Goal: Information Seeking & Learning: Learn about a topic

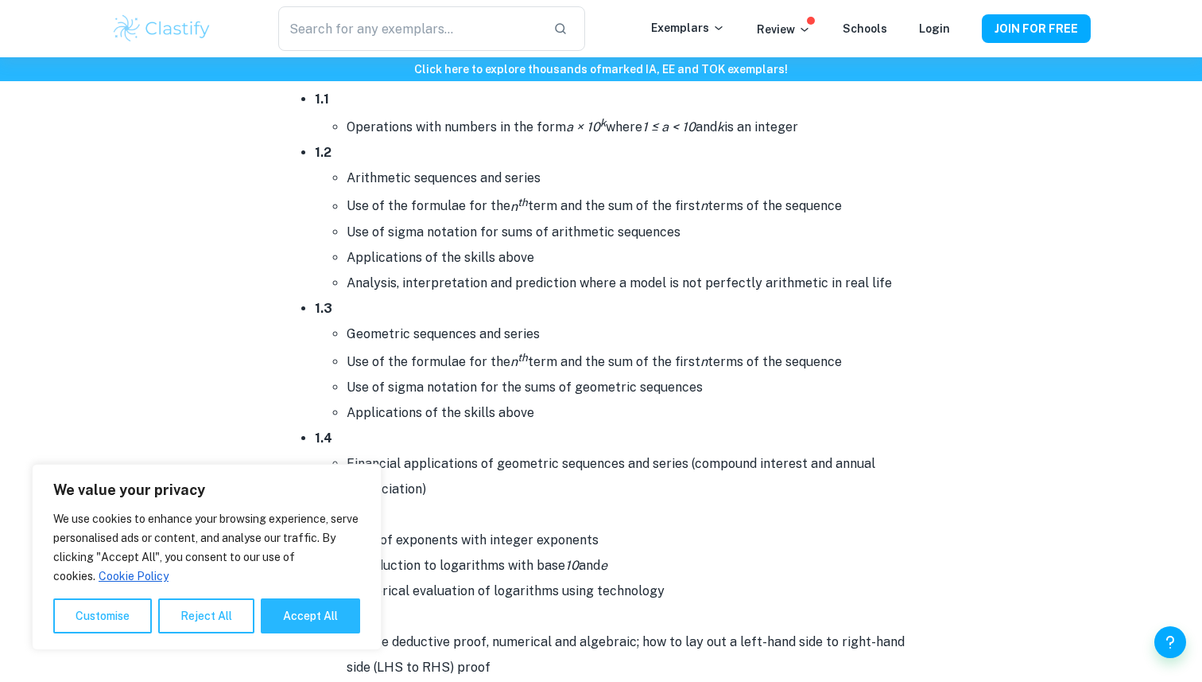
scroll to position [1201, 0]
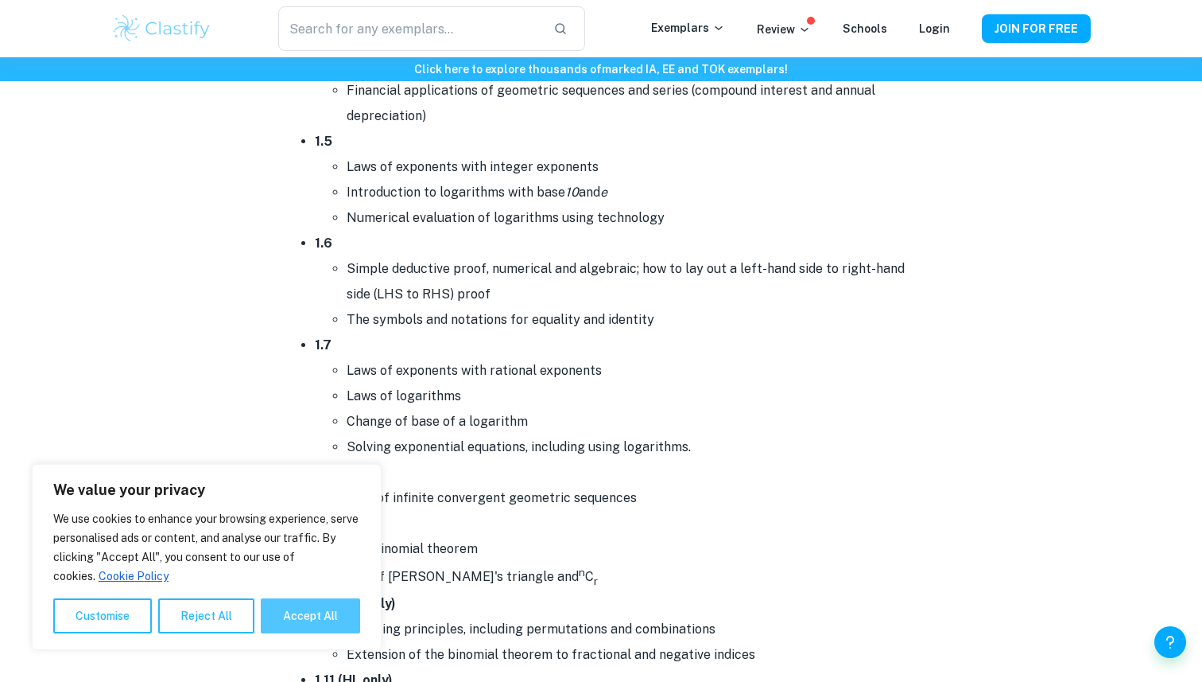
click at [312, 615] on button "Accept All" at bounding box center [310, 615] width 99 height 35
checkbox input "true"
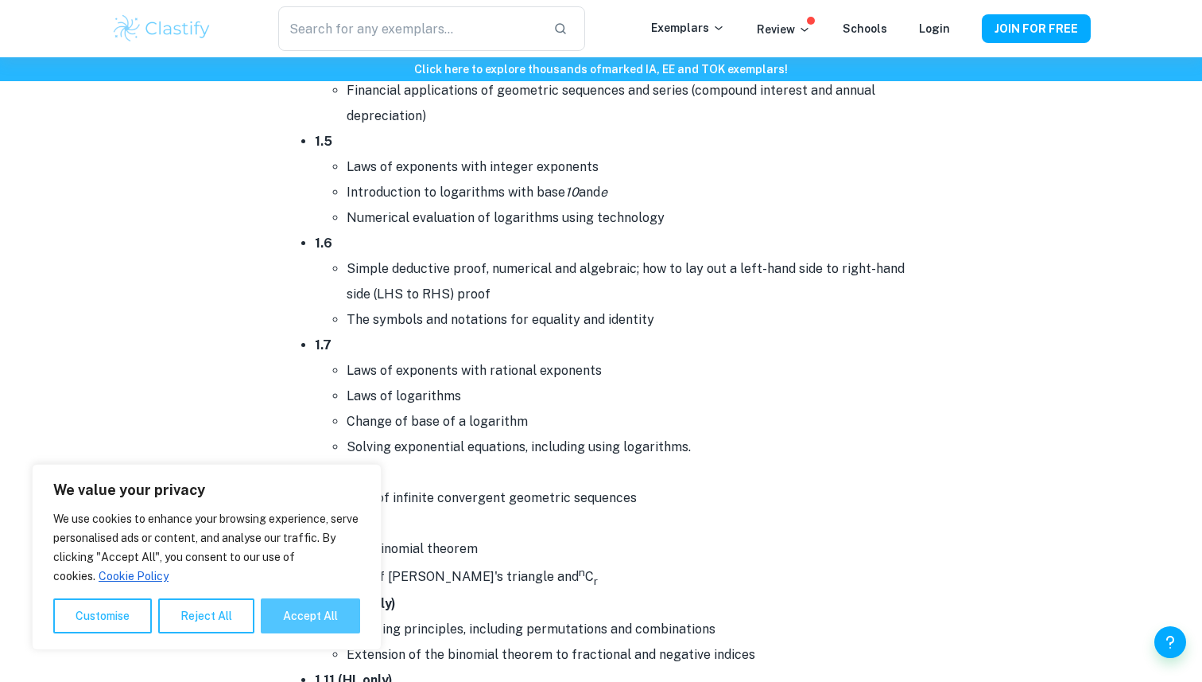
checkbox input "true"
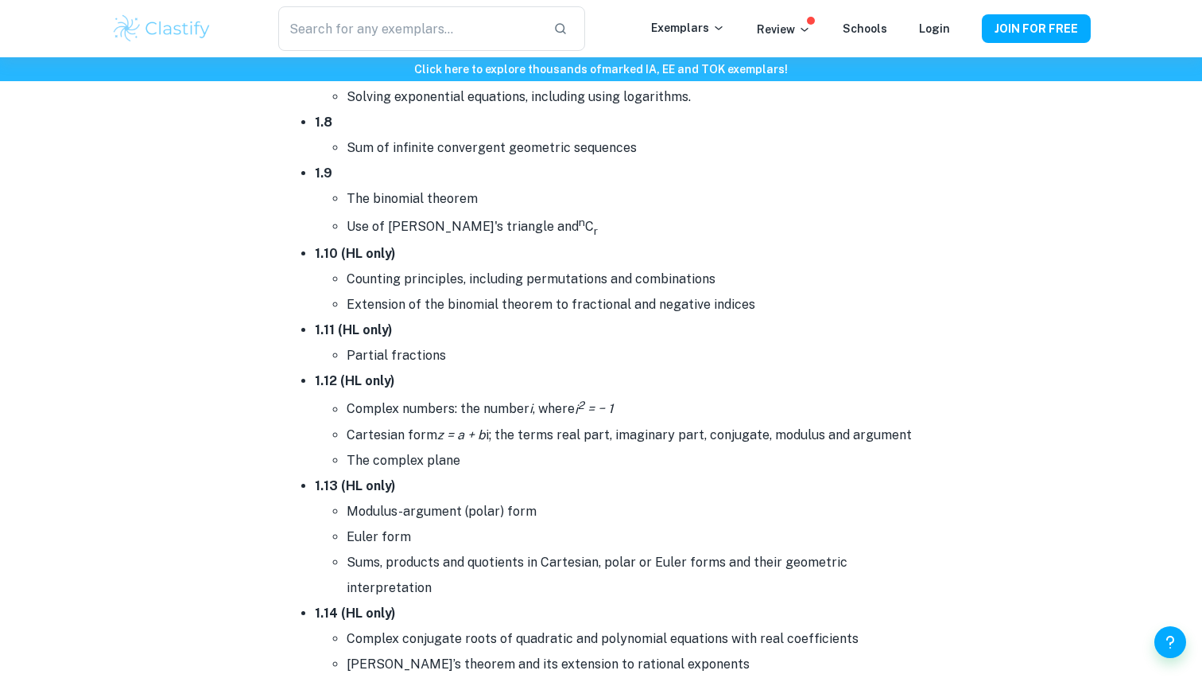
scroll to position [1645, 0]
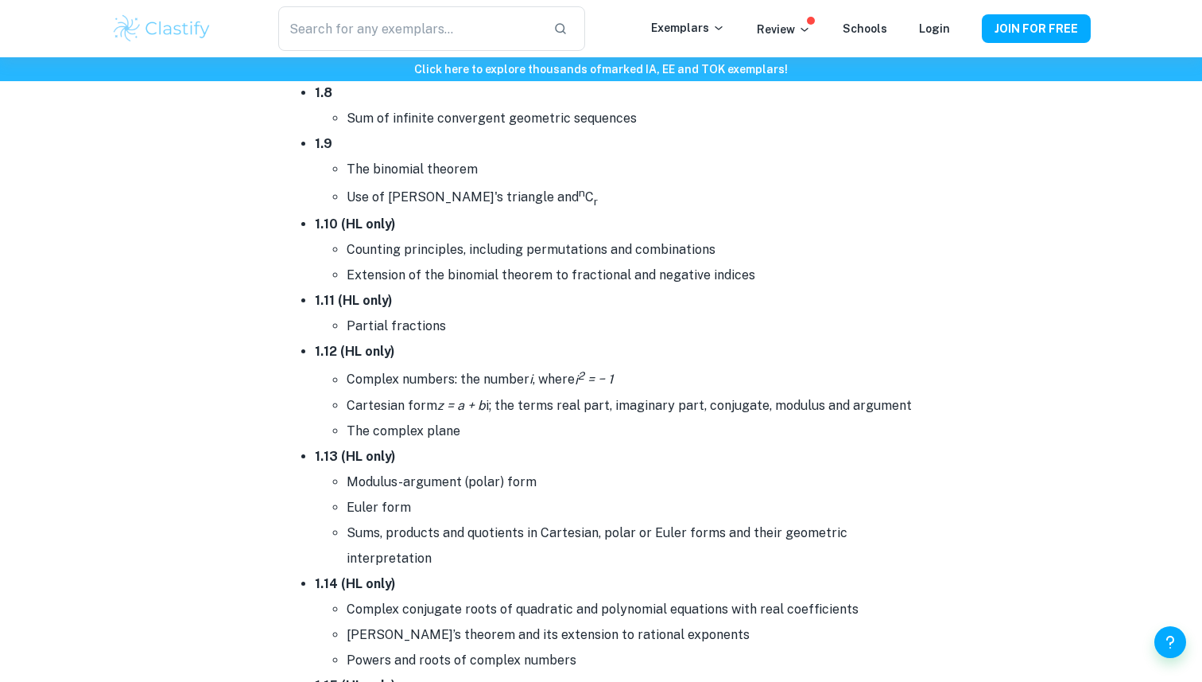
click at [545, 189] on li "Use of [PERSON_NAME]'s triangle and n C r" at bounding box center [633, 196] width 573 height 29
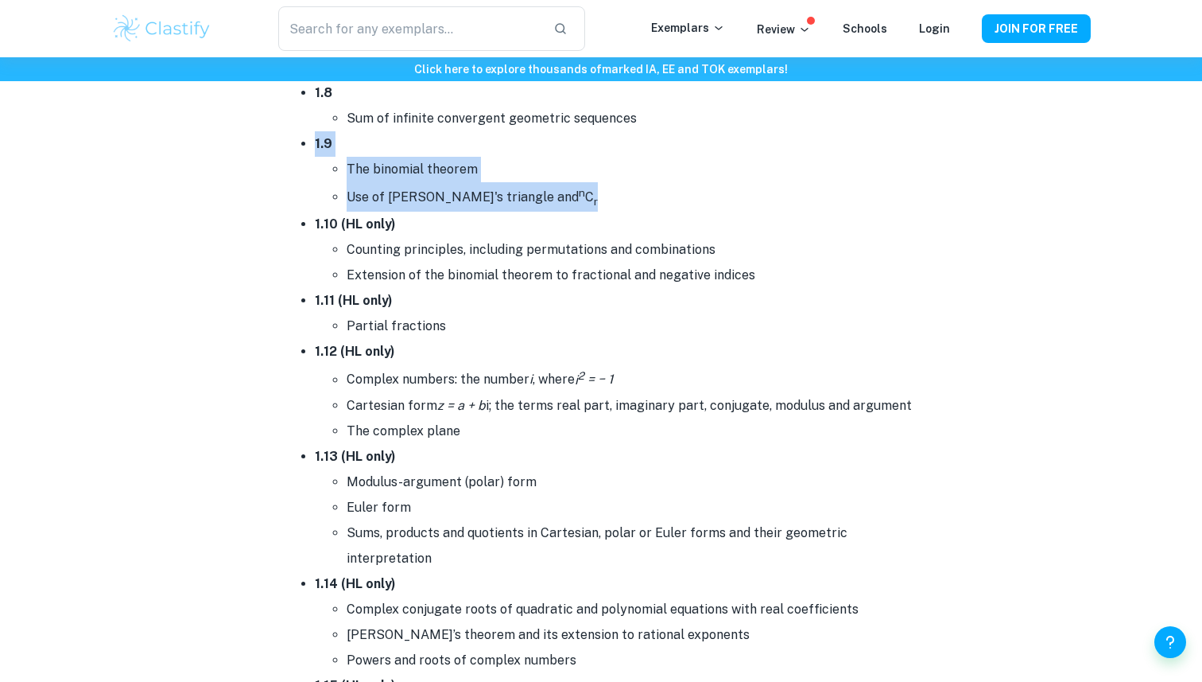
drag, startPoint x: 545, startPoint y: 189, endPoint x: 279, endPoint y: 143, distance: 269.6
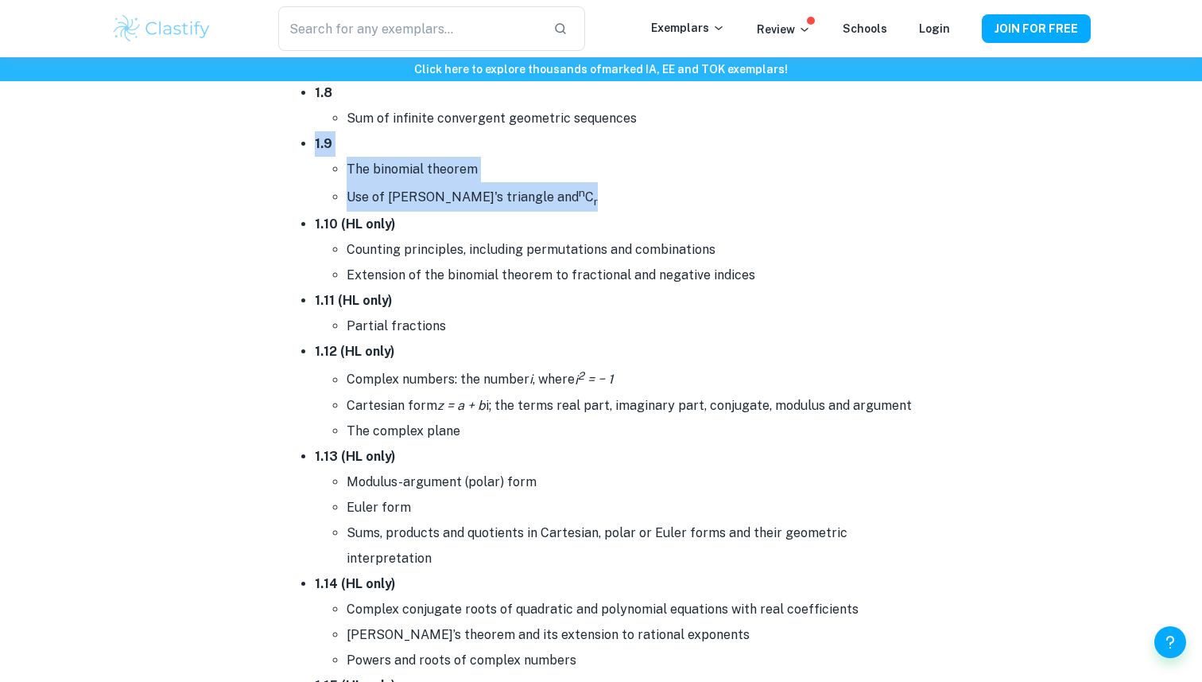
drag, startPoint x: 279, startPoint y: 143, endPoint x: 584, endPoint y: 185, distance: 307.5
click at [584, 185] on li "Use of [PERSON_NAME]'s triangle and n C r" at bounding box center [633, 196] width 573 height 29
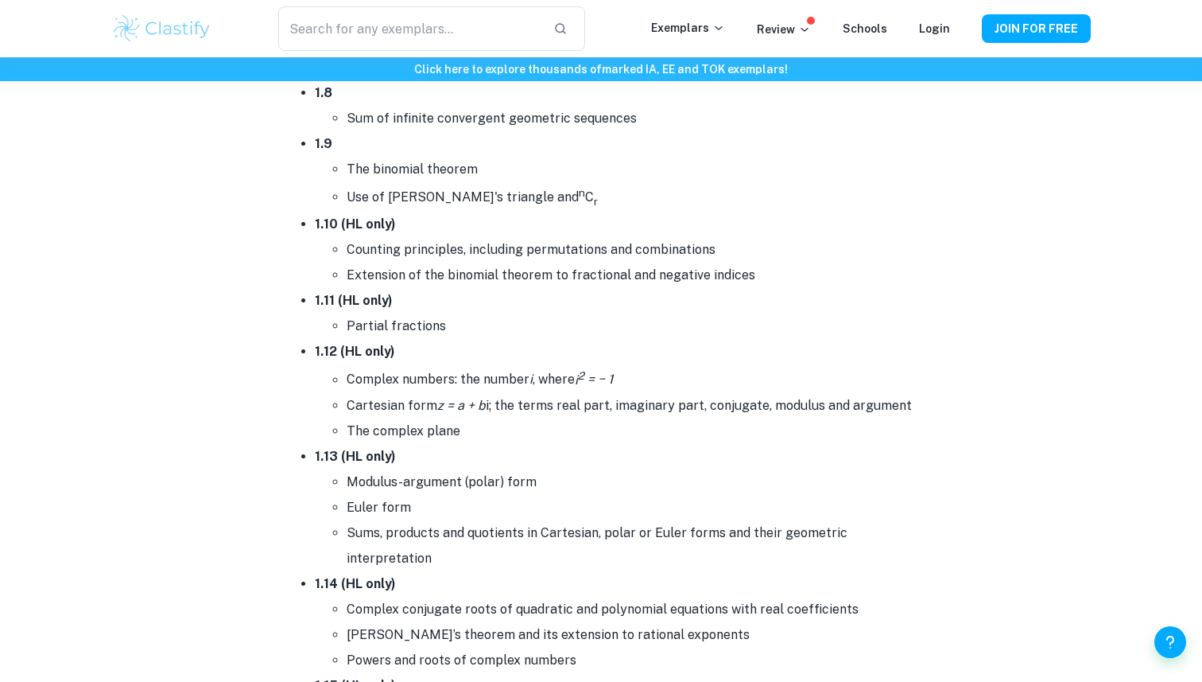
scroll to position [1683, 0]
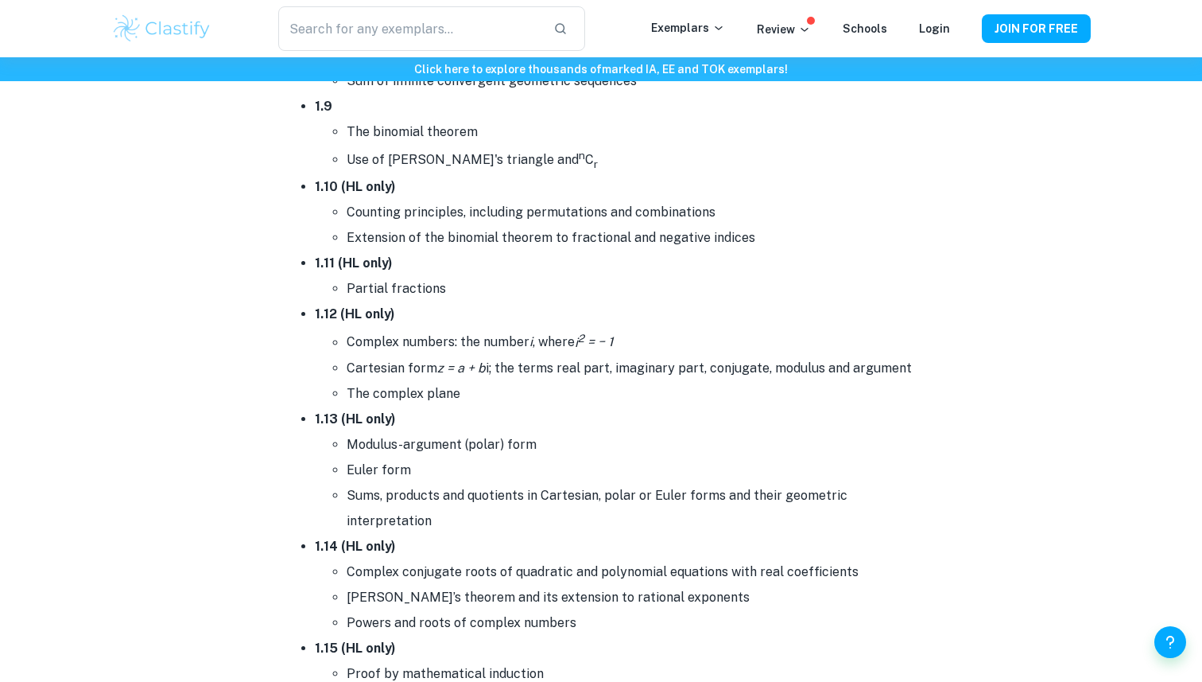
click at [309, 188] on ul "1.1 Operations with numbers in the form a × 10 k where 1 ≤ a < 10 and k is an i…" at bounding box center [601, 67] width 636 height 1541
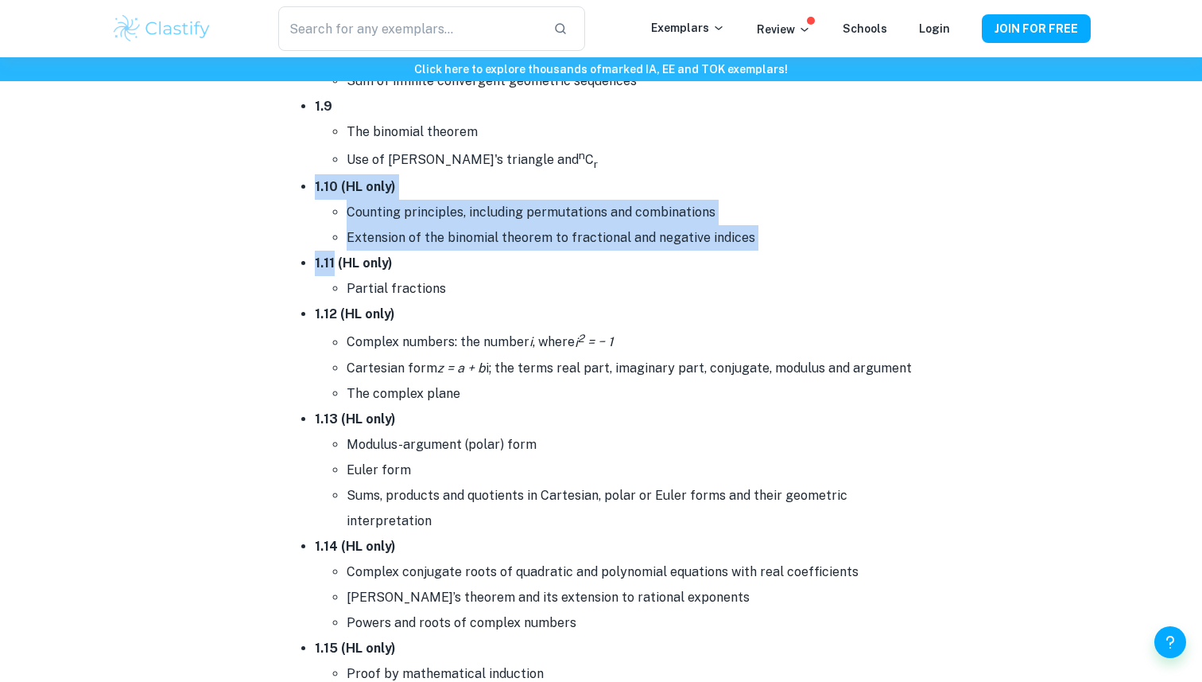
drag, startPoint x: 309, startPoint y: 188, endPoint x: 697, endPoint y: 253, distance: 392.7
click at [696, 254] on ul "1.1 Operations with numbers in the form a × 10 k where 1 ≤ a < 10 and k is an i…" at bounding box center [601, 67] width 636 height 1541
click at [697, 253] on li "1.11 (HL only) Partial fractions" at bounding box center [617, 276] width 604 height 51
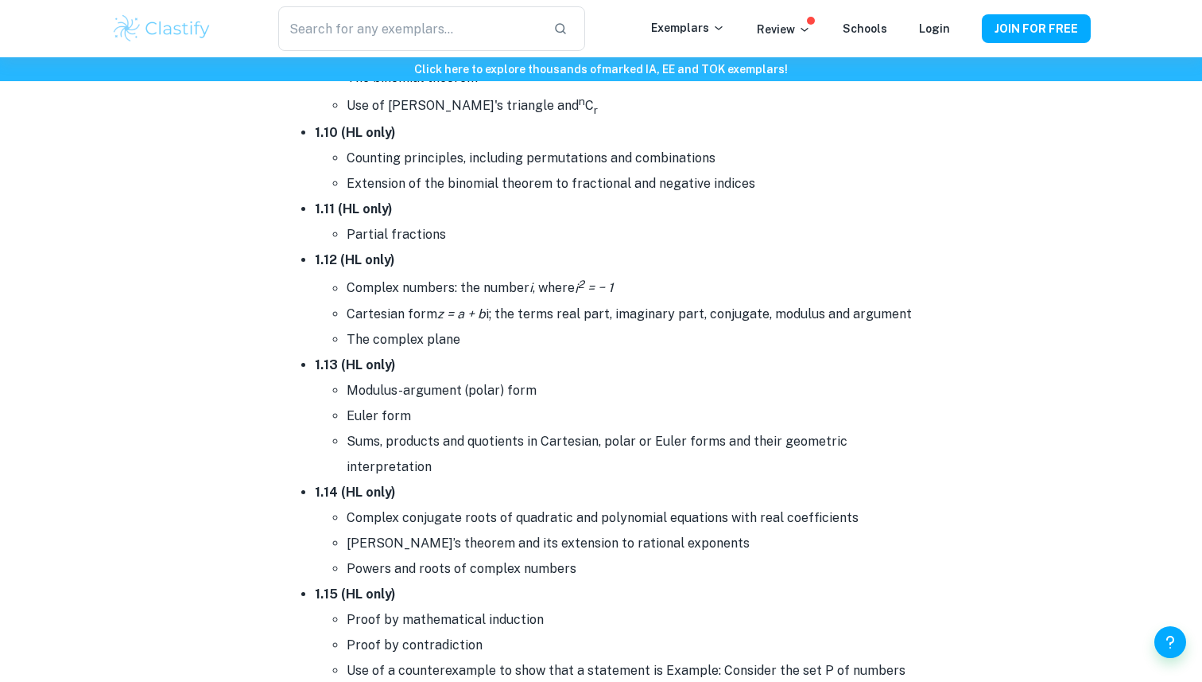
scroll to position [1738, 0]
click at [488, 221] on li "Partial fractions" at bounding box center [633, 233] width 573 height 25
drag, startPoint x: 488, startPoint y: 218, endPoint x: 567, endPoint y: 326, distance: 134.2
click at [567, 326] on ul "1.1 Operations with numbers in the form a × 10 k where 1 ≤ a < 10 and k is an i…" at bounding box center [601, 12] width 636 height 1541
click at [567, 326] on li "The complex plane" at bounding box center [633, 338] width 573 height 25
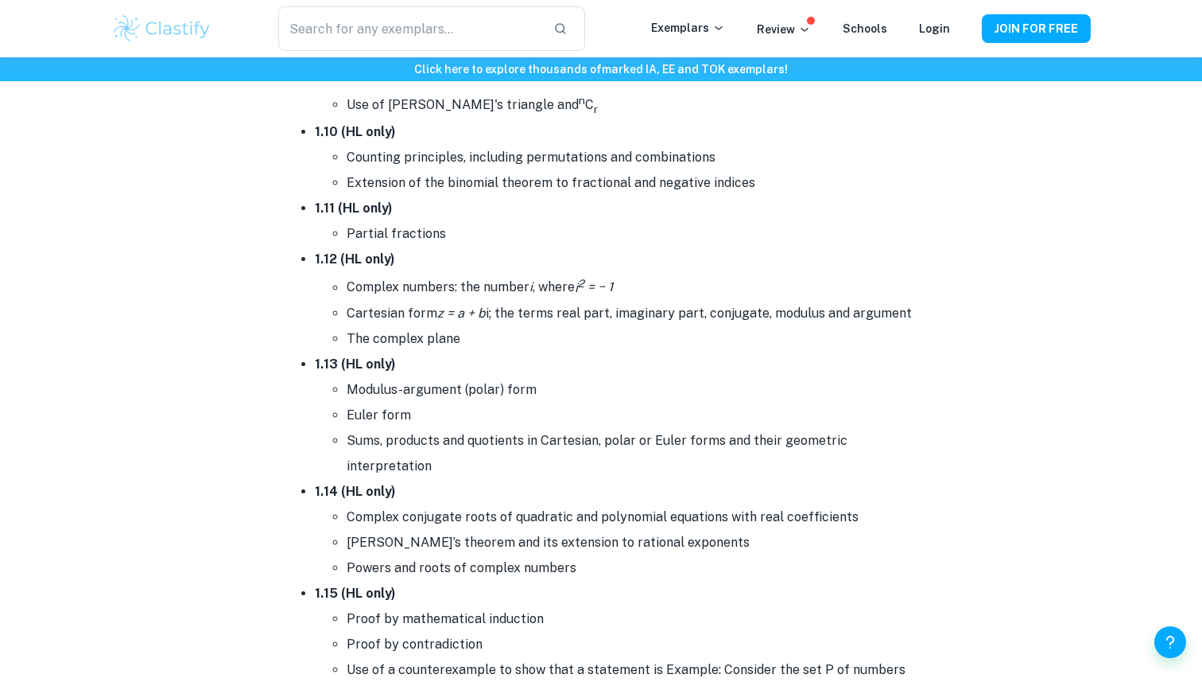
drag, startPoint x: 567, startPoint y: 326, endPoint x: 468, endPoint y: 230, distance: 137.8
click at [468, 230] on ul "1.1 Operations with numbers in the form a × 10 k where 1 ≤ a < 10 and k is an i…" at bounding box center [601, 12] width 636 height 1541
click at [468, 230] on li "Partial fractions" at bounding box center [633, 233] width 573 height 25
drag, startPoint x: 468, startPoint y: 230, endPoint x: 539, endPoint y: 324, distance: 118.2
click at [539, 324] on ul "1.1 Operations with numbers in the form a × 10 k where 1 ≤ a < 10 and k is an i…" at bounding box center [601, 12] width 636 height 1541
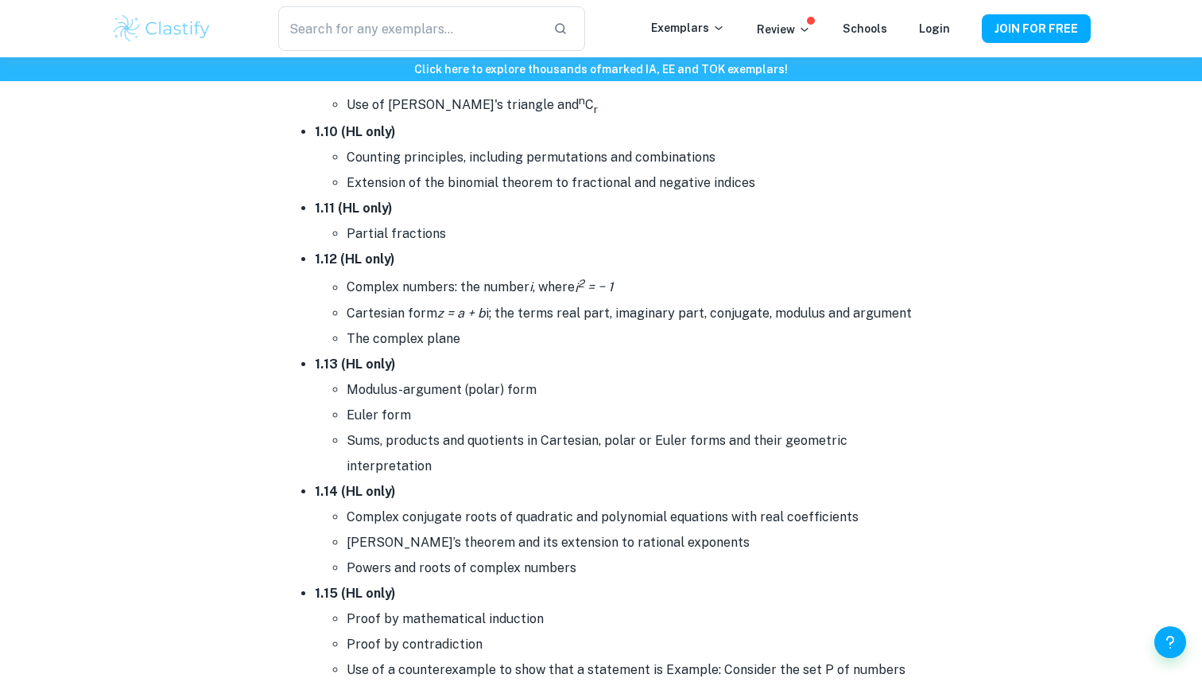
click at [539, 326] on li "The complex plane" at bounding box center [633, 338] width 573 height 25
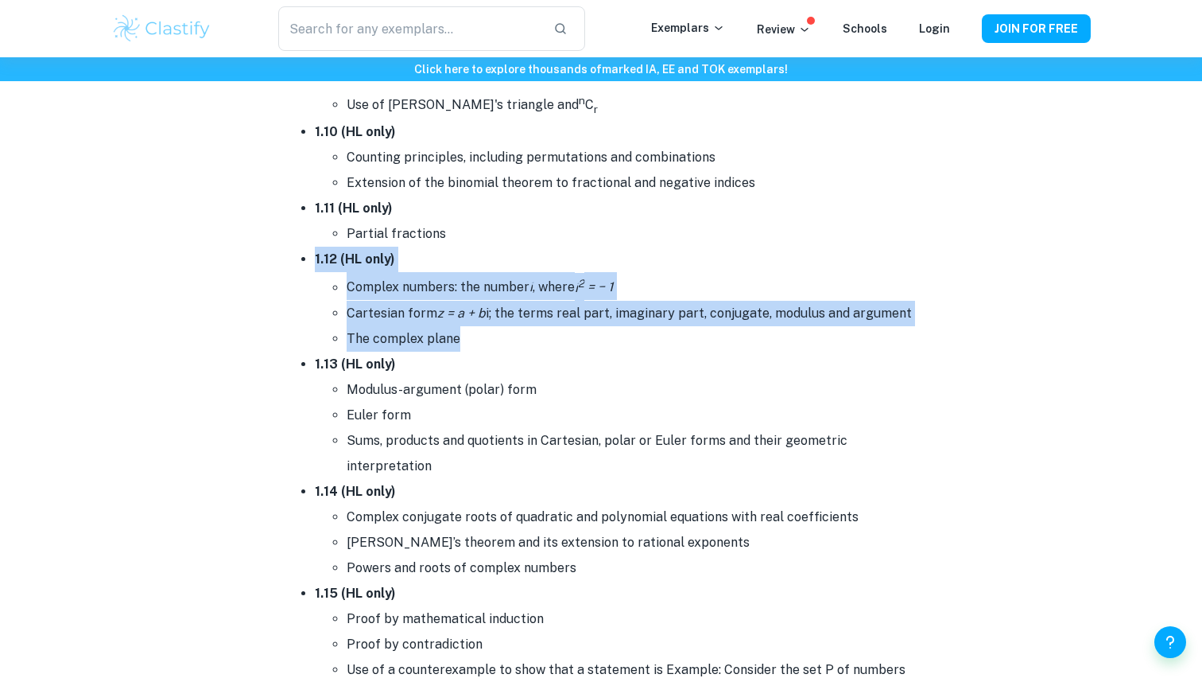
drag, startPoint x: 539, startPoint y: 324, endPoint x: 434, endPoint y: 246, distance: 131.2
click at [434, 247] on li "1.12 (HL only) Complex numbers: the number i , where i 2 = − 1 Cartesian form z…" at bounding box center [617, 299] width 604 height 104
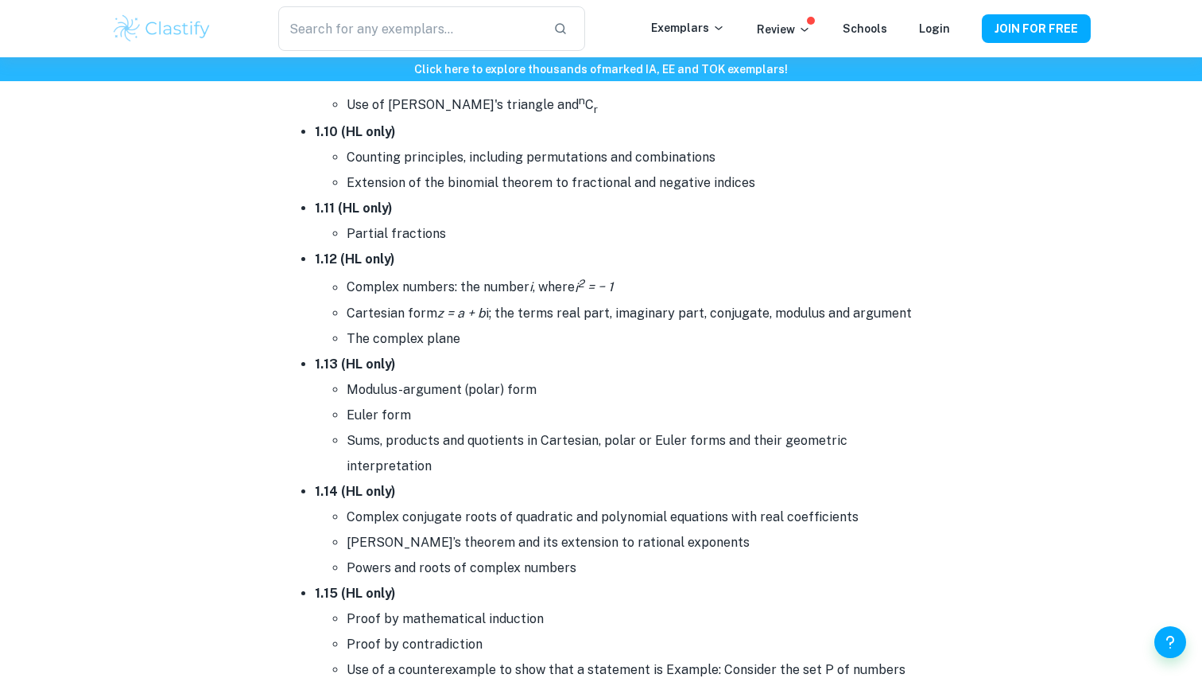
click at [434, 247] on li "1.12 (HL only) Complex numbers: the number i , where i 2 = − 1 Cartesian form z…" at bounding box center [617, 299] width 604 height 104
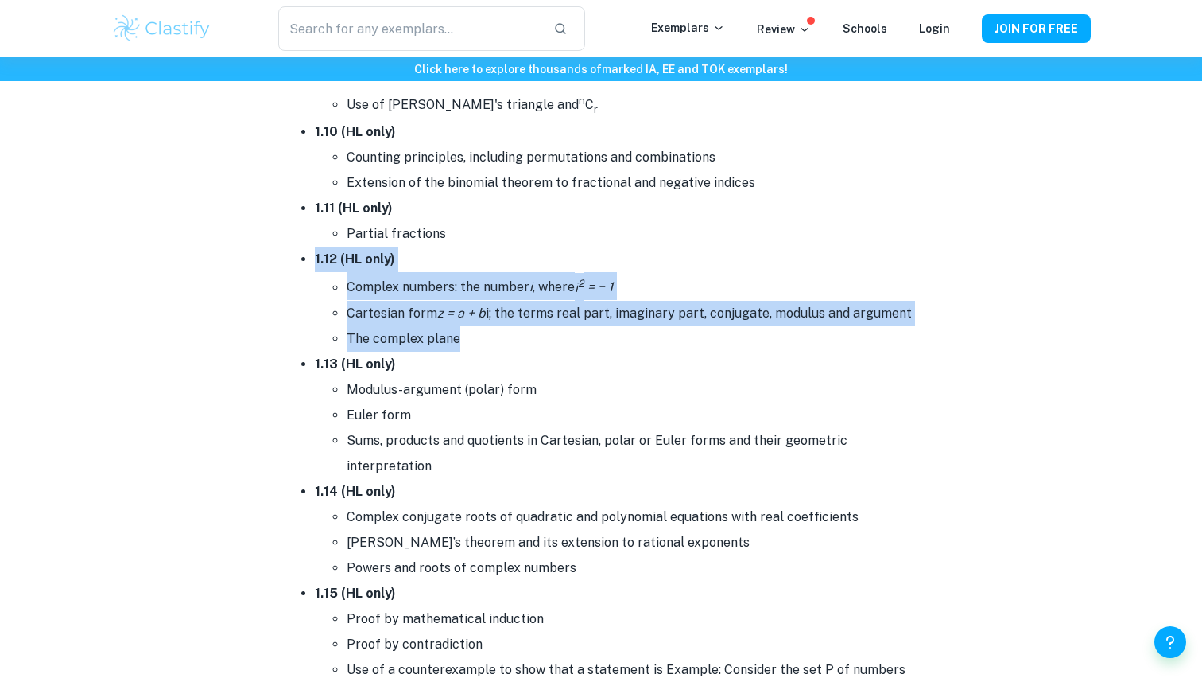
drag, startPoint x: 434, startPoint y: 246, endPoint x: 503, endPoint y: 323, distance: 103.6
click at [503, 323] on li "1.12 (HL only) Complex numbers: the number i , where i 2 = − 1 Cartesian form z…" at bounding box center [617, 299] width 604 height 104
click at [503, 326] on li "The complex plane" at bounding box center [633, 338] width 573 height 25
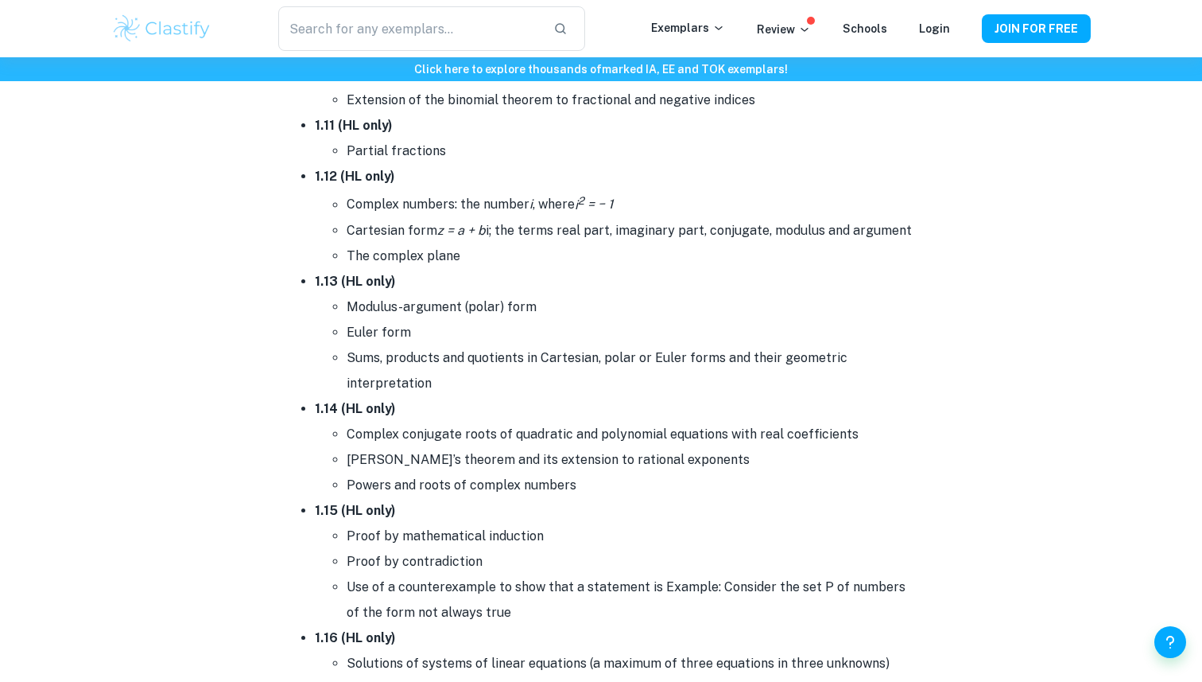
scroll to position [1839, 0]
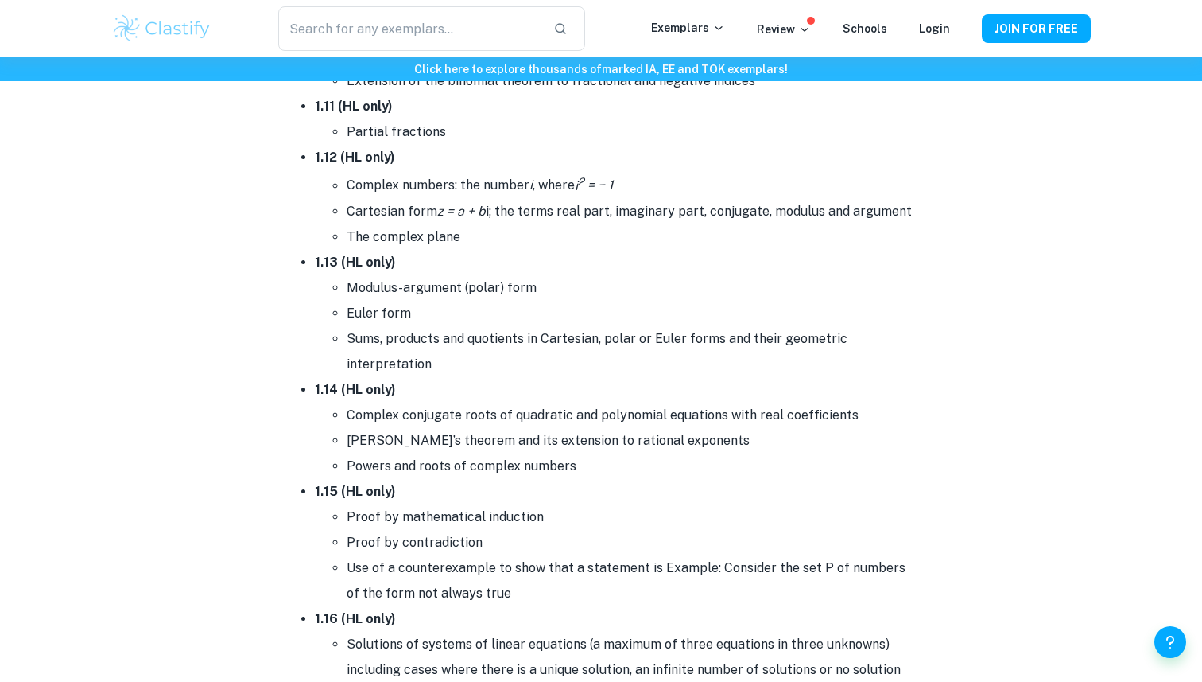
click at [393, 254] on strong "1.13 (HL only)" at bounding box center [355, 261] width 81 height 15
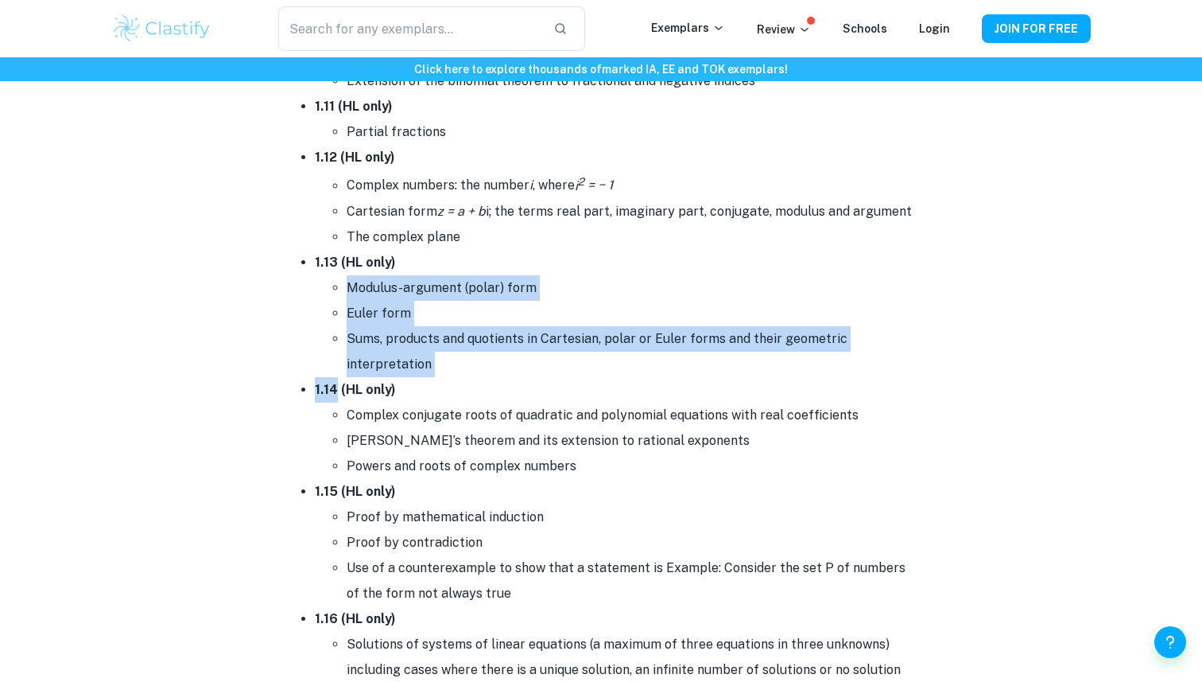
drag, startPoint x: 393, startPoint y: 250, endPoint x: 721, endPoint y: 374, distance: 351.1
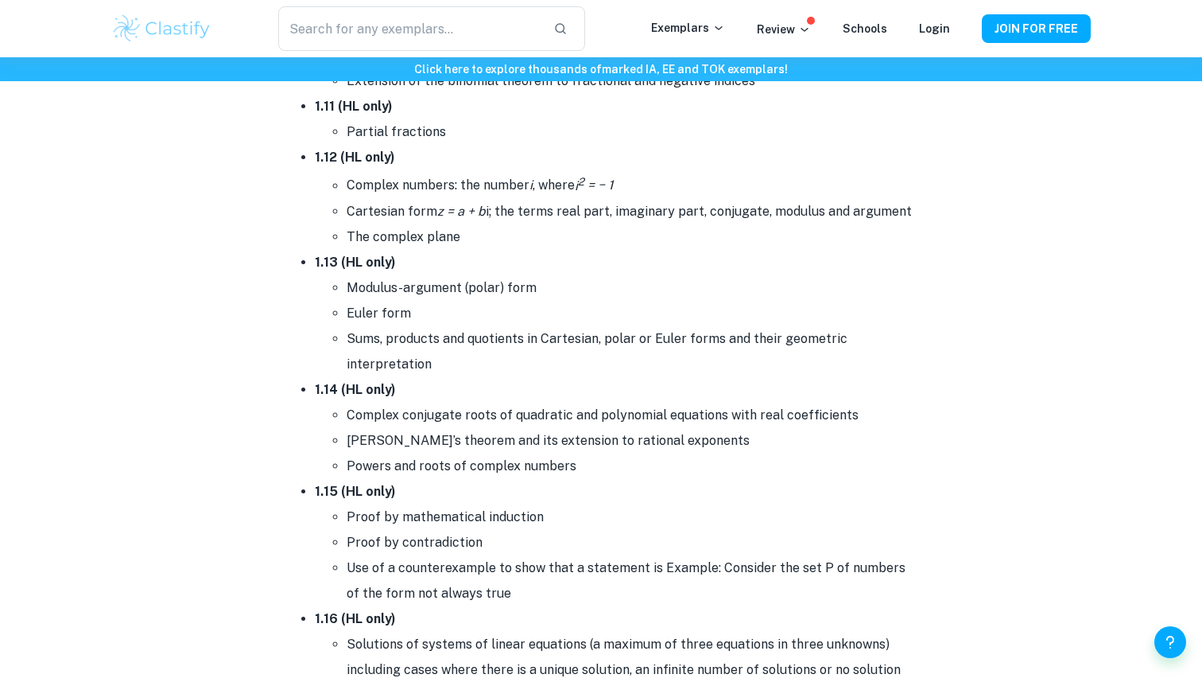
click at [697, 371] on li "Sums, products and quotients in Cartesian, polar or Euler forms and their geome…" at bounding box center [633, 351] width 573 height 51
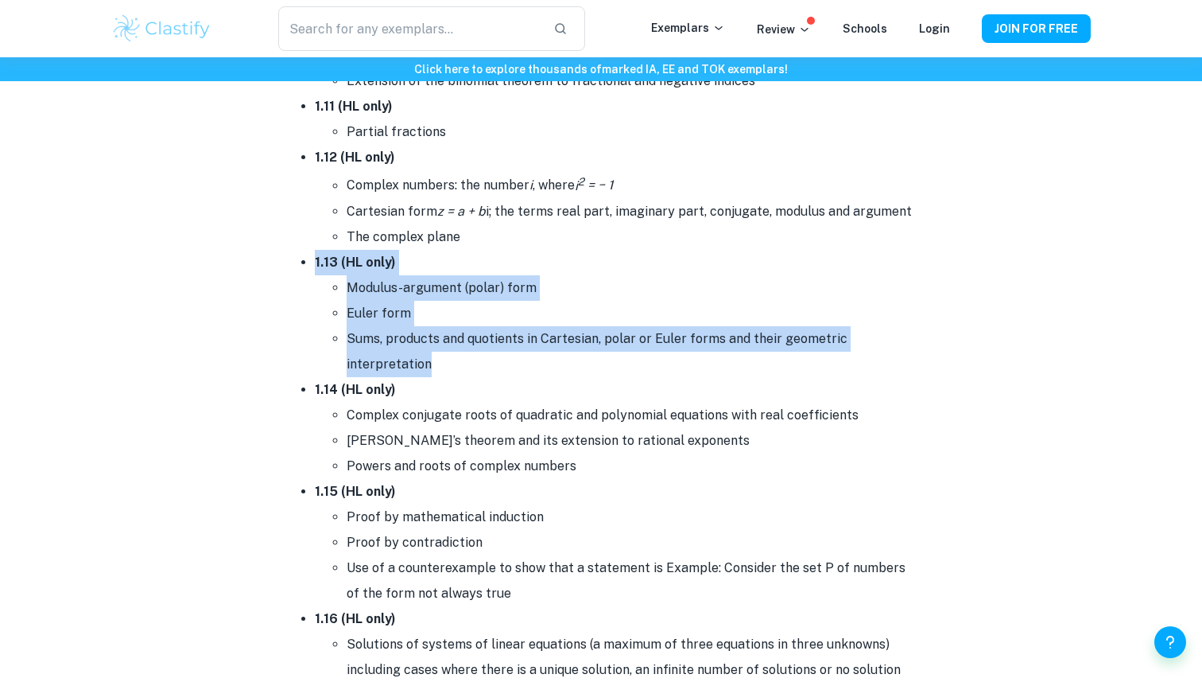
drag, startPoint x: 697, startPoint y: 371, endPoint x: 524, endPoint y: 240, distance: 216.3
click at [524, 240] on li "The complex plane" at bounding box center [633, 236] width 573 height 25
drag, startPoint x: 524, startPoint y: 240, endPoint x: 593, endPoint y: 357, distance: 135.8
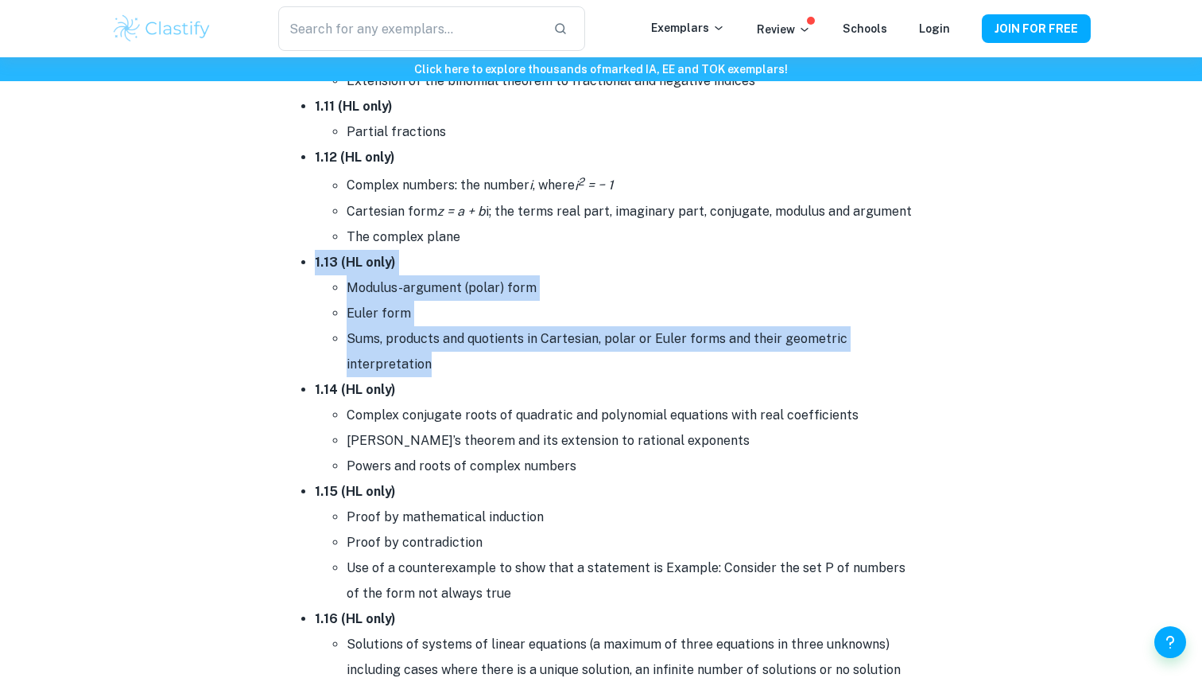
click at [593, 357] on li "Sums, products and quotients in Cartesian, polar or Euler forms and their geome…" at bounding box center [633, 351] width 573 height 51
drag, startPoint x: 593, startPoint y: 357, endPoint x: 465, endPoint y: 249, distance: 167.6
click at [465, 250] on li "1.13 (HL only) Modulus-argument (polar) form Euler form Sums, products and quot…" at bounding box center [617, 313] width 604 height 127
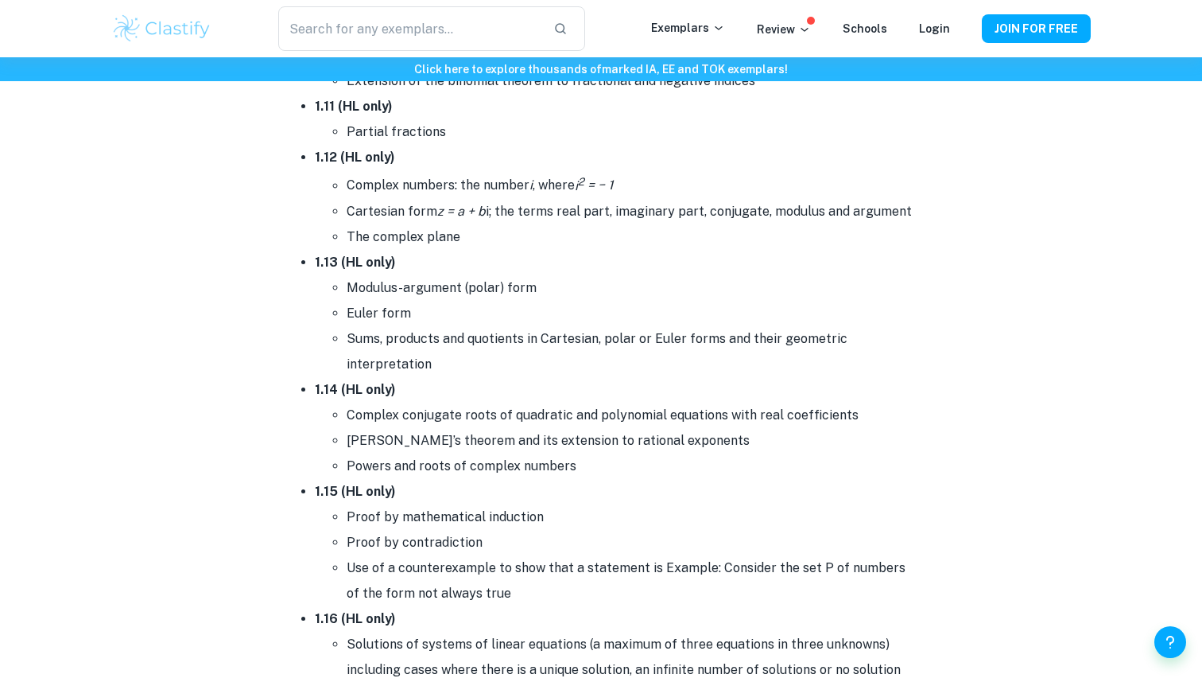
click at [465, 250] on li "1.13 (HL only) Modulus-argument (polar) form Euler form Sums, products and quot…" at bounding box center [617, 313] width 604 height 127
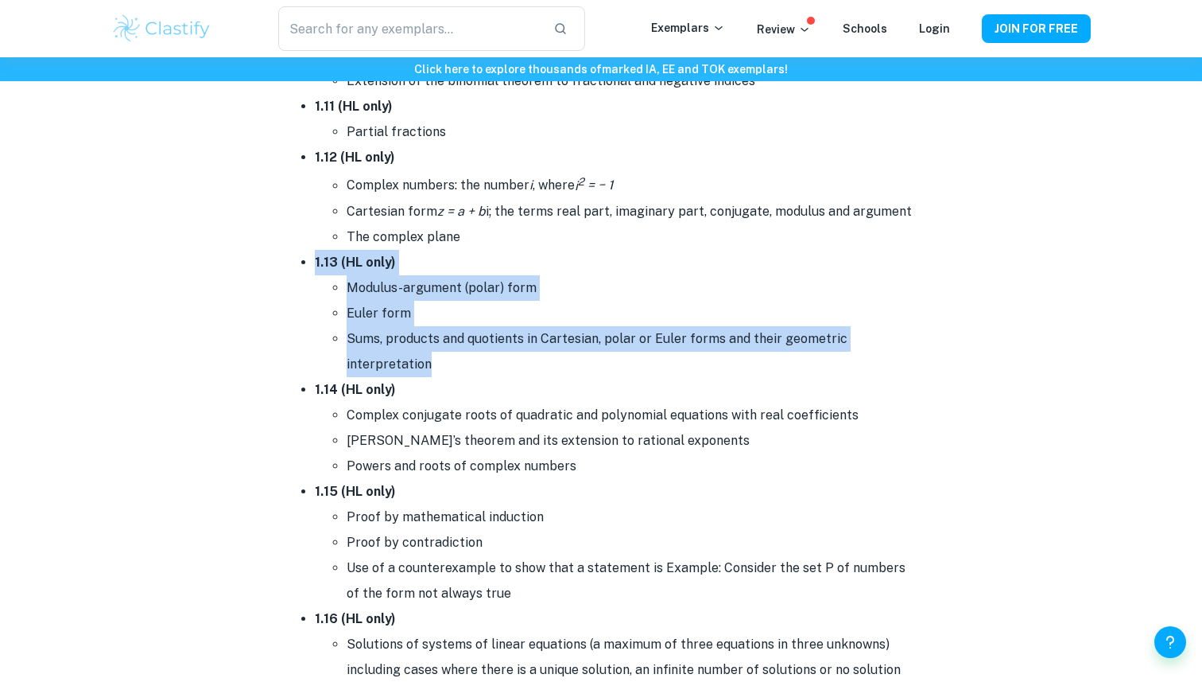
drag, startPoint x: 465, startPoint y: 249, endPoint x: 534, endPoint y: 365, distance: 134.8
click at [534, 365] on li "1.13 (HL only) Modulus-argument (polar) form Euler form Sums, products and quot…" at bounding box center [617, 313] width 604 height 127
click at [534, 365] on li "Sums, products and quotients in Cartesian, polar or Euler forms and their geome…" at bounding box center [633, 351] width 573 height 51
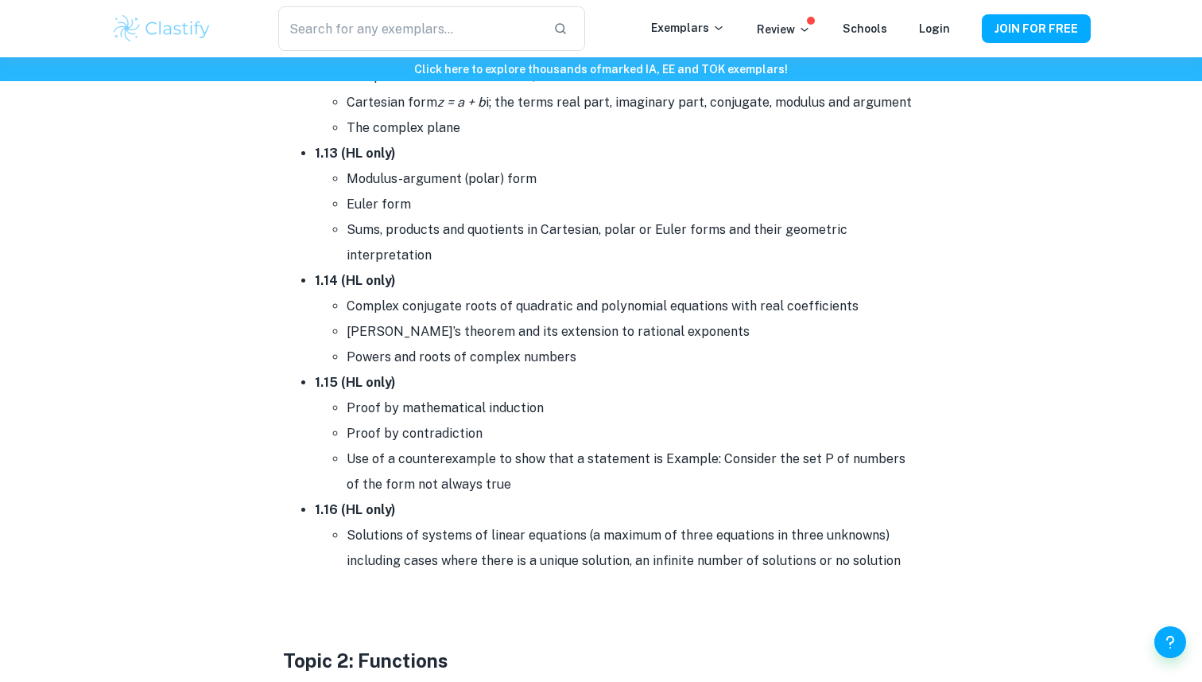
scroll to position [2005, 0]
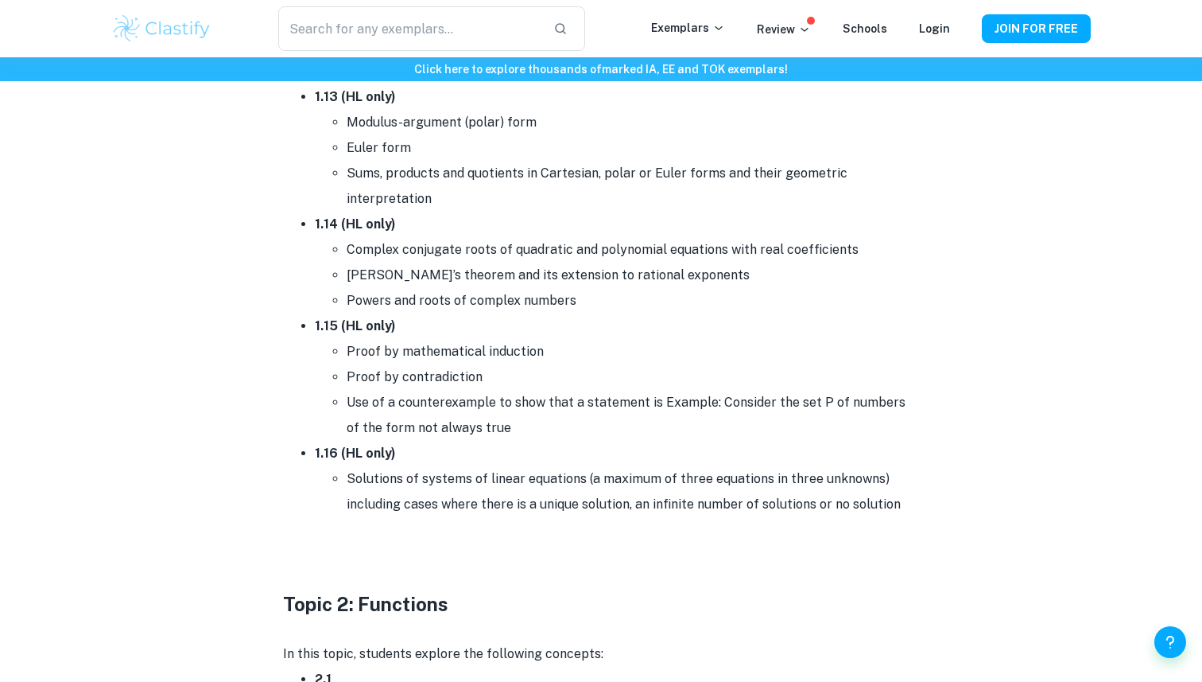
click at [328, 318] on strong "1.15 (HL only)" at bounding box center [355, 325] width 81 height 15
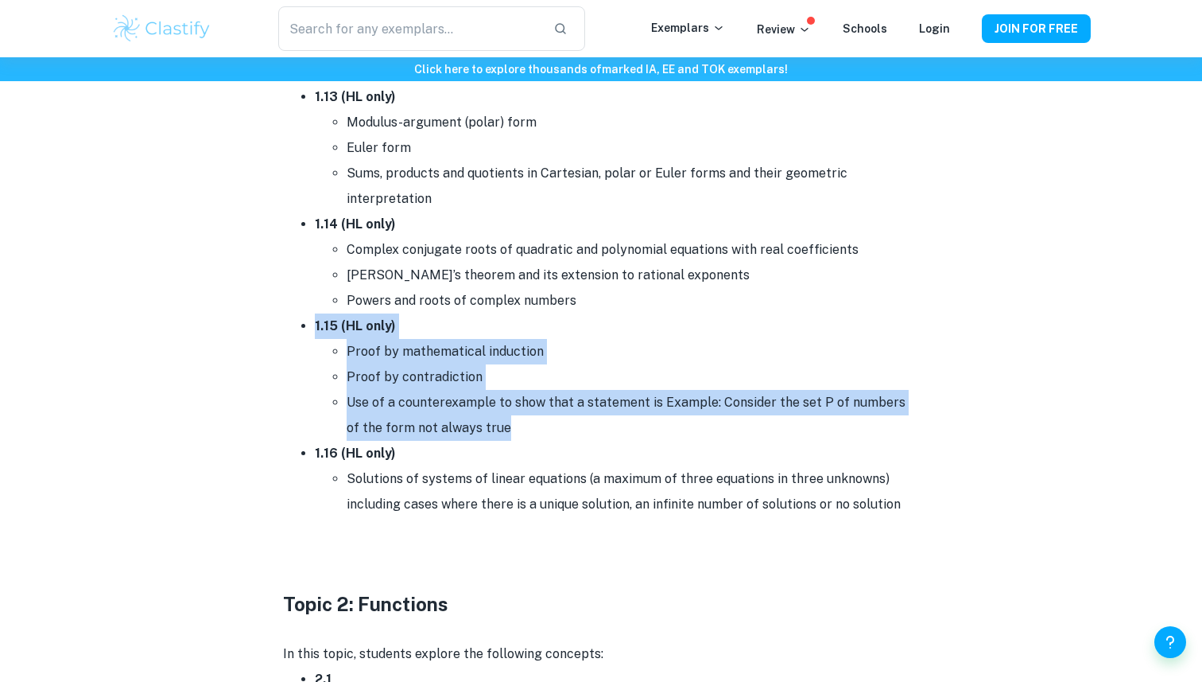
drag, startPoint x: 328, startPoint y: 318, endPoint x: 558, endPoint y: 421, distance: 251.7
click at [558, 421] on li "1.15 (HL only) Proof by mathematical induction Proof by contradiction Use of a …" at bounding box center [617, 376] width 604 height 127
click at [558, 421] on li "Use of a counterexample to show that a statement is Example: Consider the set P…" at bounding box center [633, 415] width 573 height 51
drag, startPoint x: 558, startPoint y: 421, endPoint x: 254, endPoint y: 320, distance: 319.9
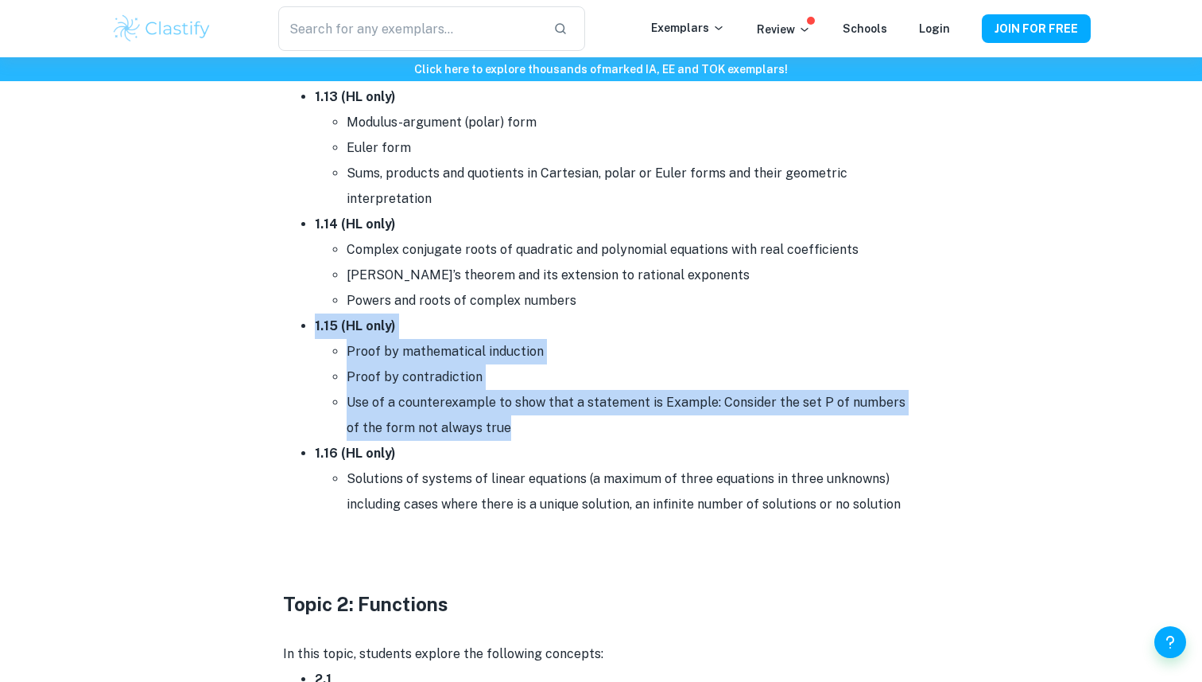
drag, startPoint x: 254, startPoint y: 320, endPoint x: 594, endPoint y: 427, distance: 355.9
click at [594, 427] on li "Use of a counterexample to show that a statement is Example: Consider the set P…" at bounding box center [633, 415] width 573 height 51
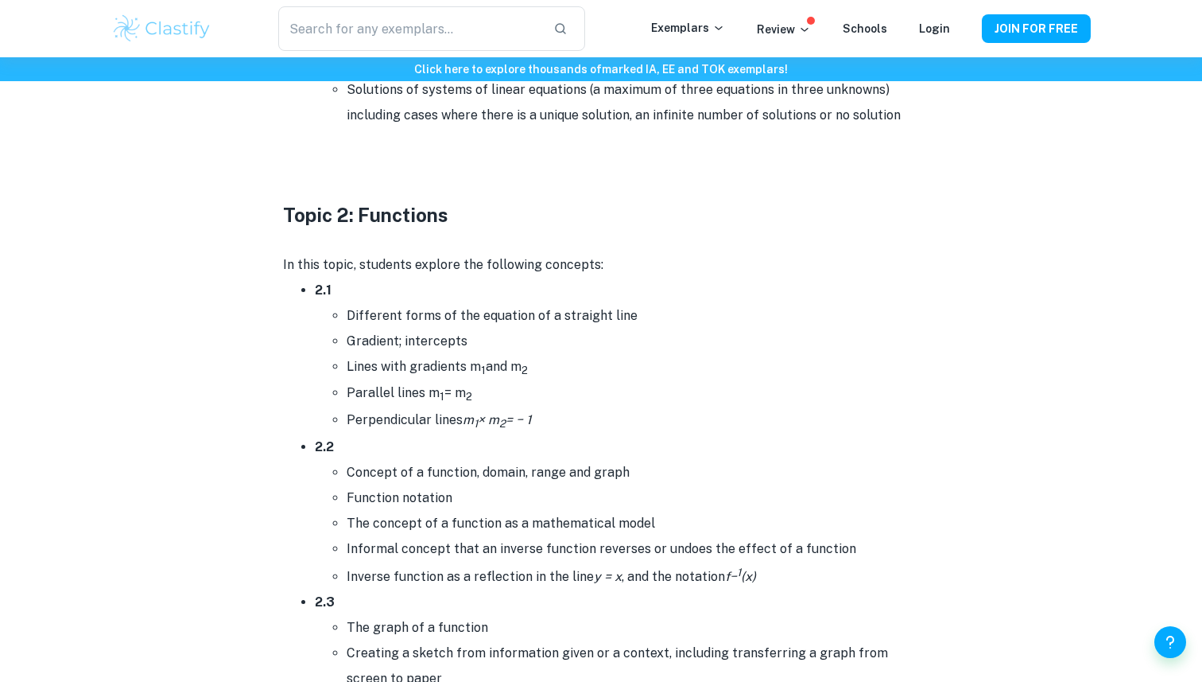
scroll to position [2395, 0]
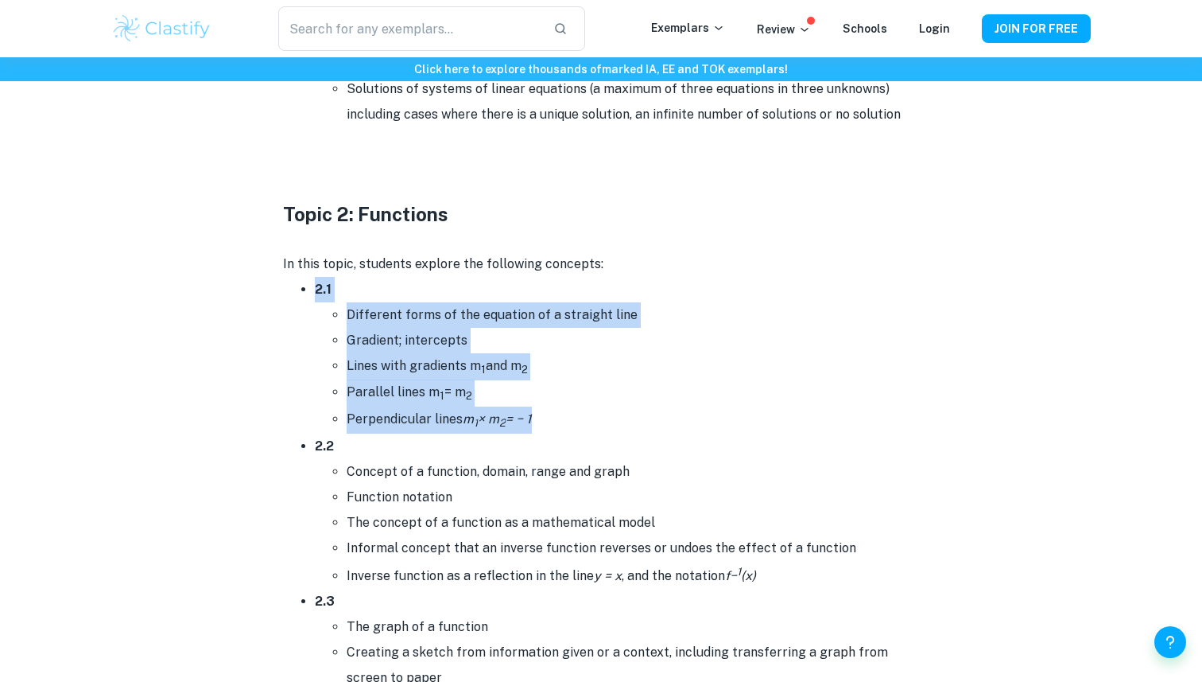
drag, startPoint x: 282, startPoint y: 278, endPoint x: 557, endPoint y: 418, distance: 308.7
click at [557, 418] on li "Perpendicular lines m 1 × m 2 = − 1" at bounding box center [633, 419] width 573 height 27
drag, startPoint x: 557, startPoint y: 418, endPoint x: 277, endPoint y: 285, distance: 310.9
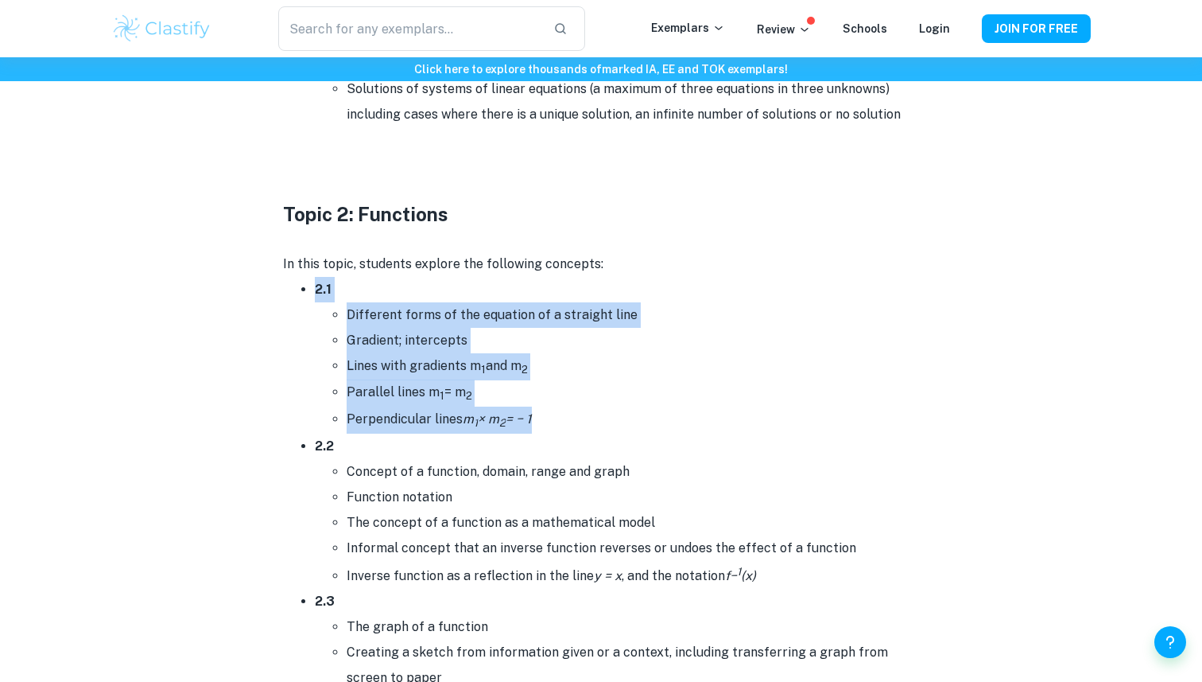
drag, startPoint x: 277, startPoint y: 285, endPoint x: 570, endPoint y: 423, distance: 324.4
click at [570, 423] on li "Perpendicular lines m 1 × m 2 = − 1" at bounding box center [633, 419] width 573 height 27
drag, startPoint x: 570, startPoint y: 423, endPoint x: 287, endPoint y: 300, distance: 308.8
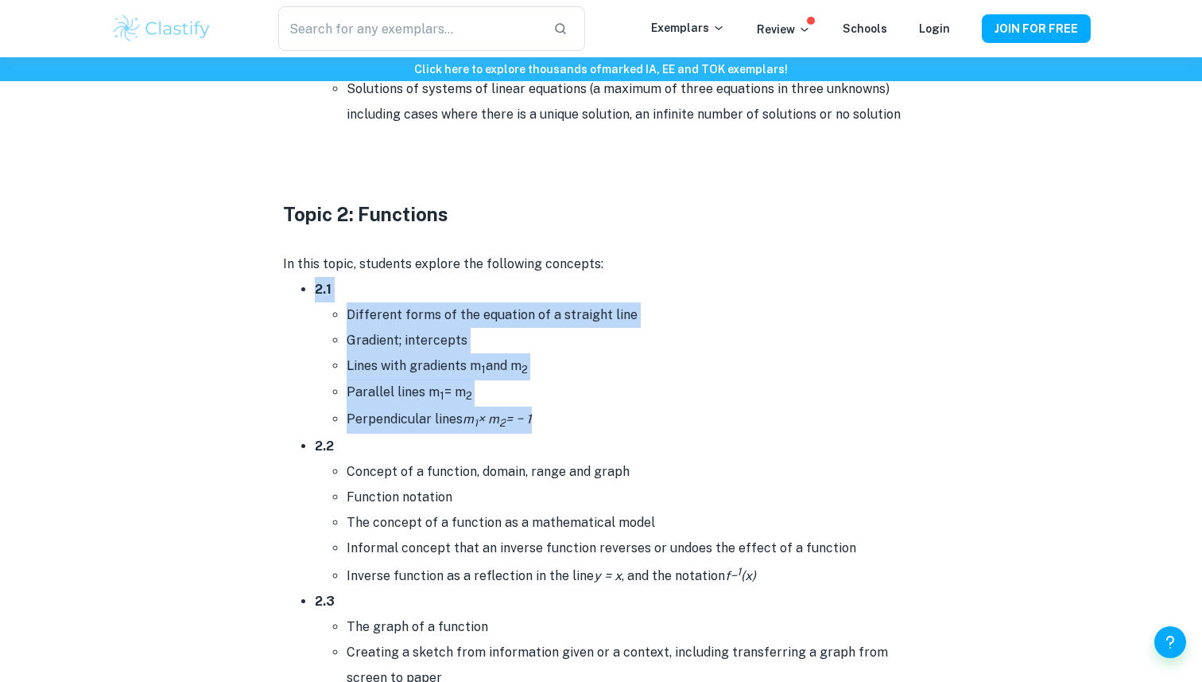
drag, startPoint x: 296, startPoint y: 278, endPoint x: 542, endPoint y: 425, distance: 286.7
click at [542, 425] on li "Perpendicular lines m 1 × m 2 = − 1" at bounding box center [633, 419] width 573 height 27
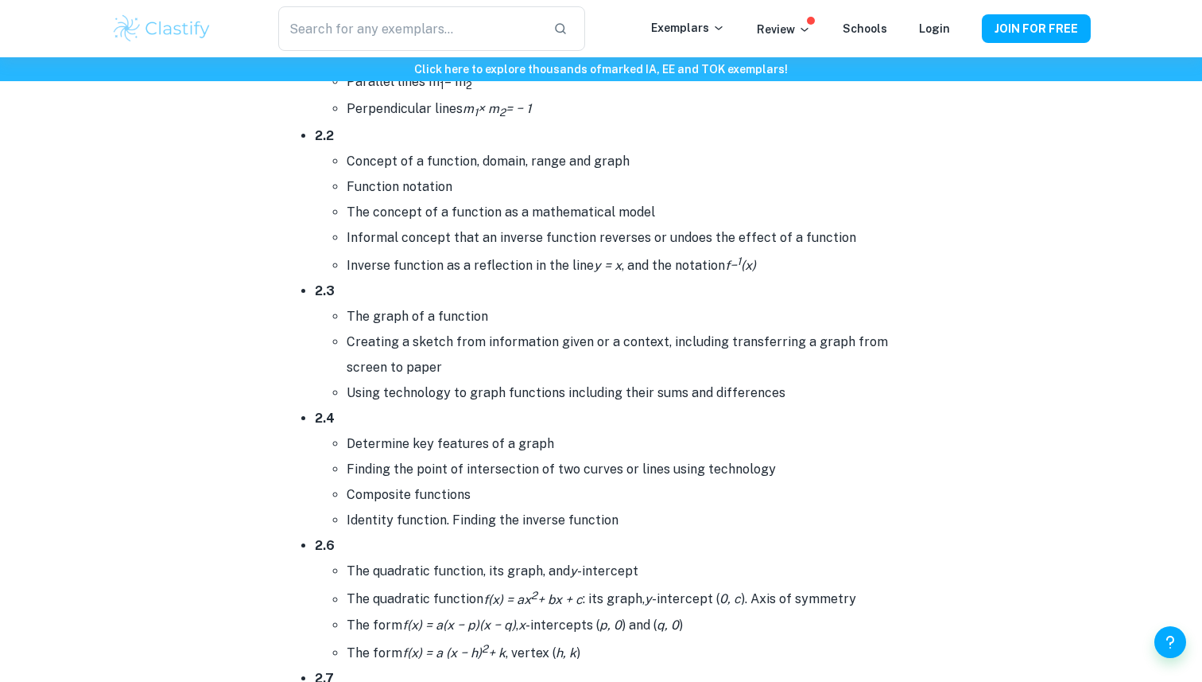
scroll to position [2706, 0]
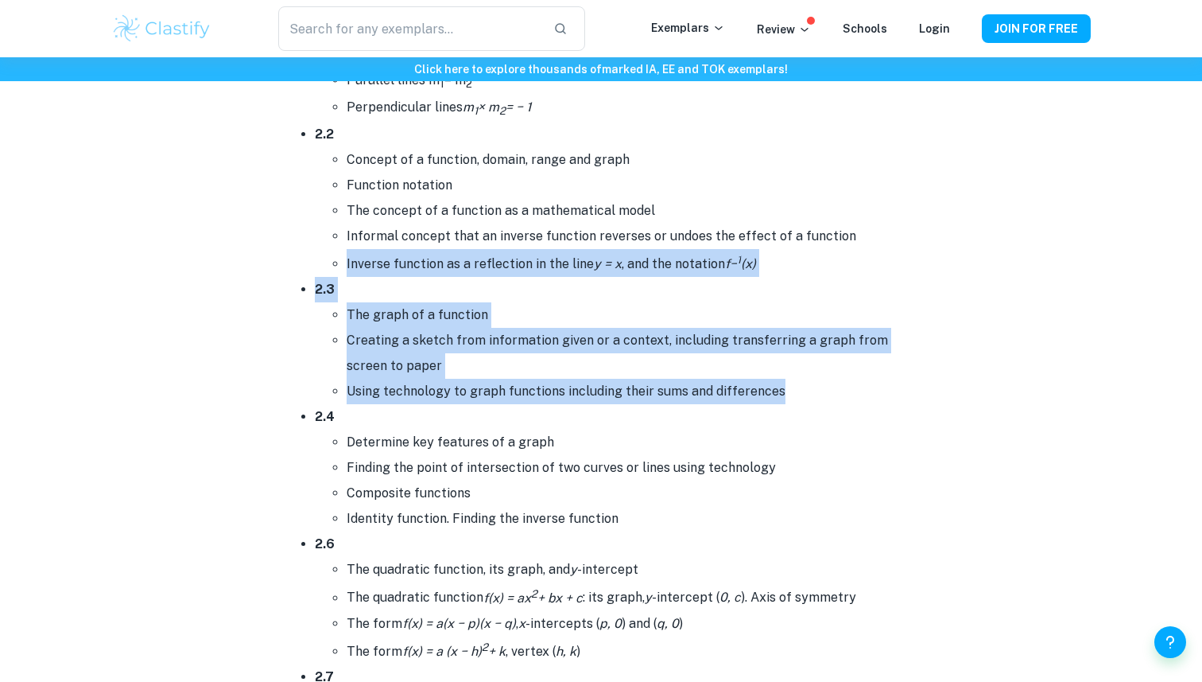
drag, startPoint x: 297, startPoint y: 270, endPoint x: 771, endPoint y: 378, distance: 486.0
click at [771, 379] on li "Using technology to graph functions including their sums and differences" at bounding box center [633, 391] width 573 height 25
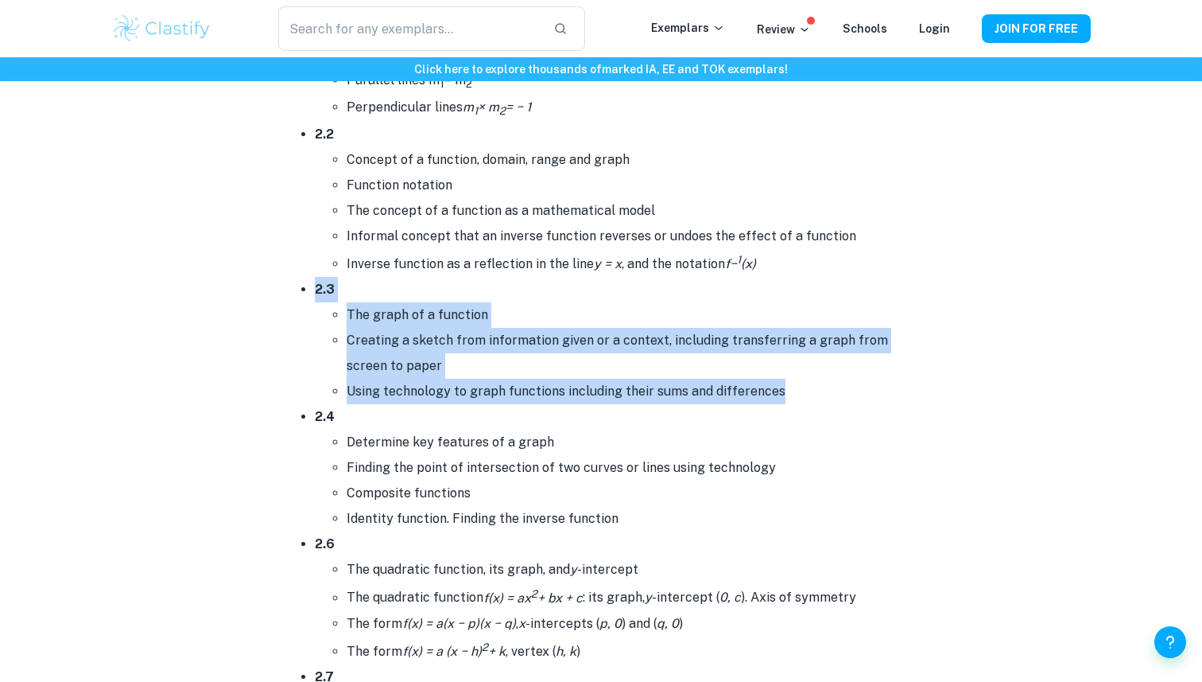
drag, startPoint x: 771, startPoint y: 378, endPoint x: 299, endPoint y: 293, distance: 479.1
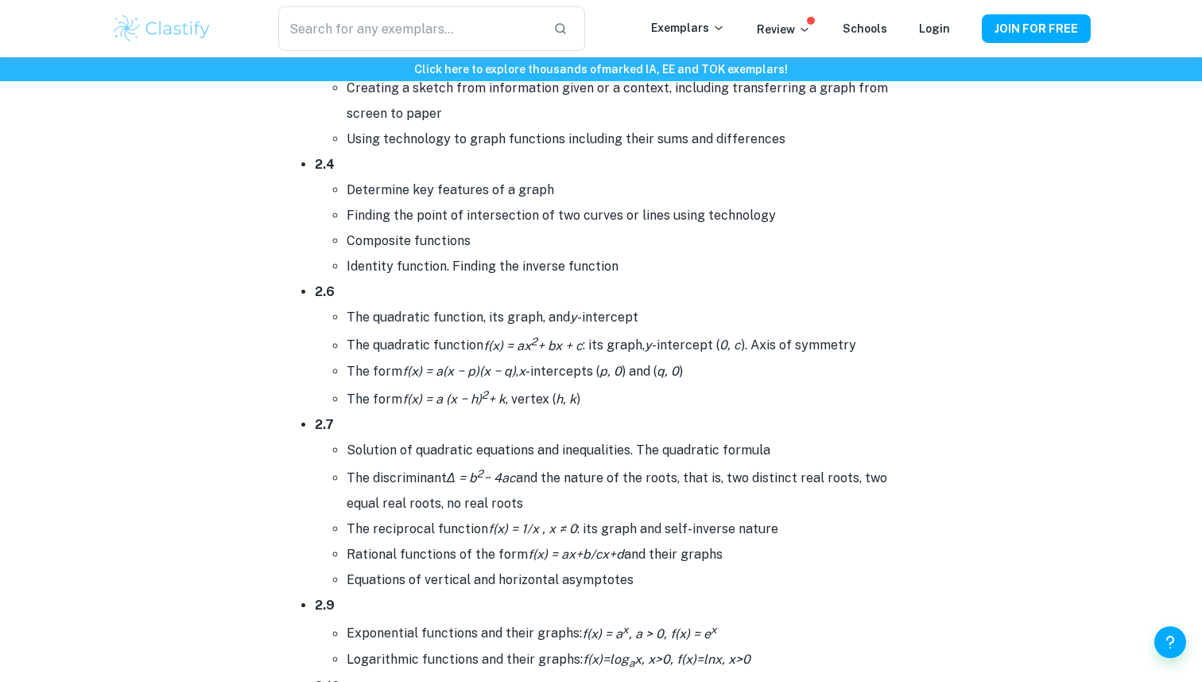
scroll to position [2962, 0]
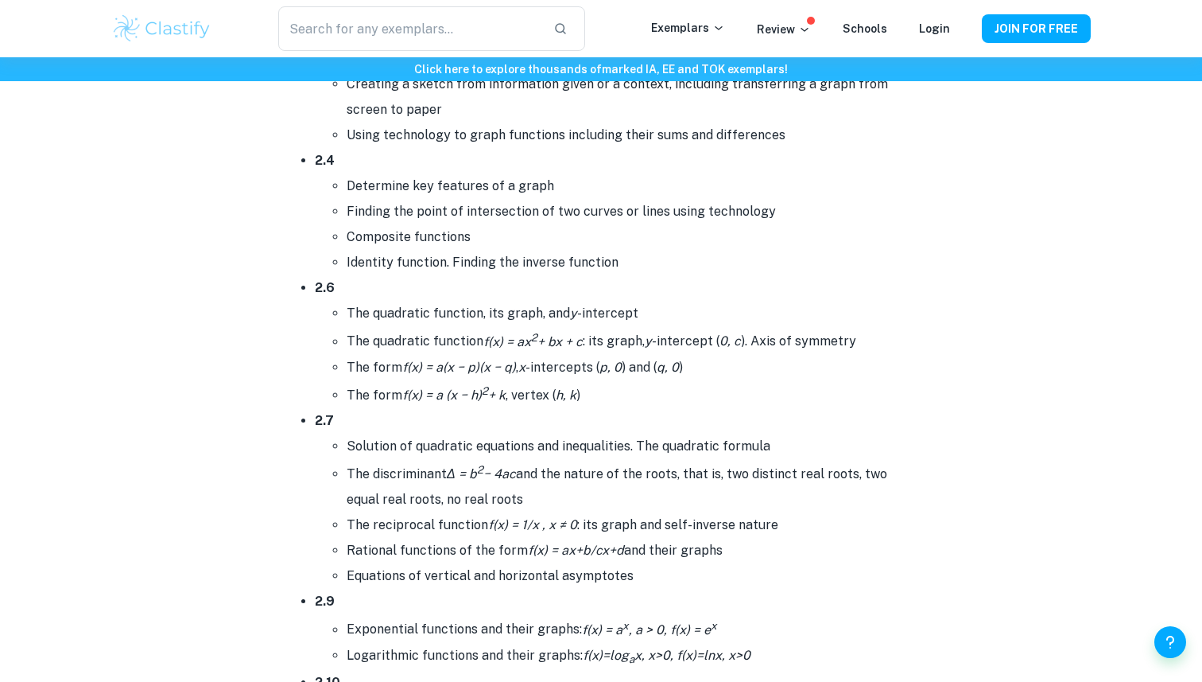
click at [608, 386] on li "The form f(x) = a (x − h) 2 + k , vertex ( h, k )" at bounding box center [633, 394] width 573 height 28
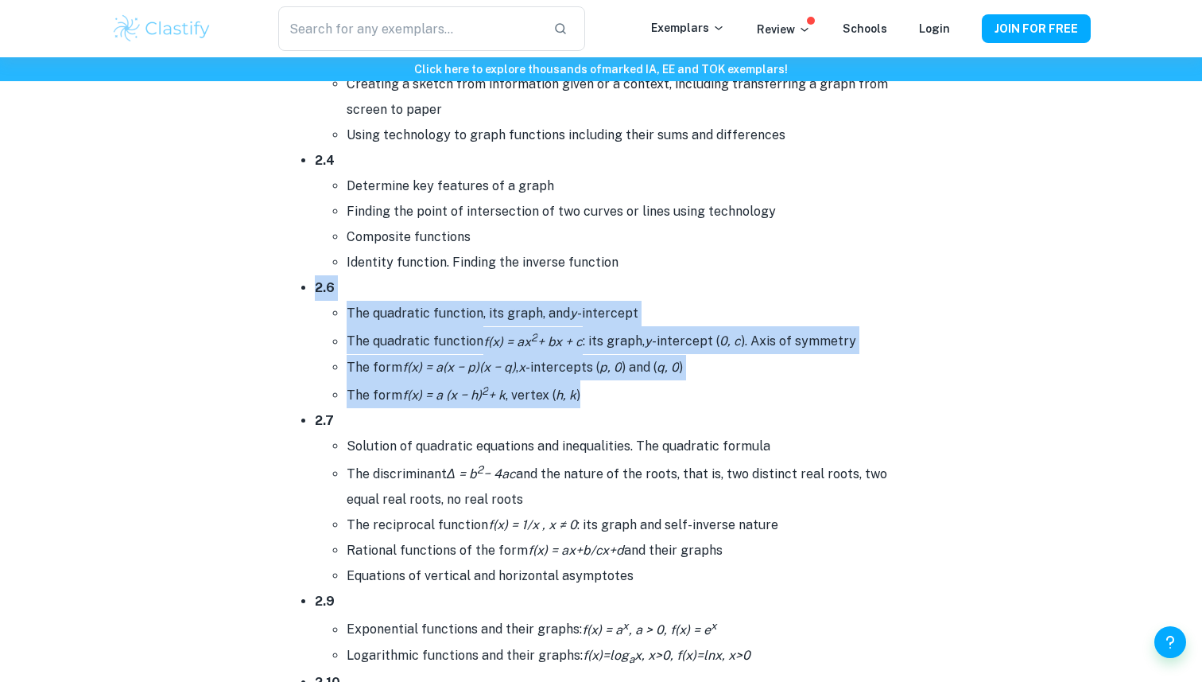
drag, startPoint x: 608, startPoint y: 386, endPoint x: 300, endPoint y: 281, distance: 325.9
click at [300, 281] on ul "2.1 Different forms of the equation of a straight line Gradient; intercepts Lin…" at bounding box center [601, 507] width 636 height 1597
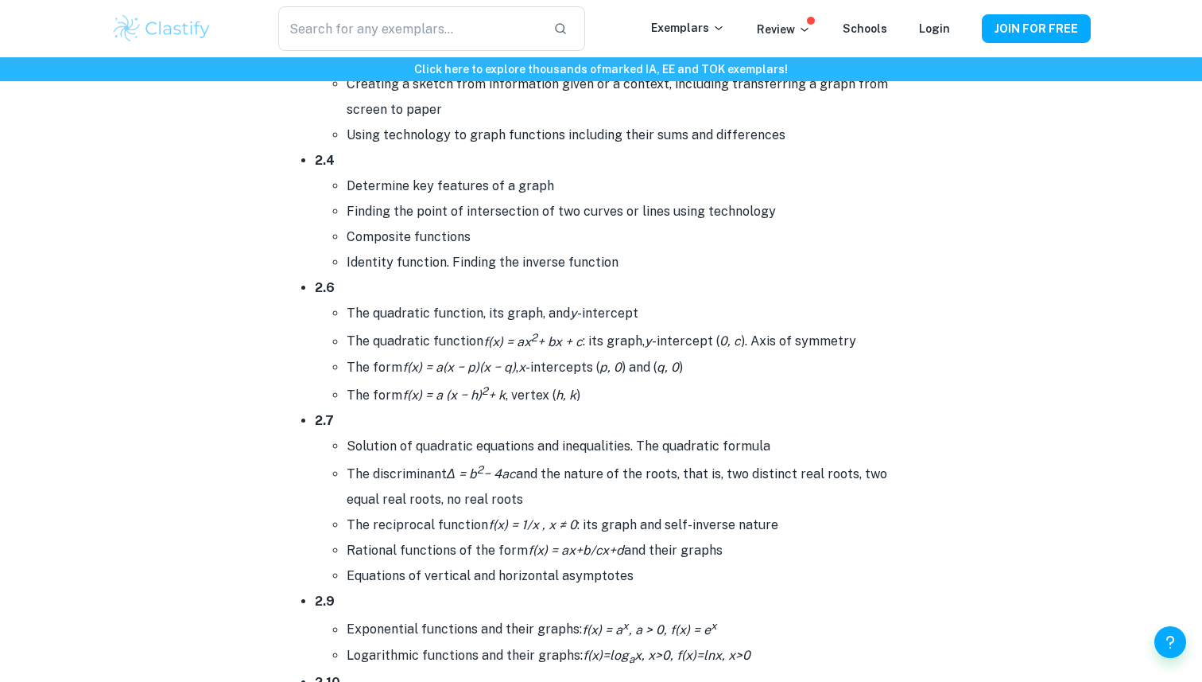
click at [300, 281] on ul "2.1 Different forms of the equation of a straight line Gradient; intercepts Lin…" at bounding box center [601, 507] width 636 height 1597
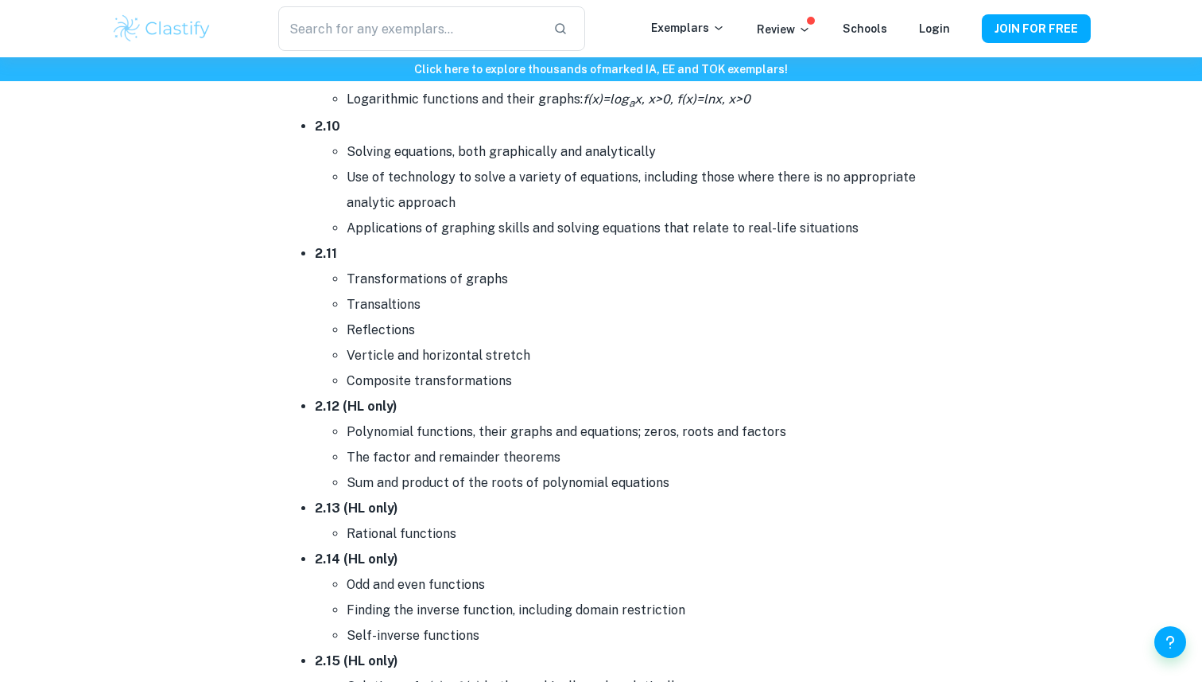
scroll to position [3522, 0]
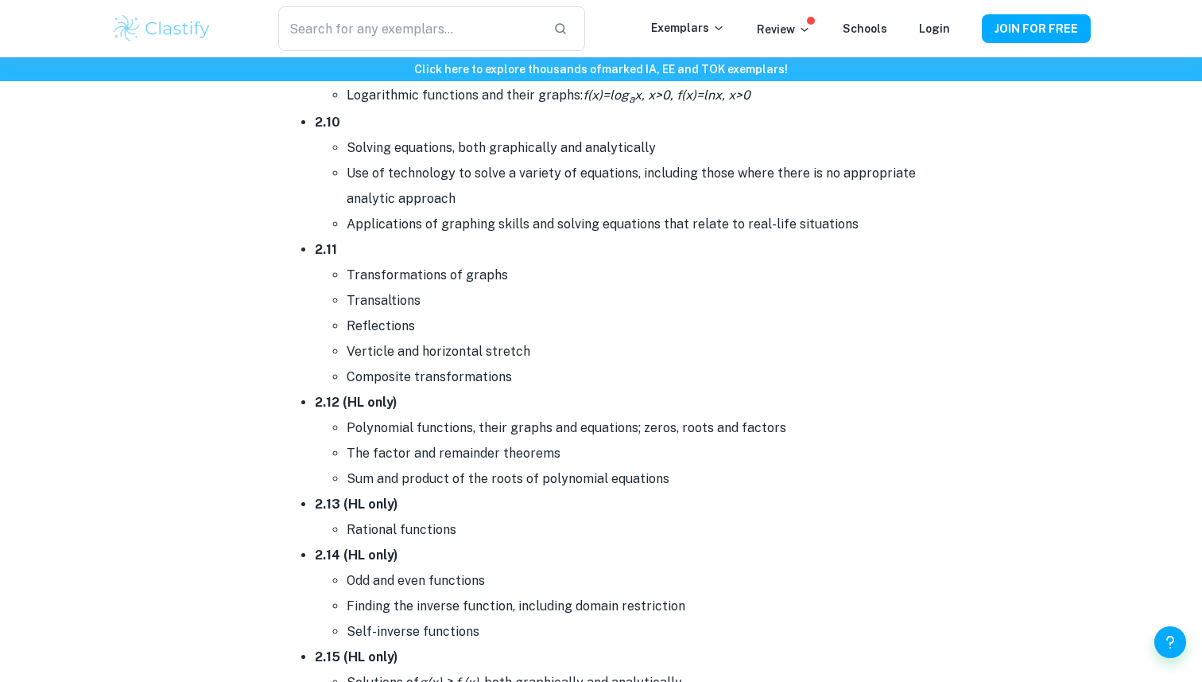
click at [530, 364] on li "Composite transformations" at bounding box center [633, 376] width 573 height 25
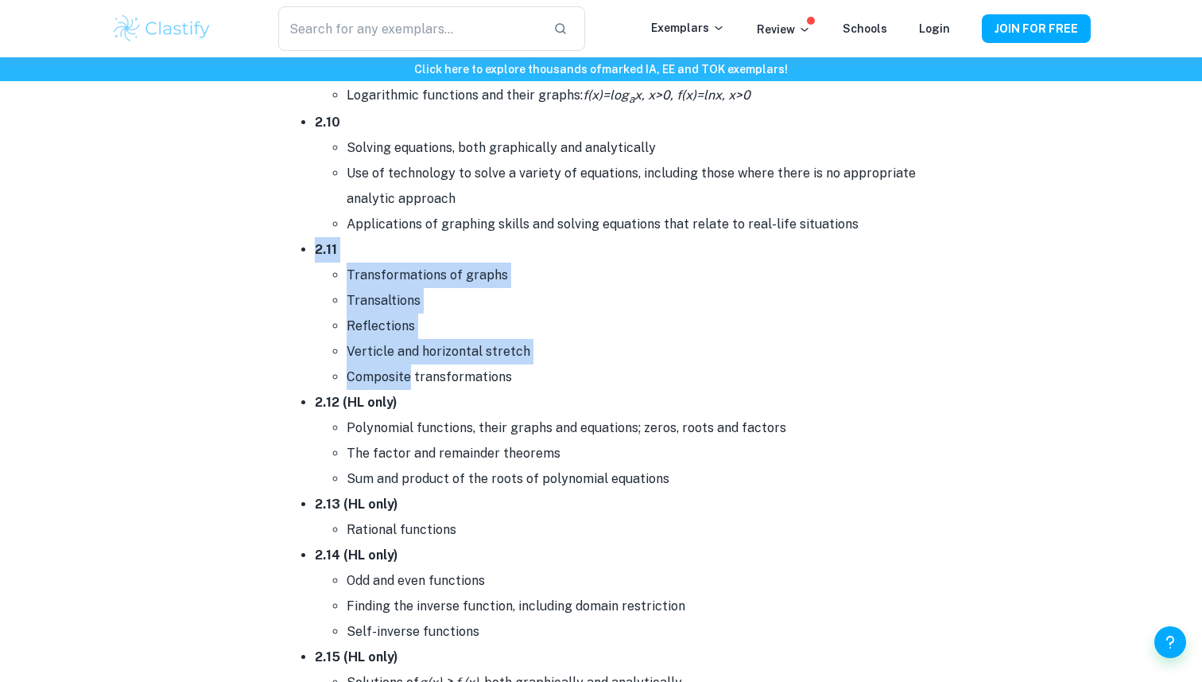
drag, startPoint x: 530, startPoint y: 355, endPoint x: 270, endPoint y: 241, distance: 283.4
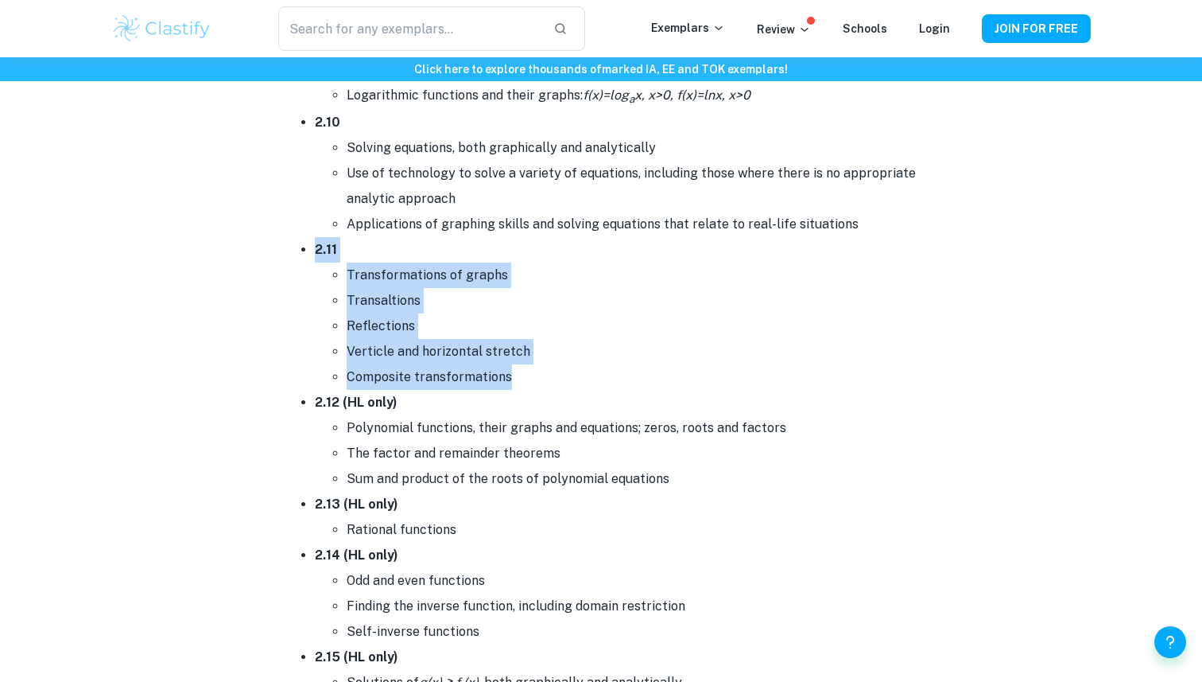
drag, startPoint x: 270, startPoint y: 241, endPoint x: 506, endPoint y: 363, distance: 265.0
click at [506, 364] on li "Composite transformations" at bounding box center [633, 376] width 573 height 25
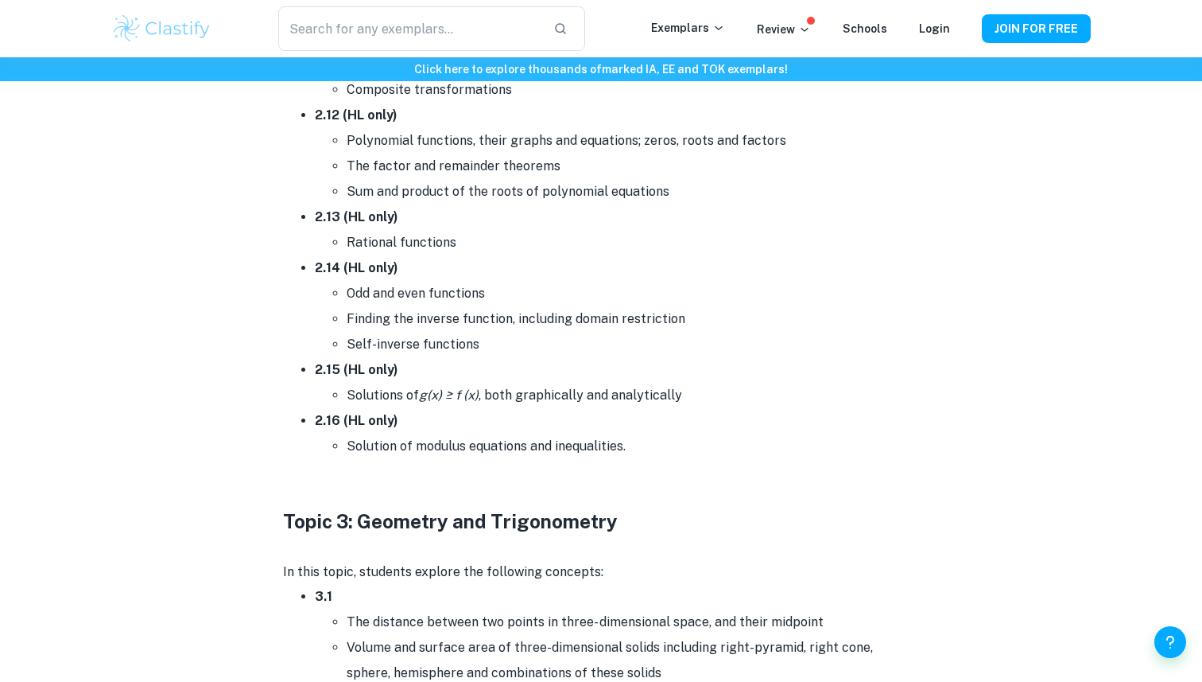
scroll to position [3866, 0]
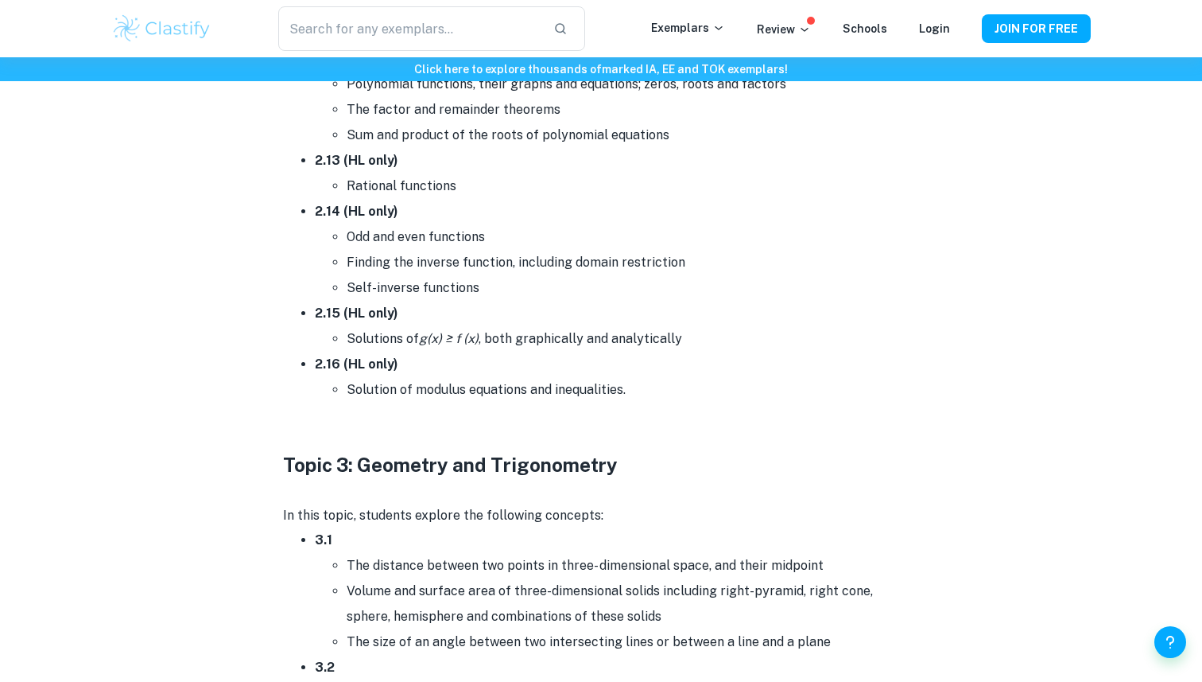
click at [636, 384] on li "Solution of modulus equations and inequalities." at bounding box center [633, 389] width 573 height 25
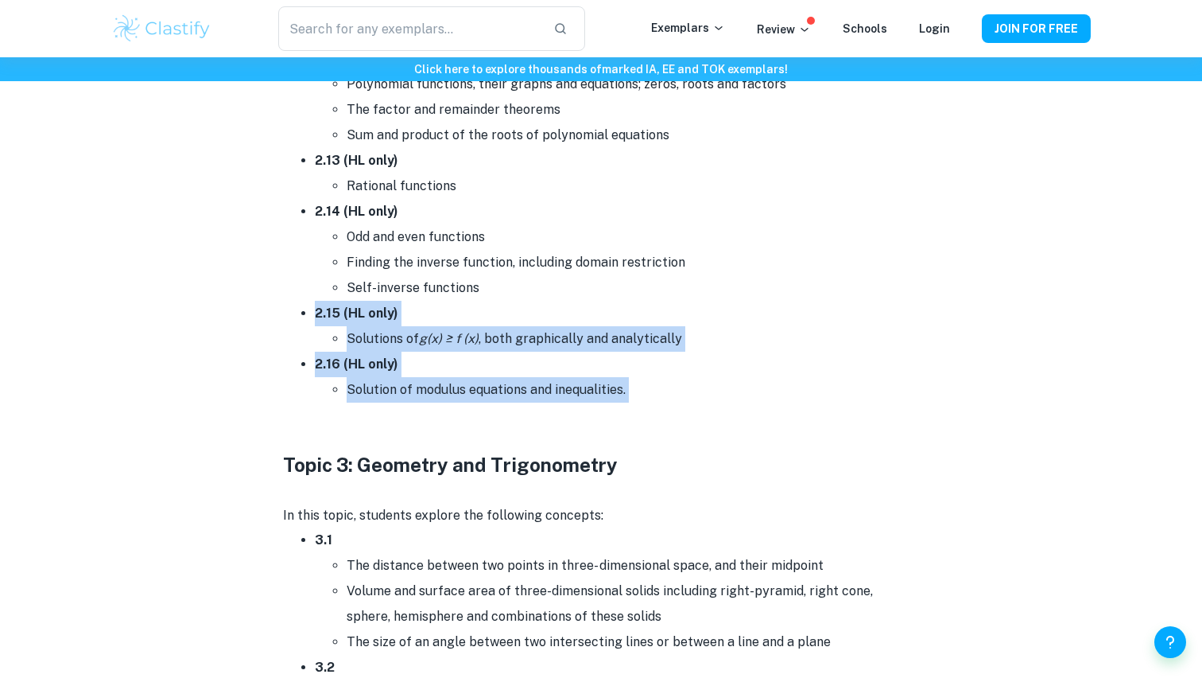
drag, startPoint x: 636, startPoint y: 384, endPoint x: 286, endPoint y: 293, distance: 361.7
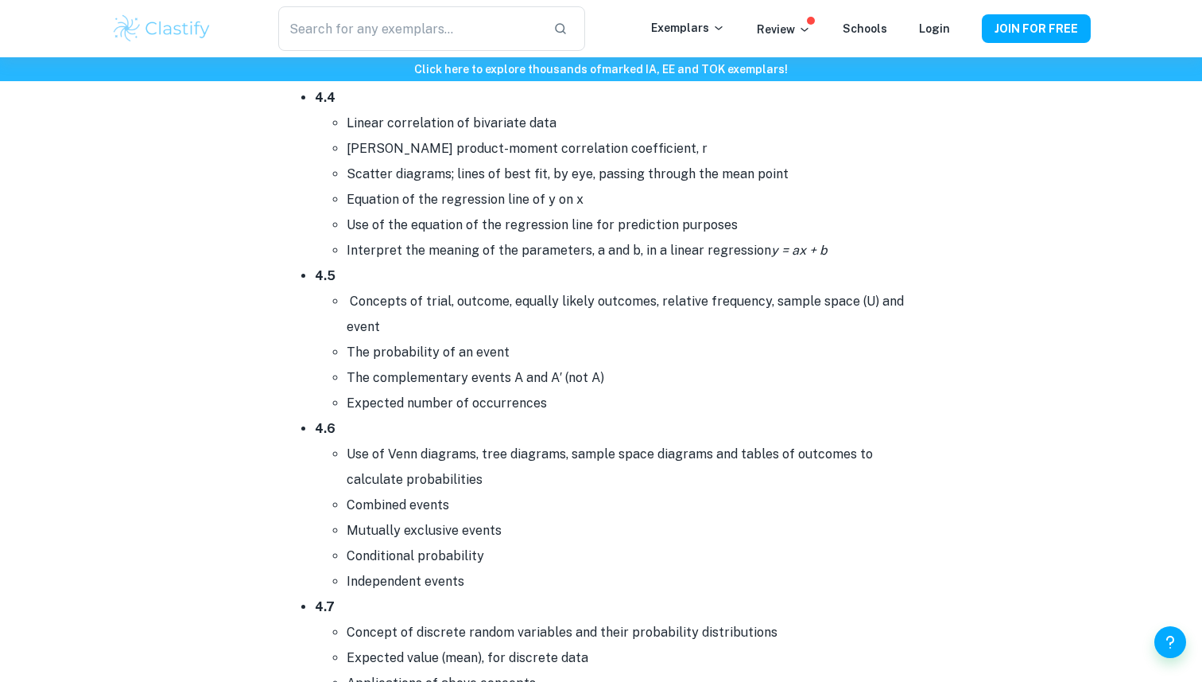
scroll to position [6986, 0]
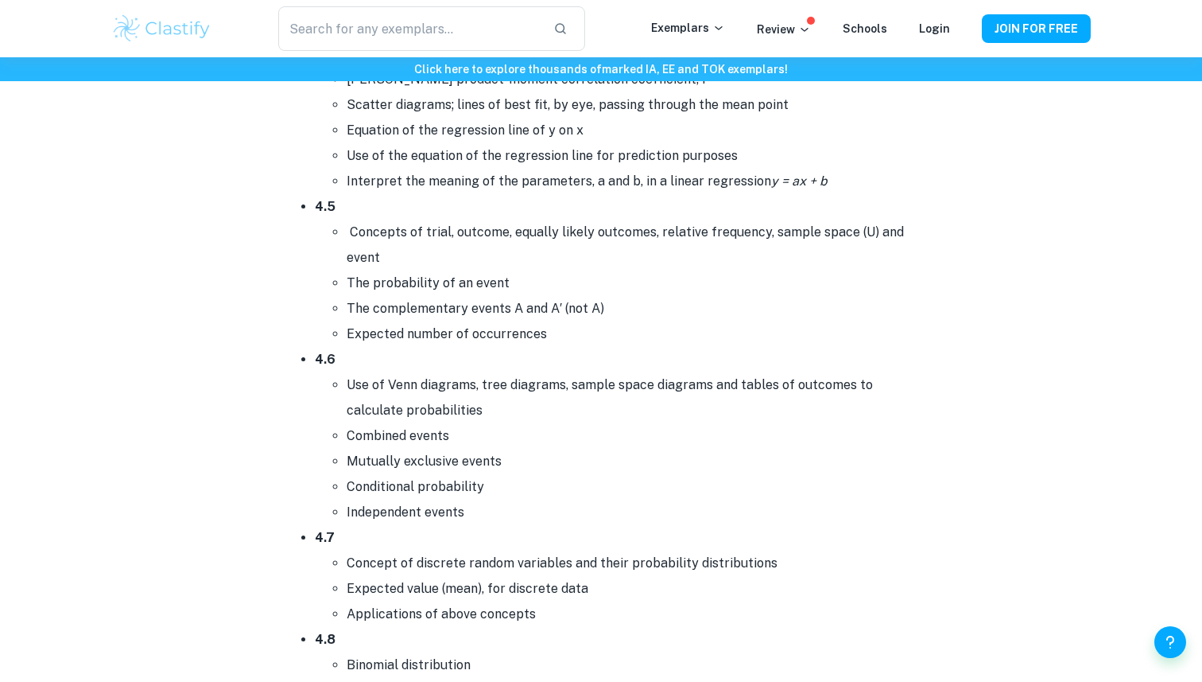
drag, startPoint x: 247, startPoint y: 118, endPoint x: 621, endPoint y: 462, distance: 507.7
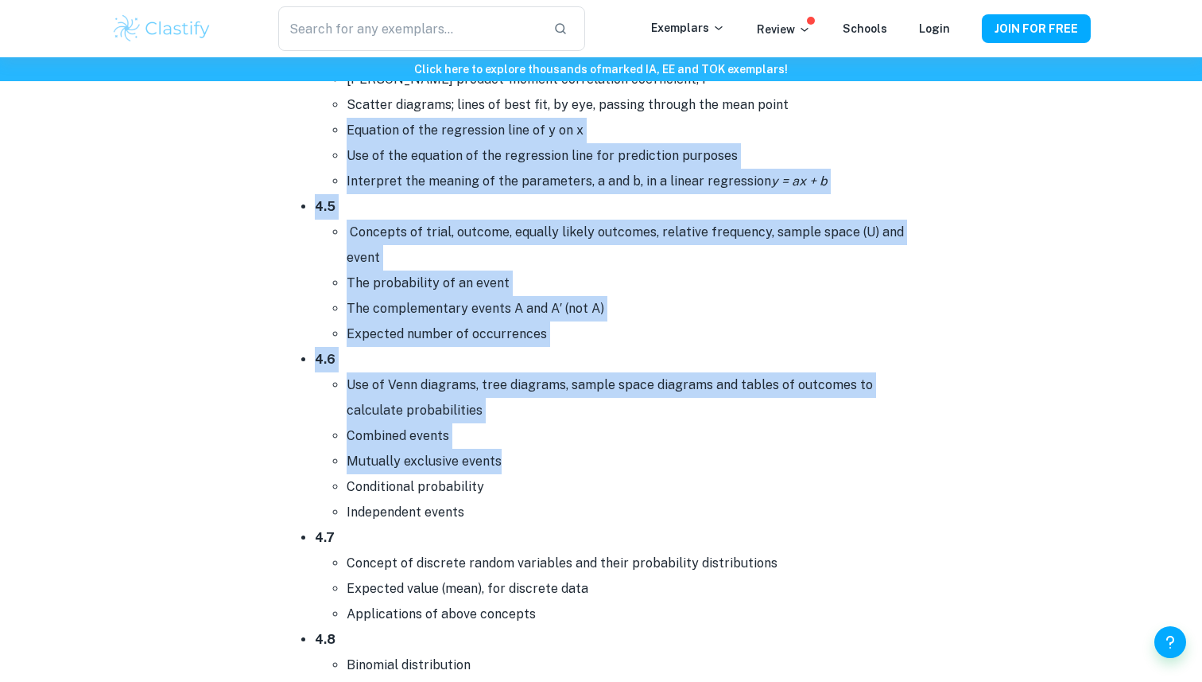
click at [621, 462] on li "Mutually exclusive events" at bounding box center [633, 461] width 573 height 25
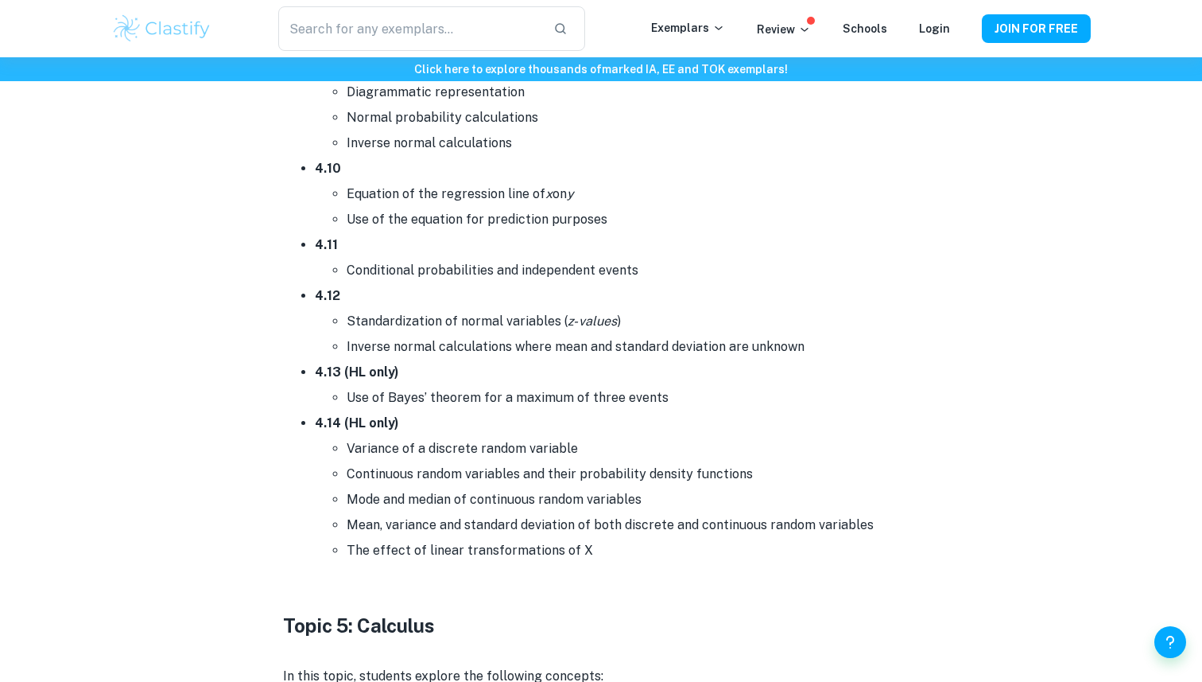
scroll to position [7690, 0]
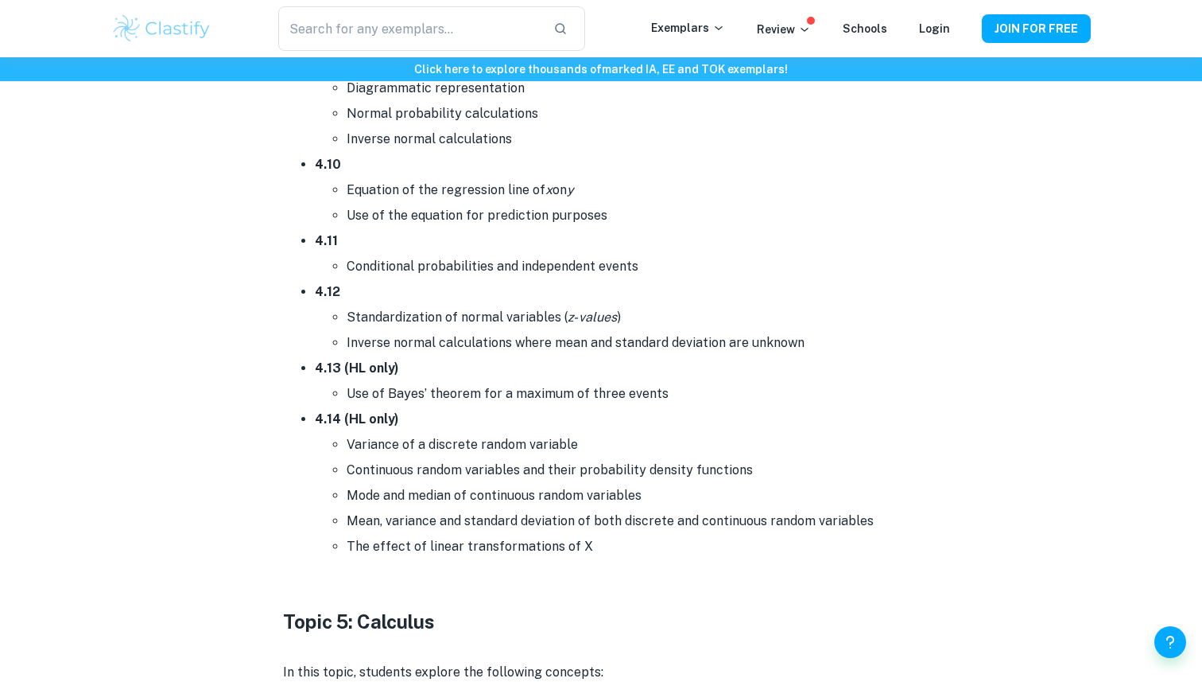
click at [659, 509] on li "Mean, variance and standard deviation of both discrete and continuous random va…" at bounding box center [633, 520] width 573 height 25
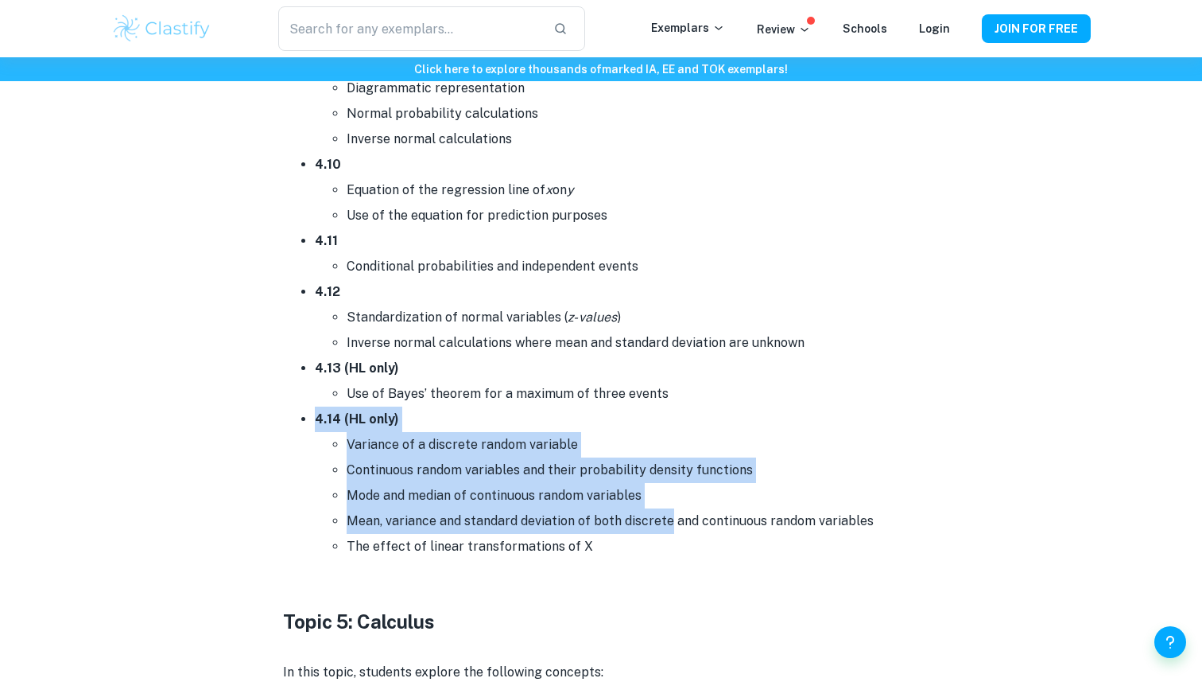
drag, startPoint x: 659, startPoint y: 509, endPoint x: 314, endPoint y: 409, distance: 359.4
click at [315, 409] on li "4.14 (HL only) Variance of a discrete random variable Continuous random variabl…" at bounding box center [617, 482] width 604 height 153
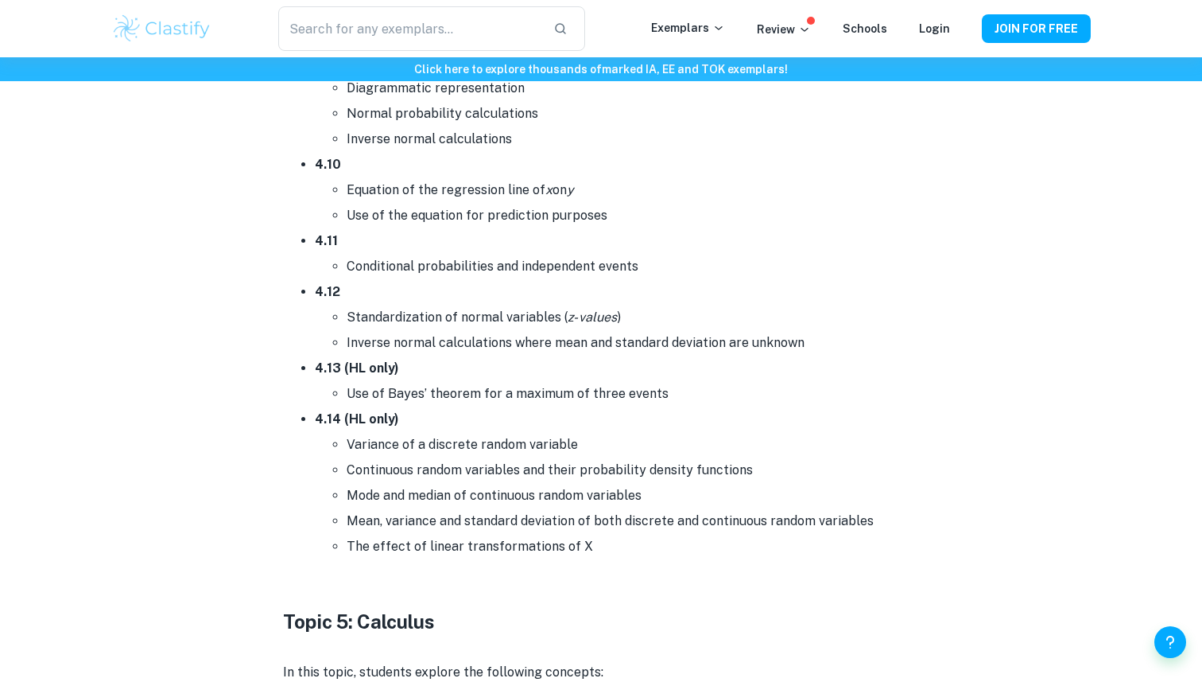
click at [315, 411] on strong "4.14 (HL only)" at bounding box center [357, 418] width 84 height 15
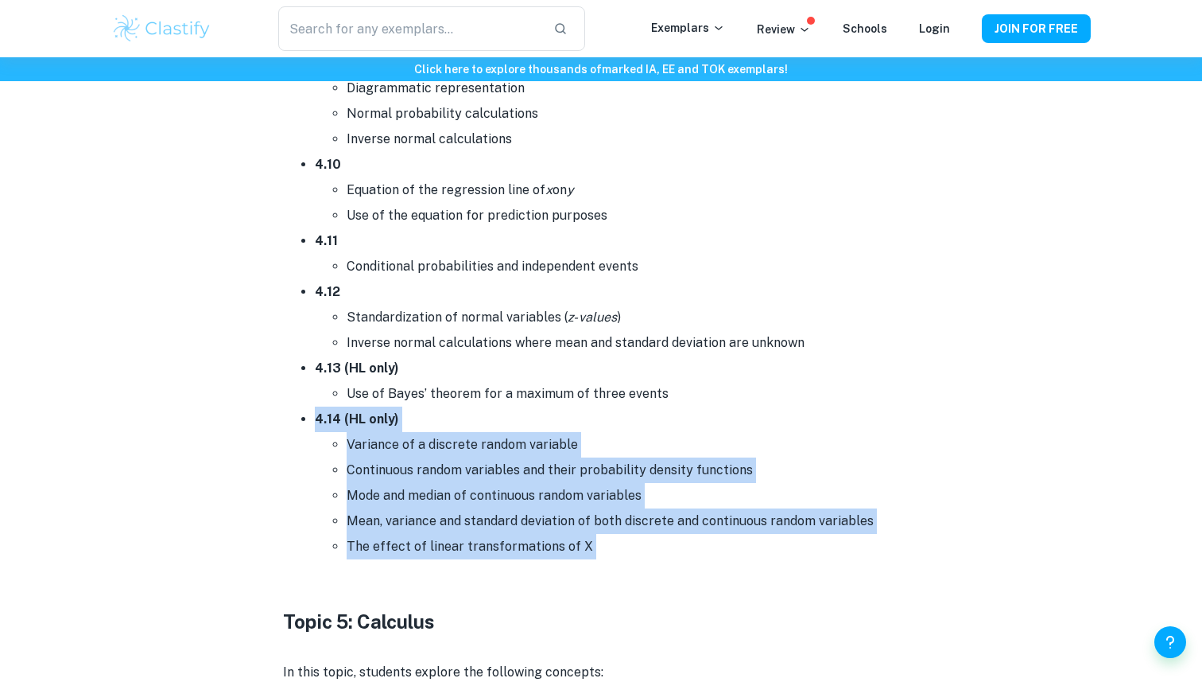
drag, startPoint x: 314, startPoint y: 409, endPoint x: 672, endPoint y: 539, distance: 380.9
click at [672, 539] on li "4.14 (HL only) Variance of a discrete random variable Continuous random variabl…" at bounding box center [617, 482] width 604 height 153
click at [672, 539] on li "The effect of linear transformations of X" at bounding box center [633, 546] width 573 height 25
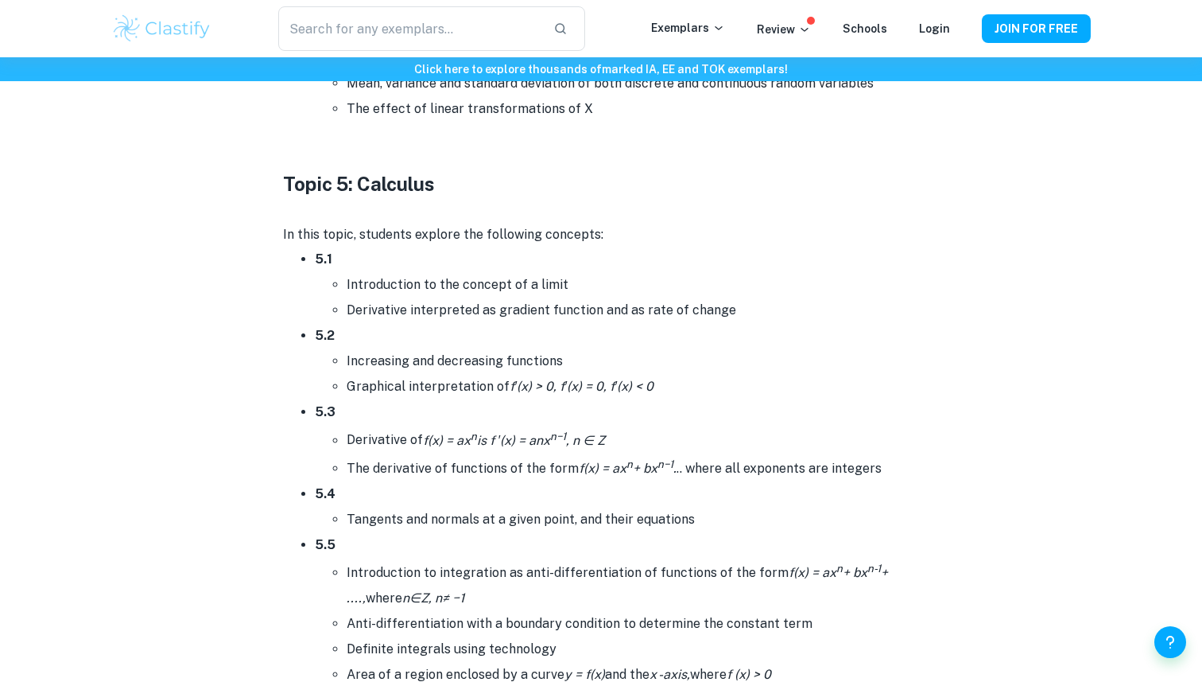
scroll to position [8158, 0]
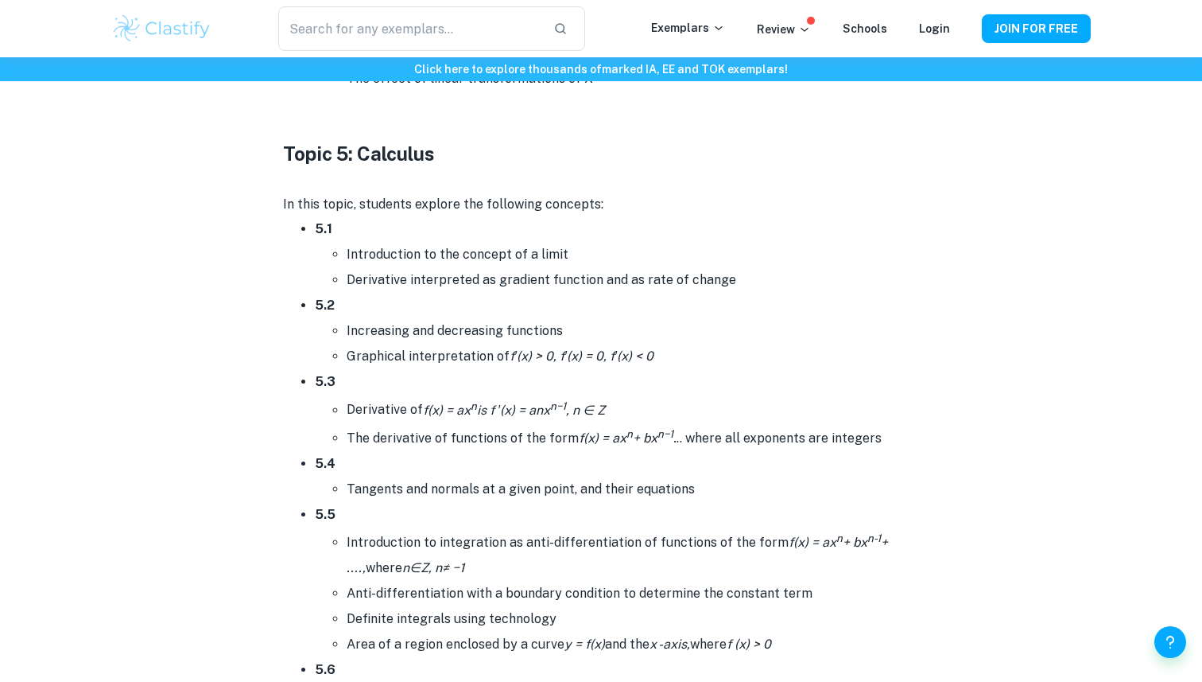
click at [290, 142] on strong "Topic 5: Calculus" at bounding box center [359, 153] width 152 height 22
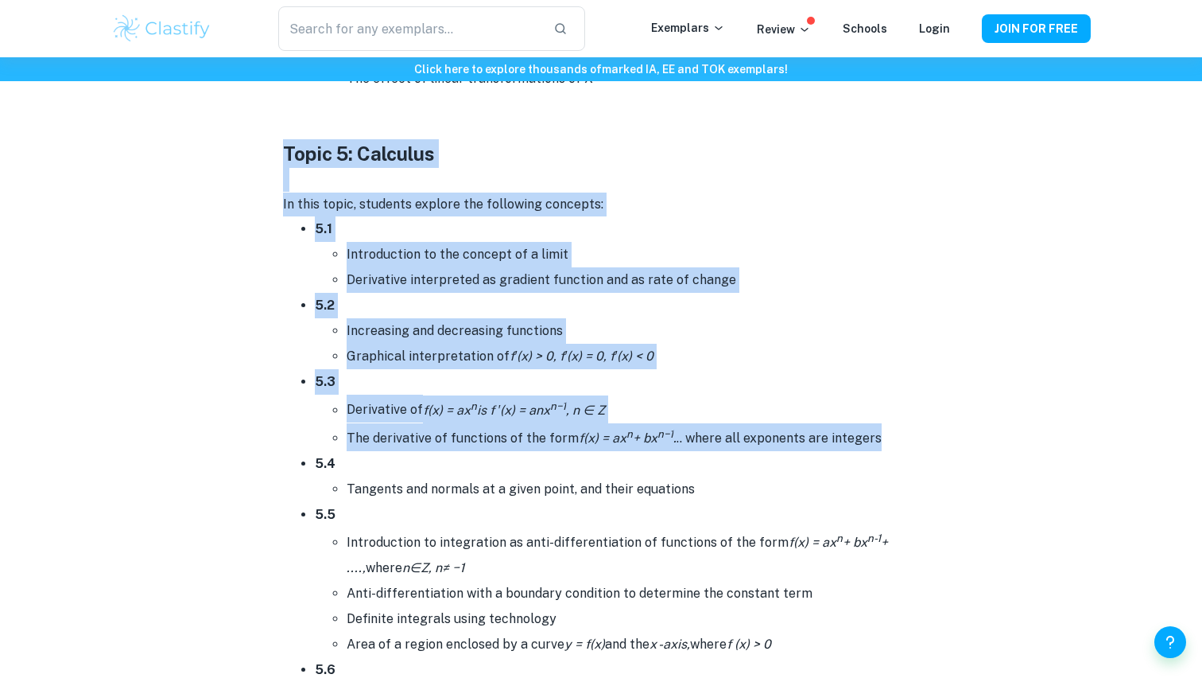
drag, startPoint x: 290, startPoint y: 136, endPoint x: 886, endPoint y: 415, distance: 657.8
click at [875, 427] on li "The derivative of functions of the form f(x) = ax n + bx n−1 . .. where all exp…" at bounding box center [633, 437] width 573 height 28
drag, startPoint x: 875, startPoint y: 427, endPoint x: 240, endPoint y: 135, distance: 698.5
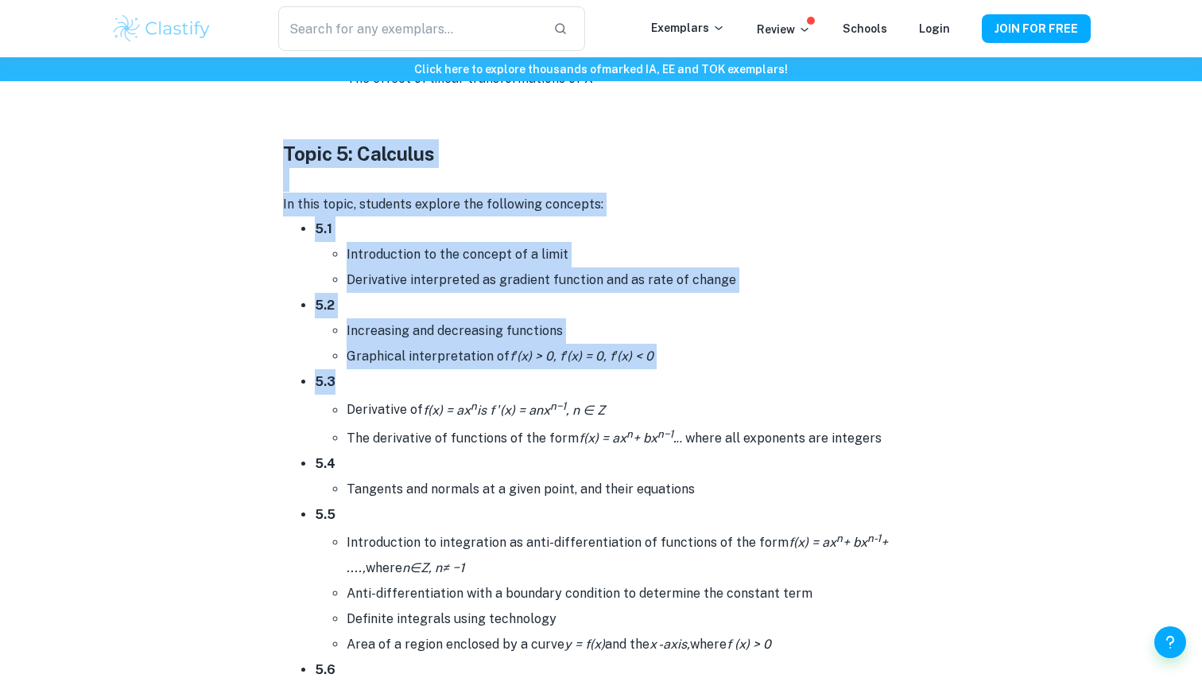
drag, startPoint x: 240, startPoint y: 135, endPoint x: 950, endPoint y: 375, distance: 749.7
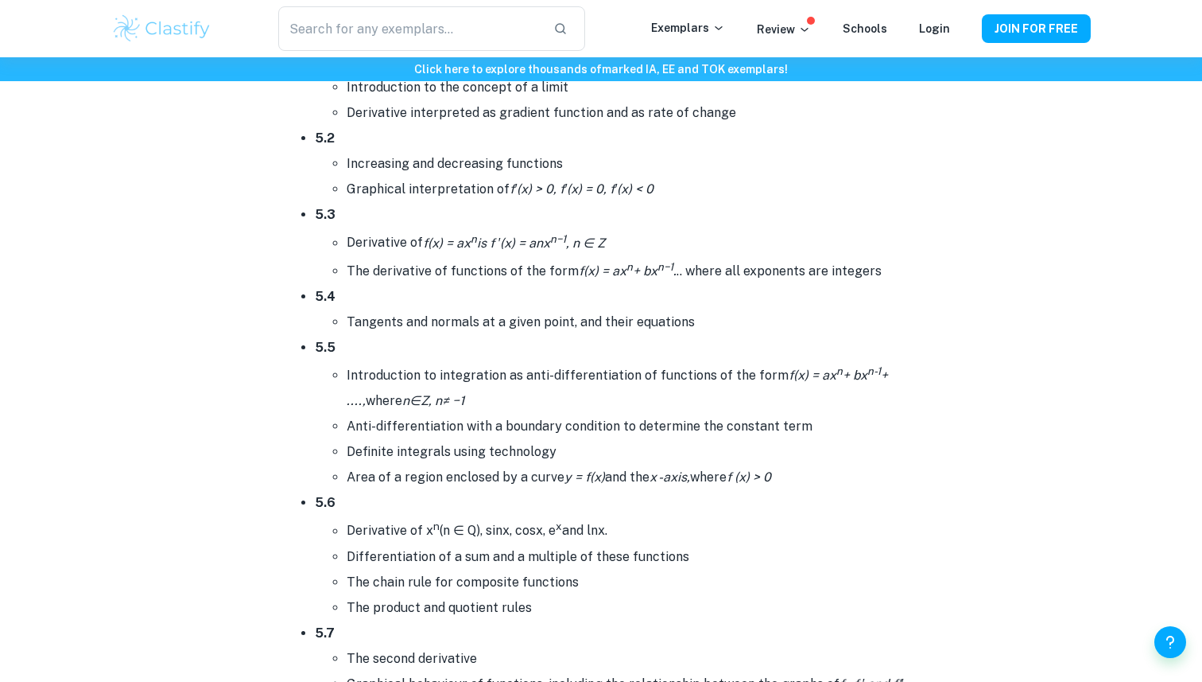
scroll to position [8350, 0]
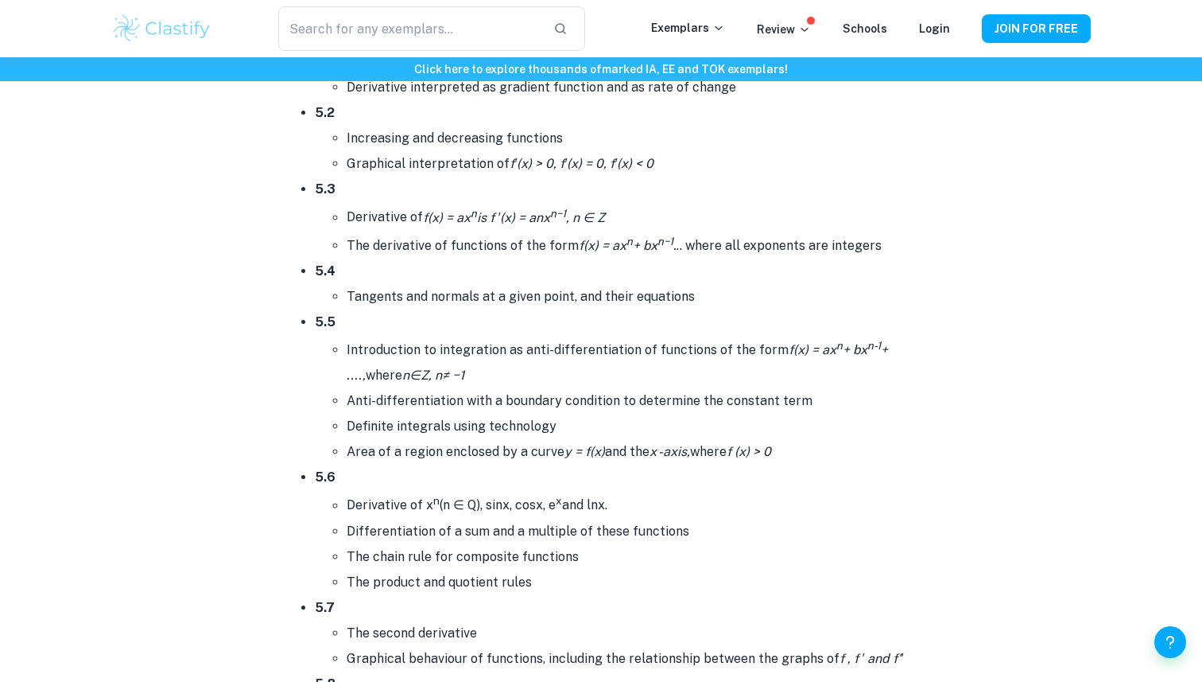
click at [585, 581] on li "The product and quotient rules" at bounding box center [633, 581] width 573 height 25
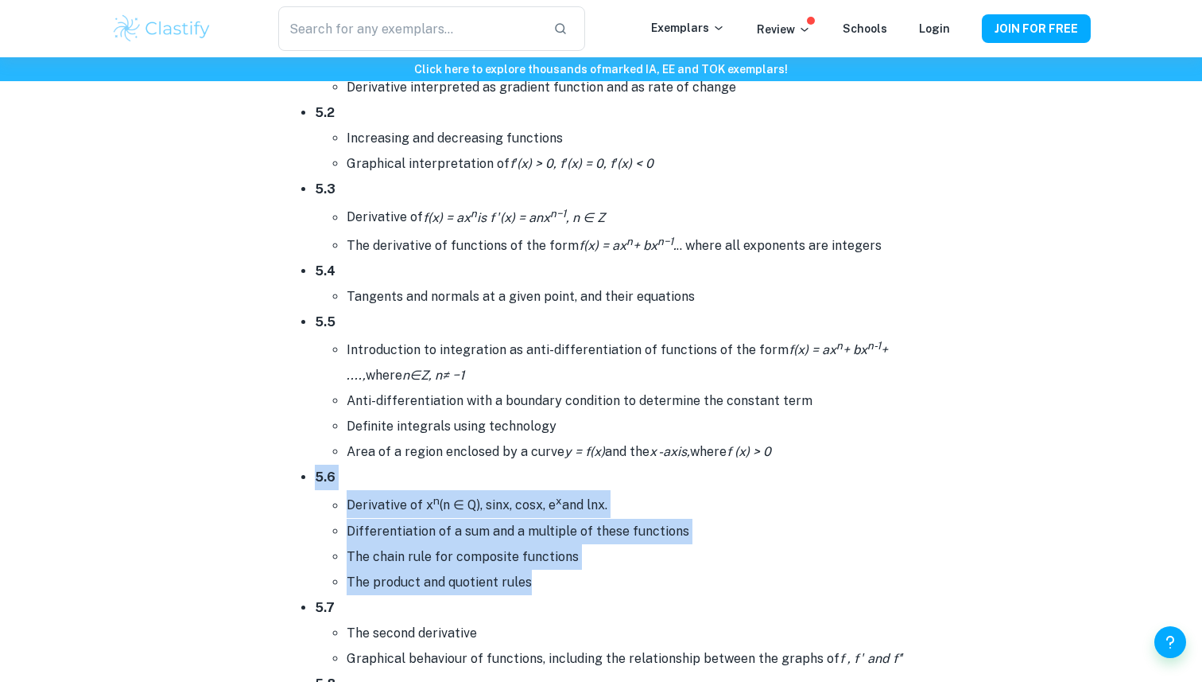
drag, startPoint x: 585, startPoint y: 581, endPoint x: 489, endPoint y: 456, distance: 157.6
click at [489, 464] on li "5.6 Derivative of x n (n ∈ Q), sinx, cosx, e x and lnx. Differentiation of a su…" at bounding box center [617, 529] width 604 height 130
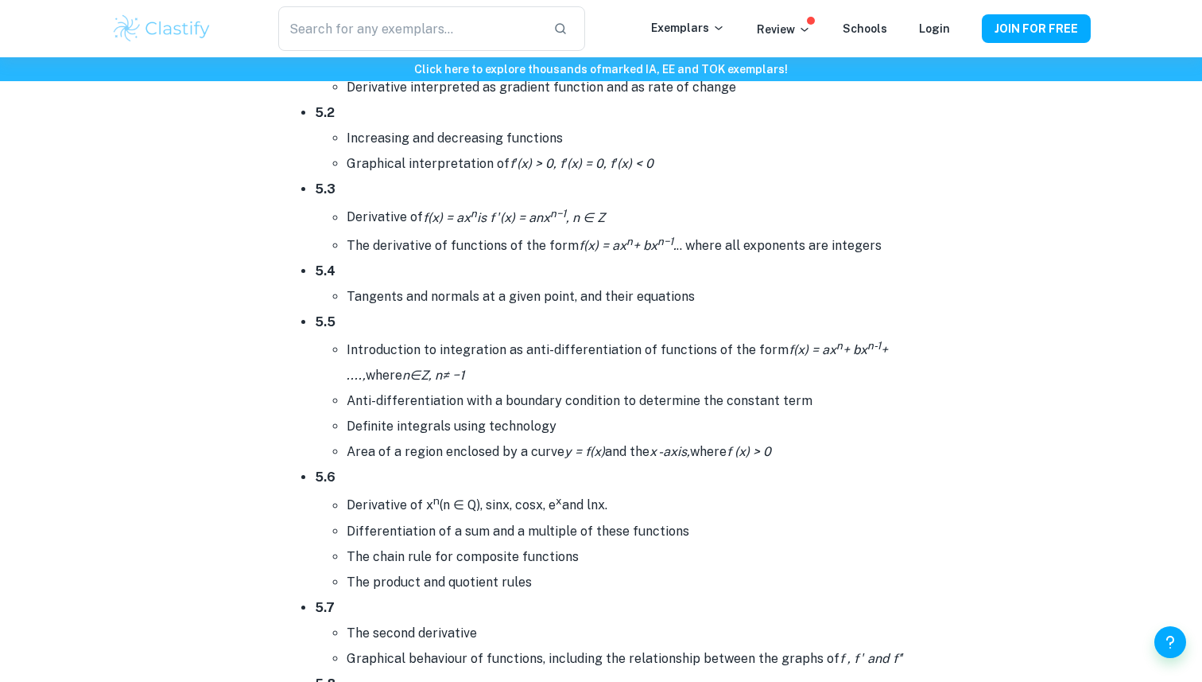
click at [489, 464] on li "5.6 Derivative of x n (n ∈ Q), sinx, cosx, e x and lnx. Differentiation of a su…" at bounding box center [617, 529] width 604 height 130
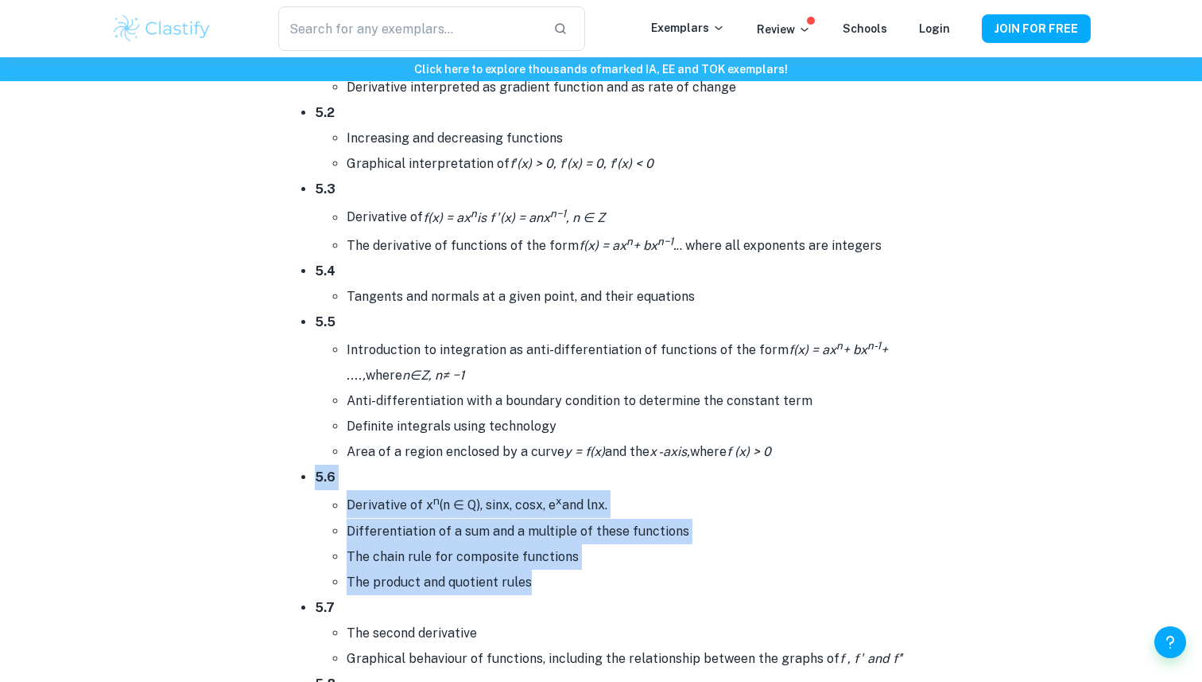
drag, startPoint x: 489, startPoint y: 456, endPoint x: 589, endPoint y: 573, distance: 154.1
click at [589, 573] on li "5.6 Derivative of x n (n ∈ Q), sinx, cosx, e x and lnx. Differentiation of a su…" at bounding box center [617, 529] width 604 height 130
click at [589, 573] on li "The product and quotient rules" at bounding box center [633, 581] width 573 height 25
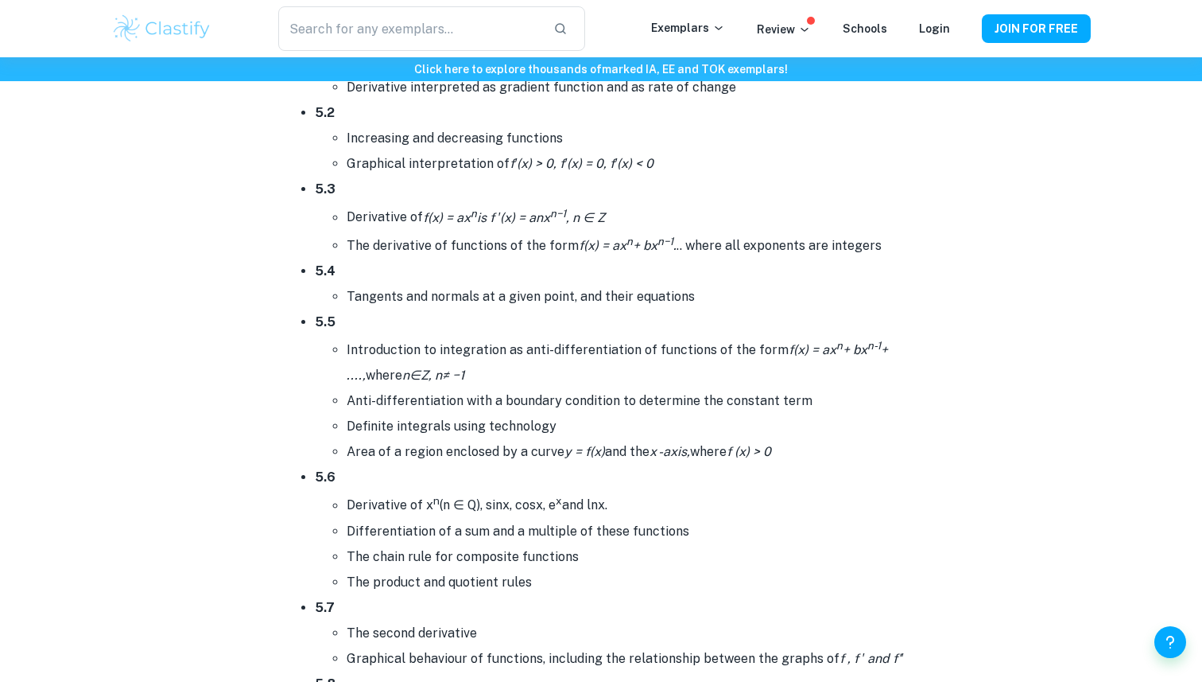
click at [315, 314] on strong "5.5" at bounding box center [325, 321] width 21 height 15
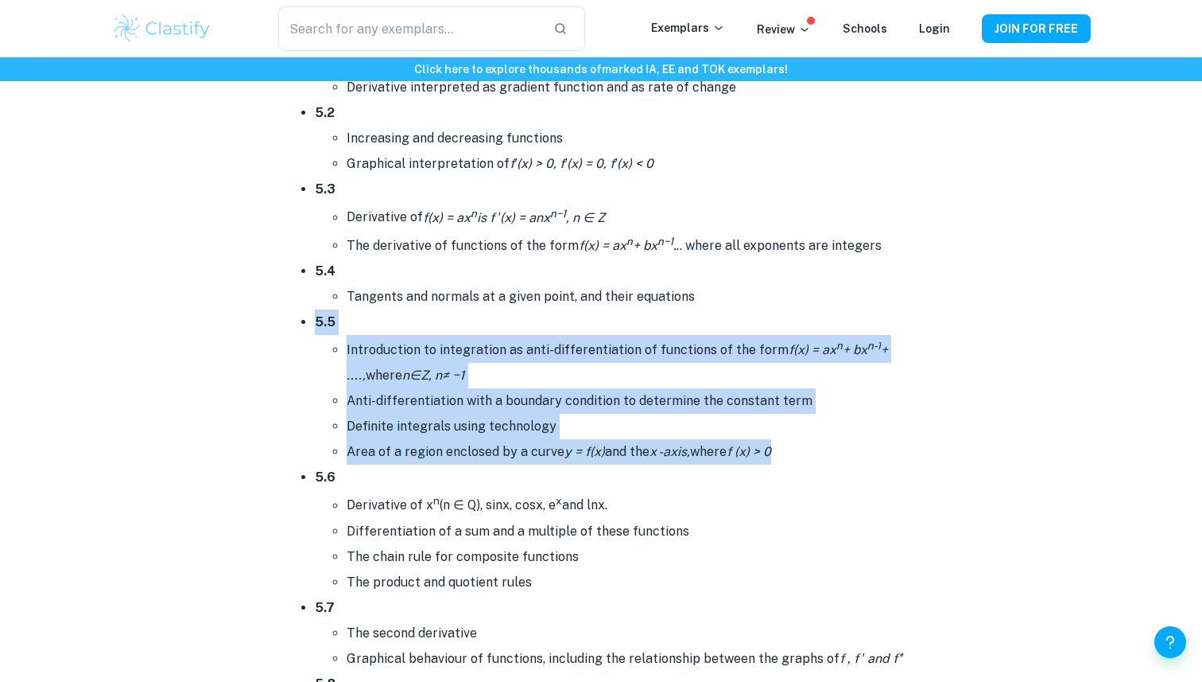
drag, startPoint x: 314, startPoint y: 305, endPoint x: 804, endPoint y: 437, distance: 507.4
click at [804, 437] on li "5.5 Introduction to integration as anti-differentiation of functions of the for…" at bounding box center [617, 386] width 604 height 155
click at [804, 439] on li "Area of a region enclosed by a curve y = f(x) and the x -axis, where f (x) > 0" at bounding box center [633, 451] width 573 height 25
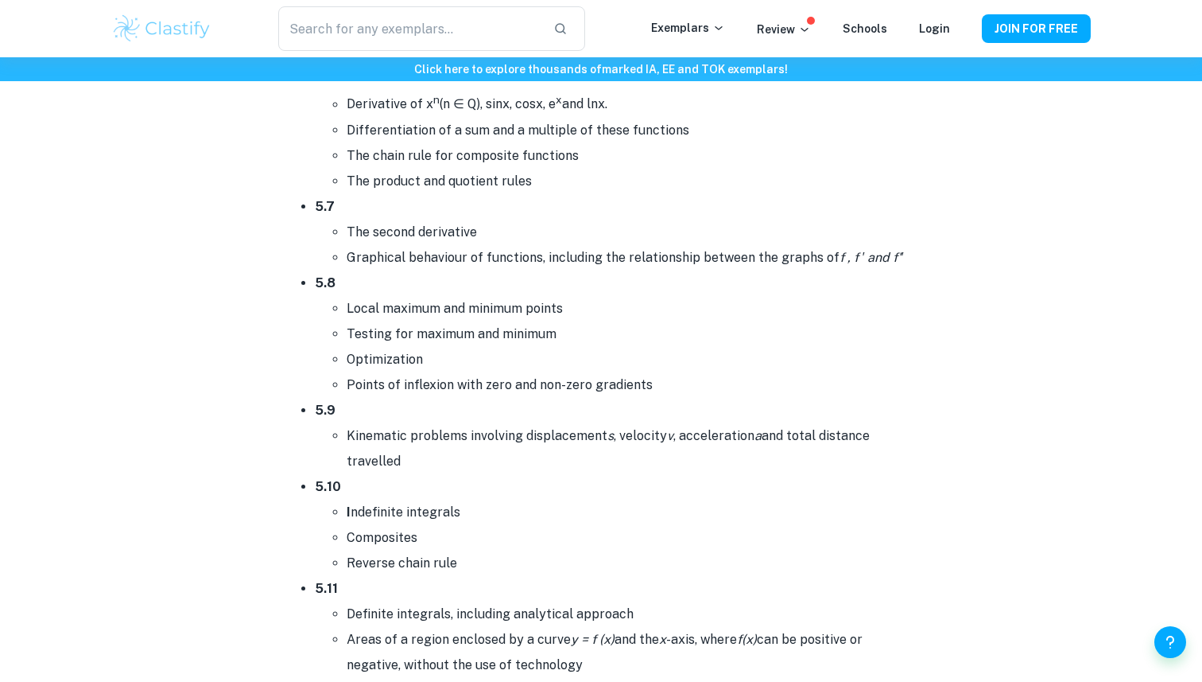
scroll to position [8752, 0]
click at [655, 371] on li "Points of inflexion with zero and non-zero gradients" at bounding box center [633, 383] width 573 height 25
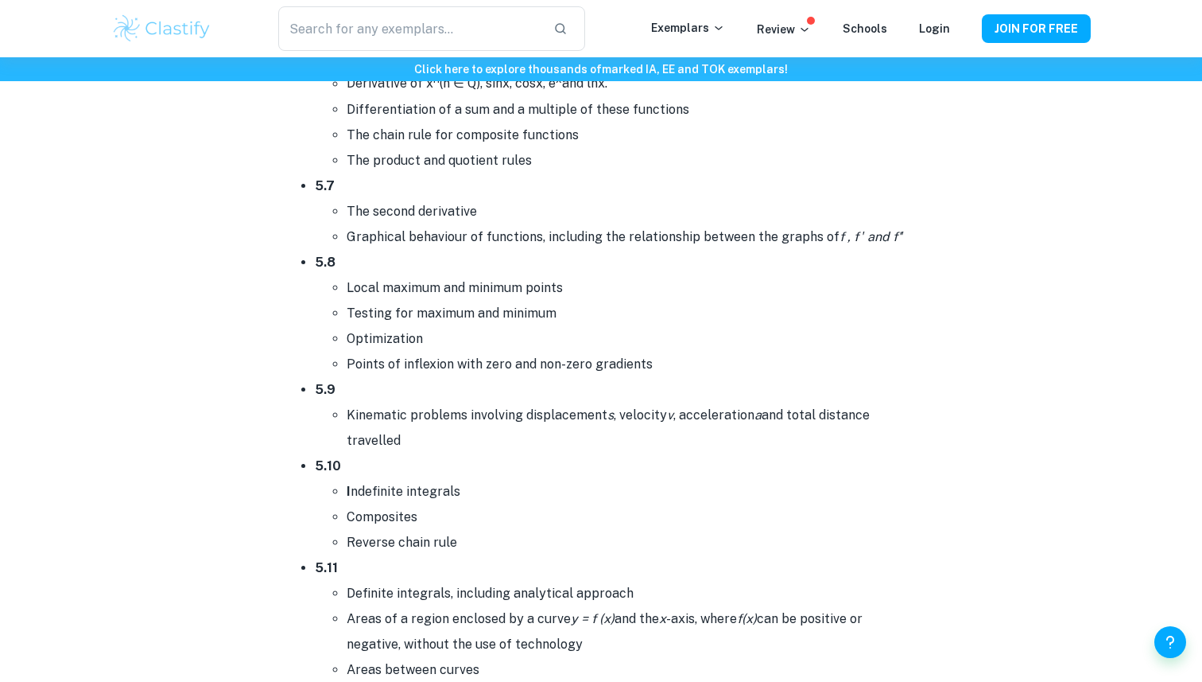
scroll to position [8775, 0]
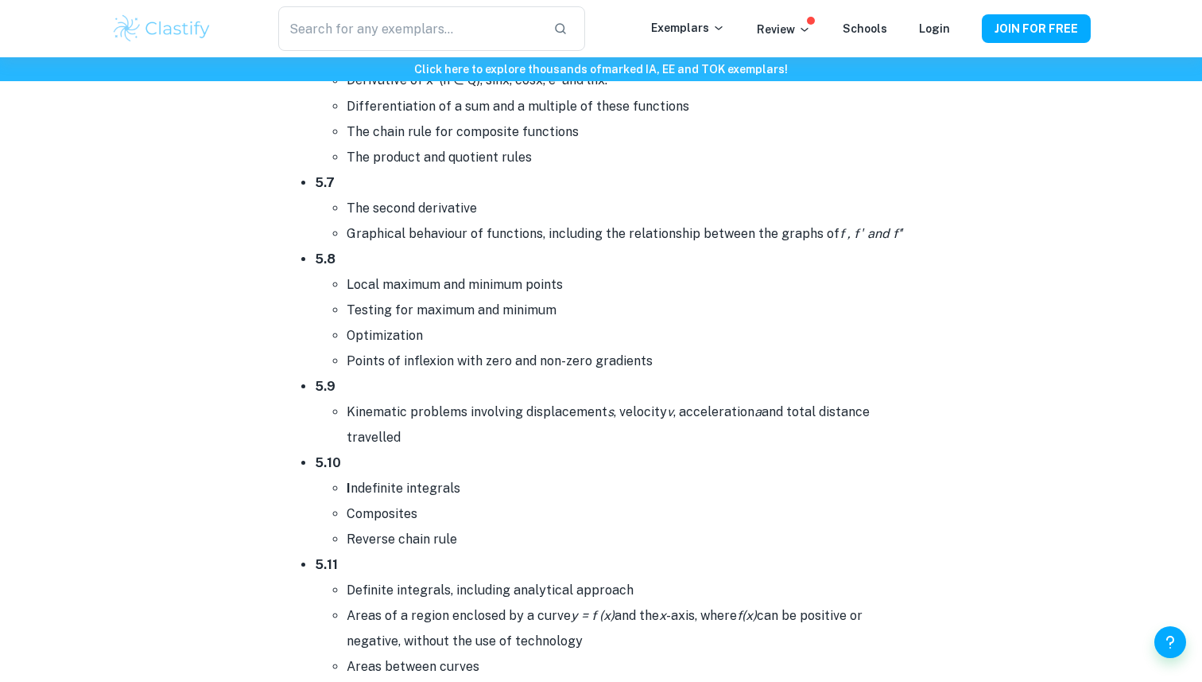
click at [315, 374] on li "5.9 Kinematic problems involving displacement s , velocity v , acceleration a a…" at bounding box center [617, 412] width 604 height 76
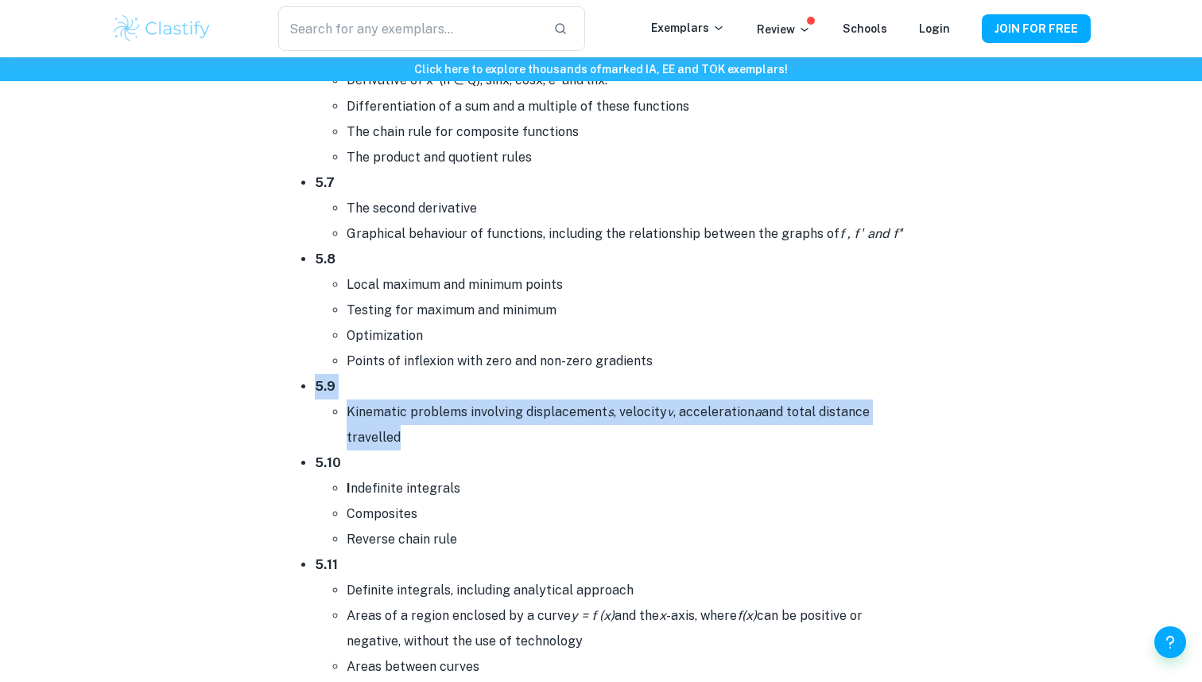
drag, startPoint x: 306, startPoint y: 373, endPoint x: 463, endPoint y: 413, distance: 161.6
click at [463, 413] on li "5.9 Kinematic problems involving displacement s , velocity v , acceleration a a…" at bounding box center [617, 412] width 604 height 76
click at [463, 413] on li "Kinematic problems involving displacement s , velocity v , acceleration a and t…" at bounding box center [633, 424] width 573 height 51
drag, startPoint x: 463, startPoint y: 413, endPoint x: 299, endPoint y: 369, distance: 169.6
click at [299, 369] on ul "5.1 Introduction to the concept of a limit Derivative interpreted as gradient f…" at bounding box center [601, 562] width 636 height 1926
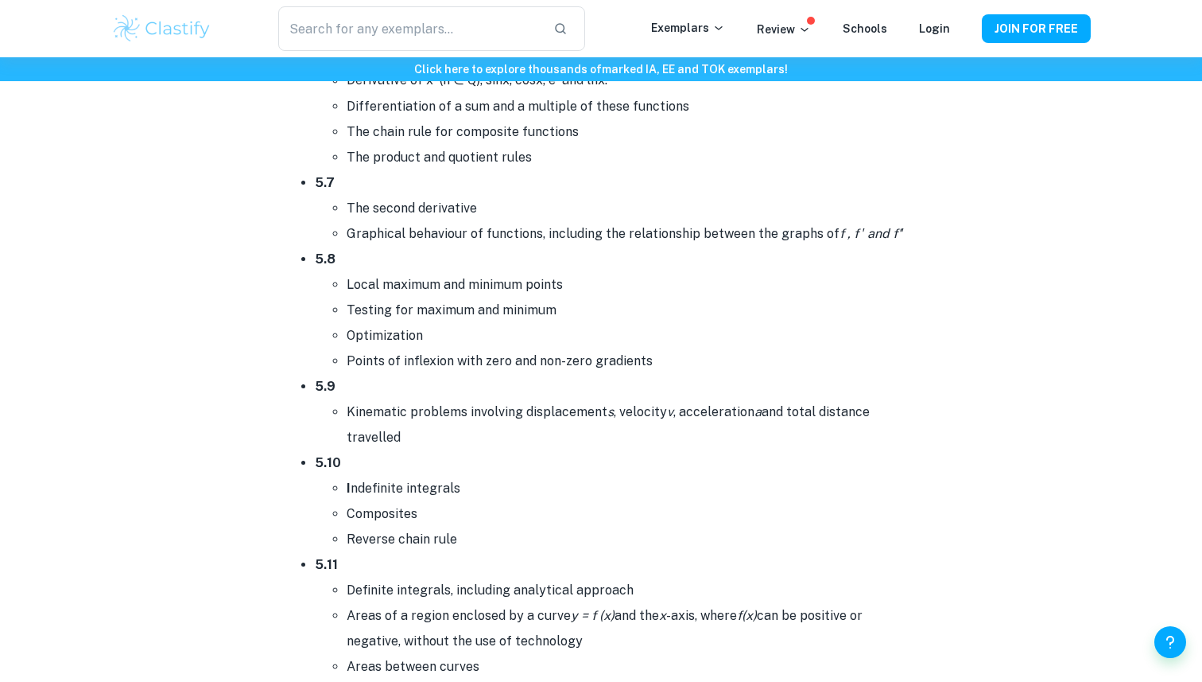
click at [299, 369] on ul "5.1 Introduction to the concept of a limit Derivative interpreted as gradient f…" at bounding box center [601, 562] width 636 height 1926
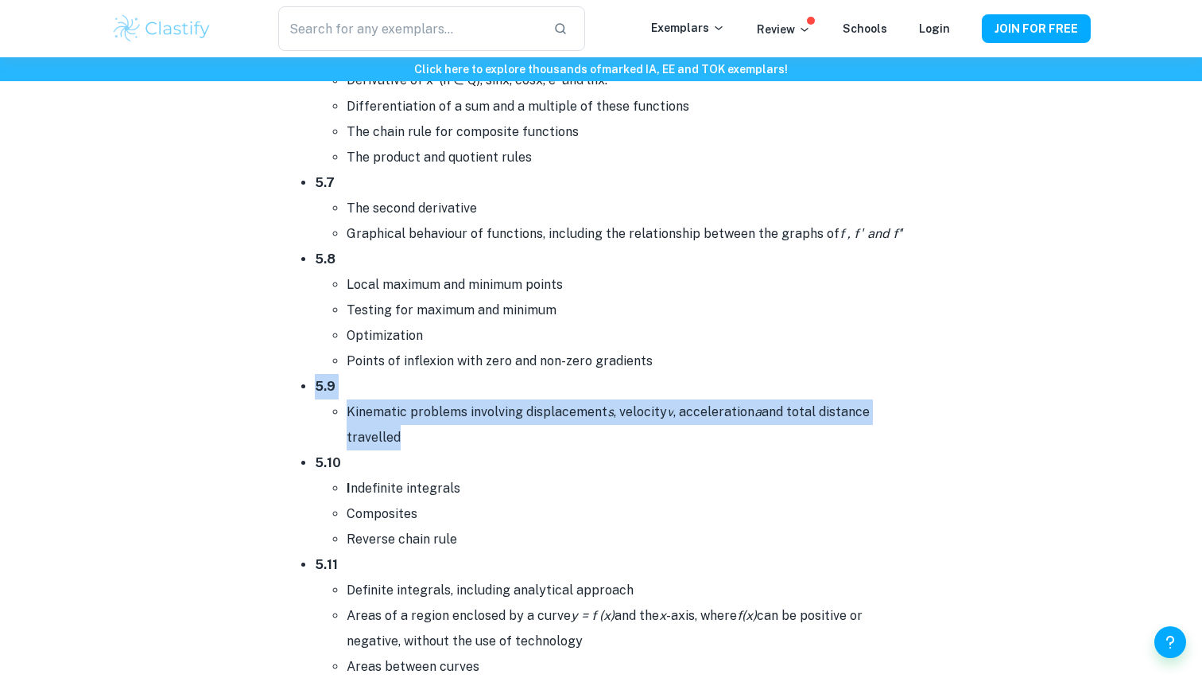
drag, startPoint x: 299, startPoint y: 369, endPoint x: 449, endPoint y: 418, distance: 157.2
click at [449, 418] on ul "5.1 Introduction to the concept of a limit Derivative interpreted as gradient f…" at bounding box center [601, 562] width 636 height 1926
click at [449, 418] on li "Kinematic problems involving displacement s , velocity v , acceleration a and t…" at bounding box center [633, 424] width 573 height 51
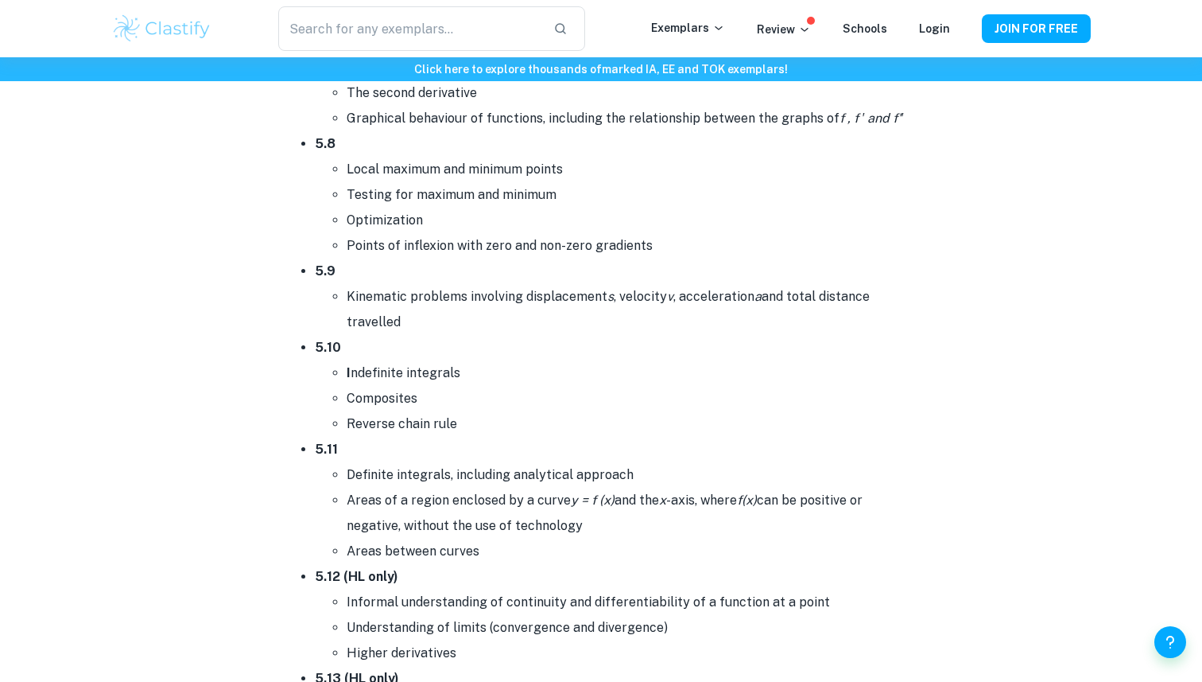
scroll to position [8893, 0]
click at [458, 413] on li "Reverse chain rule" at bounding box center [633, 421] width 573 height 25
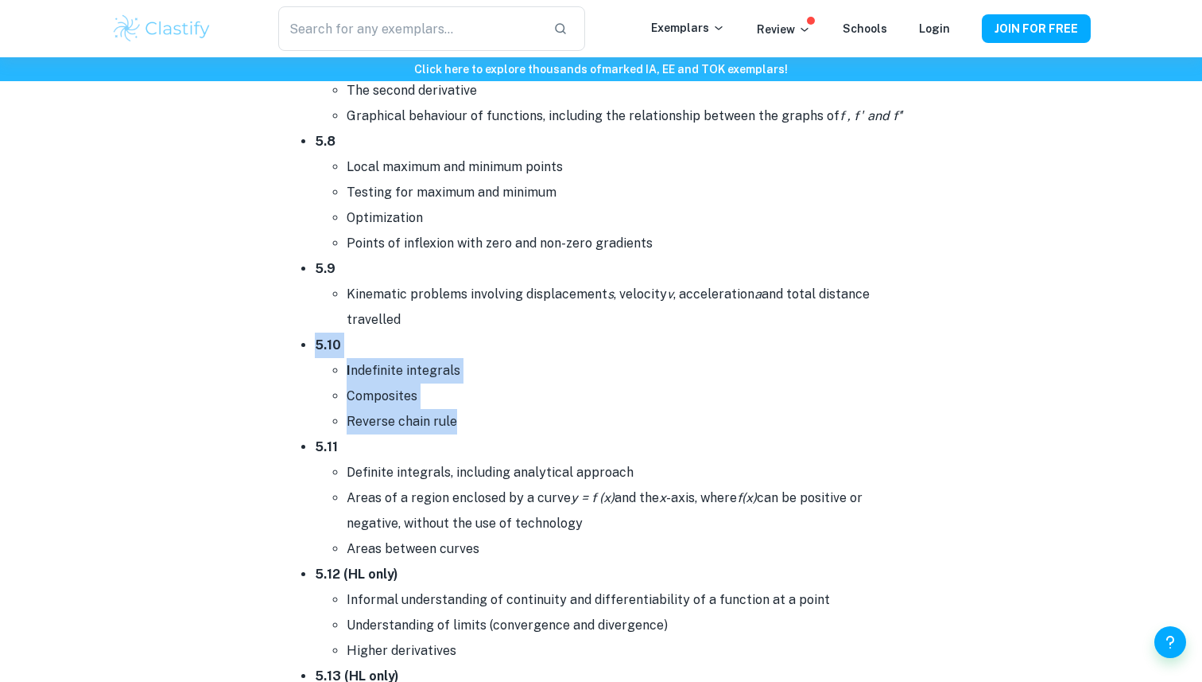
drag, startPoint x: 458, startPoint y: 413, endPoint x: 309, endPoint y: 339, distance: 166.1
click at [309, 339] on ul "5.1 Introduction to the concept of a limit Derivative interpreted as gradient f…" at bounding box center [601, 444] width 636 height 1926
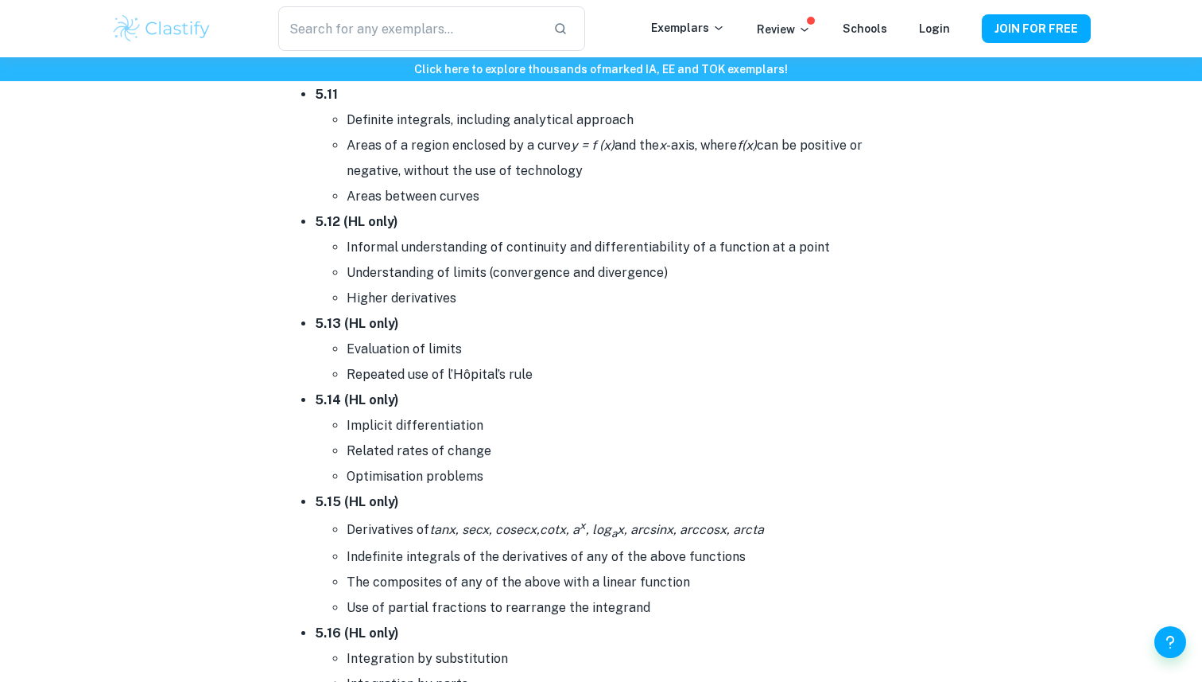
scroll to position [9282, 0]
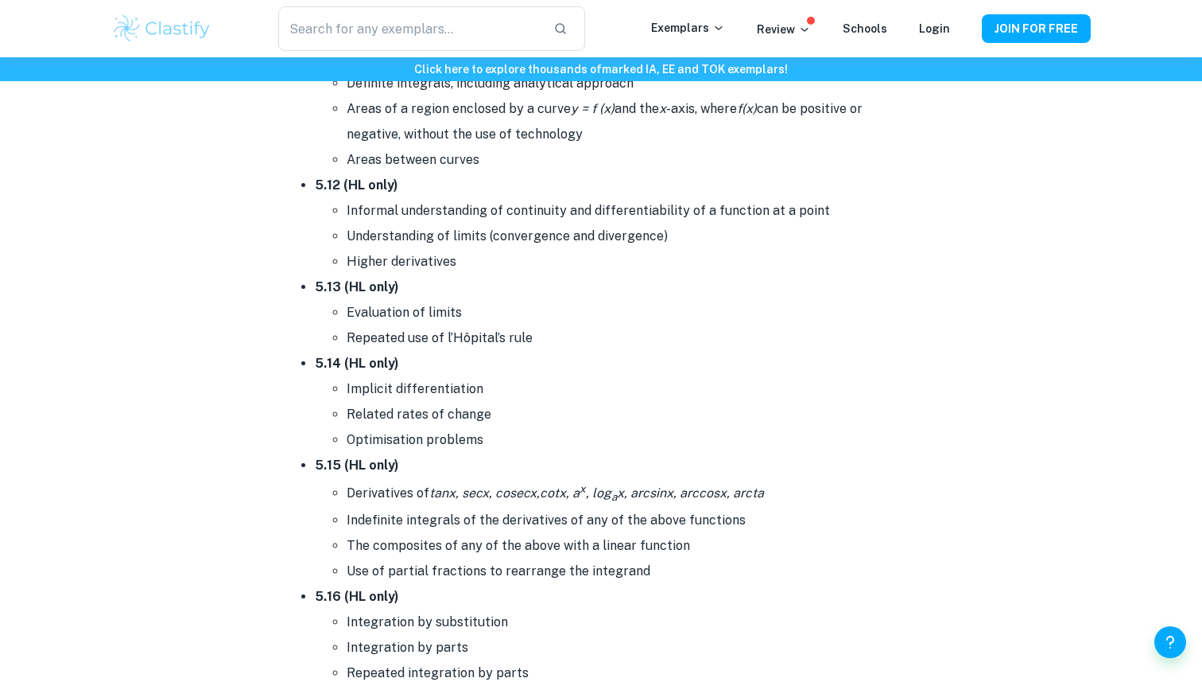
click at [463, 329] on li "Repeated use of l’Hôpital’s rule" at bounding box center [633, 337] width 573 height 25
drag, startPoint x: 463, startPoint y: 329, endPoint x: 509, endPoint y: 328, distance: 46.2
click at [509, 328] on li "Repeated use of l’Hôpital’s rule" at bounding box center [633, 337] width 573 height 25
drag, startPoint x: 509, startPoint y: 328, endPoint x: 418, endPoint y: 328, distance: 91.5
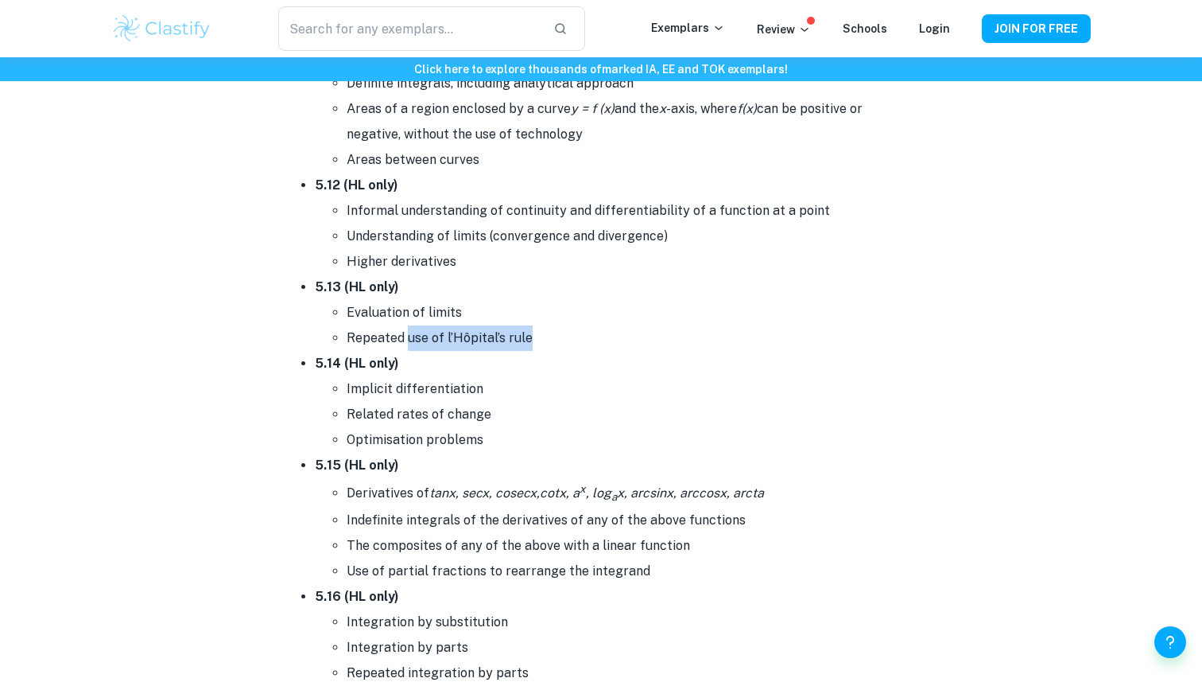
click at [418, 328] on li "Repeated use of l’Hôpital’s rule" at bounding box center [633, 337] width 573 height 25
click at [416, 376] on li "Implicit differentiation" at bounding box center [633, 388] width 573 height 25
drag, startPoint x: 416, startPoint y: 368, endPoint x: 317, endPoint y: 368, distance: 98.6
click at [317, 376] on ul "Implicit differentiation Related rates of change Optimisation problems" at bounding box center [617, 414] width 604 height 76
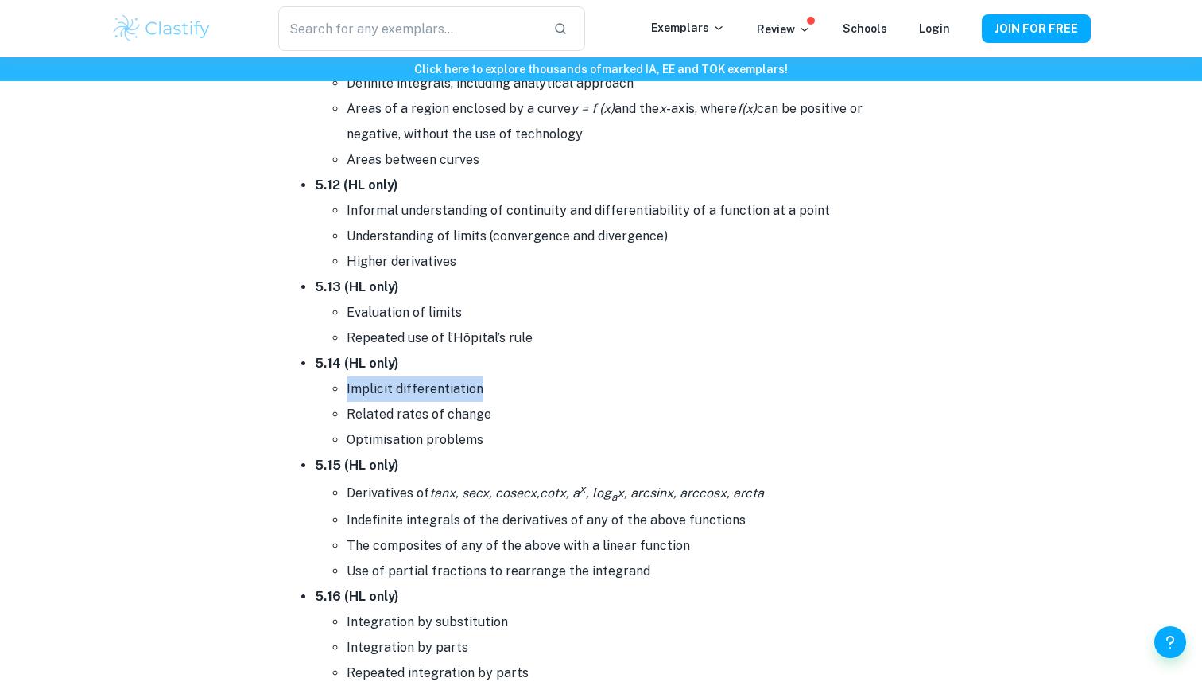
click at [317, 376] on ul "Implicit differentiation Related rates of change Optimisation problems" at bounding box center [617, 414] width 604 height 76
drag, startPoint x: 317, startPoint y: 368, endPoint x: 588, endPoint y: 368, distance: 270.4
click at [588, 376] on ul "Implicit differentiation Related rates of change Optimisation problems" at bounding box center [617, 414] width 604 height 76
click at [588, 376] on li "Implicit differentiation" at bounding box center [633, 388] width 573 height 25
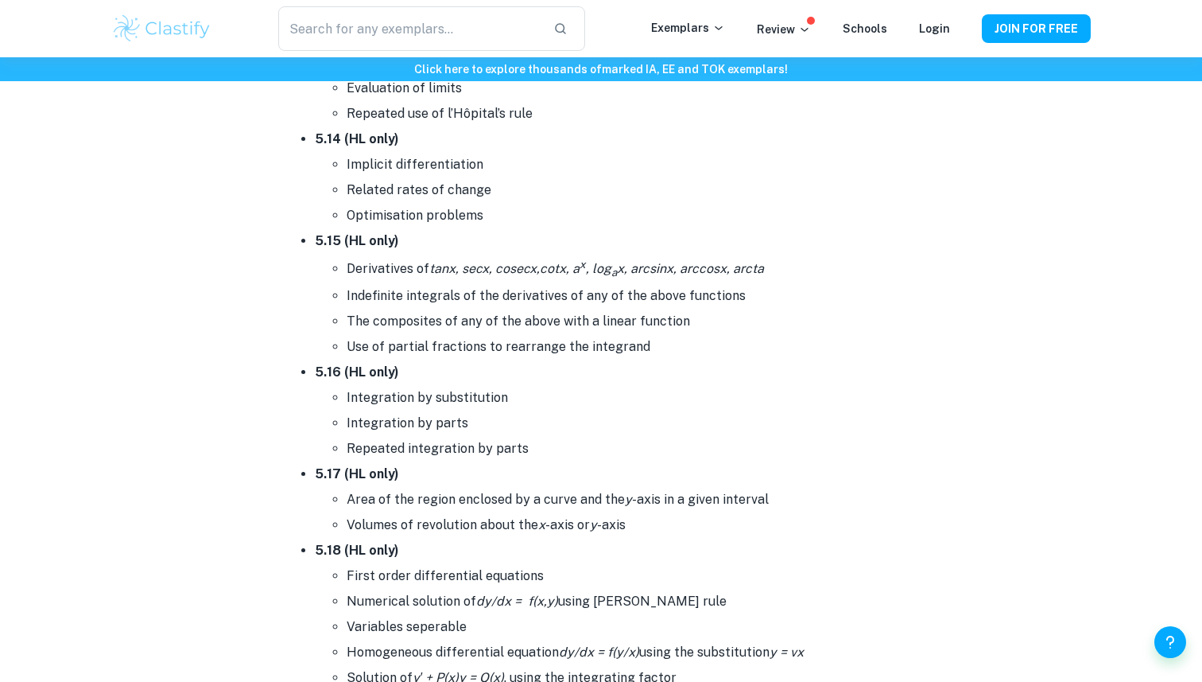
scroll to position [9507, 0]
click at [522, 435] on li "Repeated integration by parts" at bounding box center [633, 447] width 573 height 25
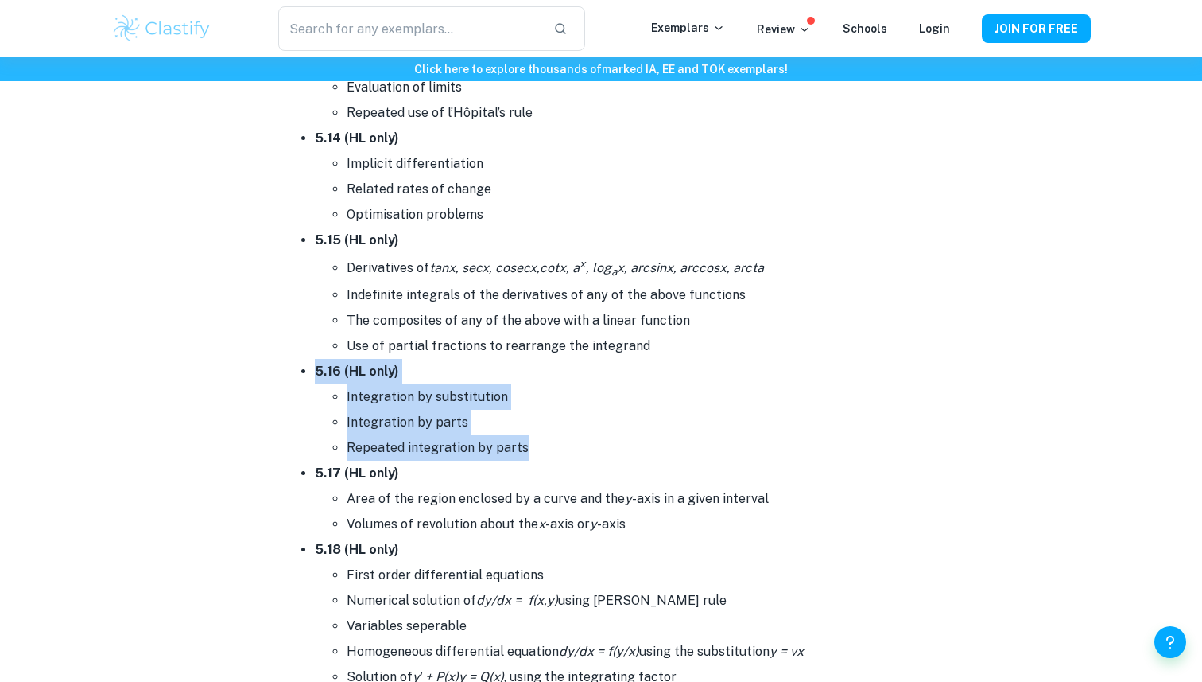
drag, startPoint x: 522, startPoint y: 435, endPoint x: 313, endPoint y: 359, distance: 223.1
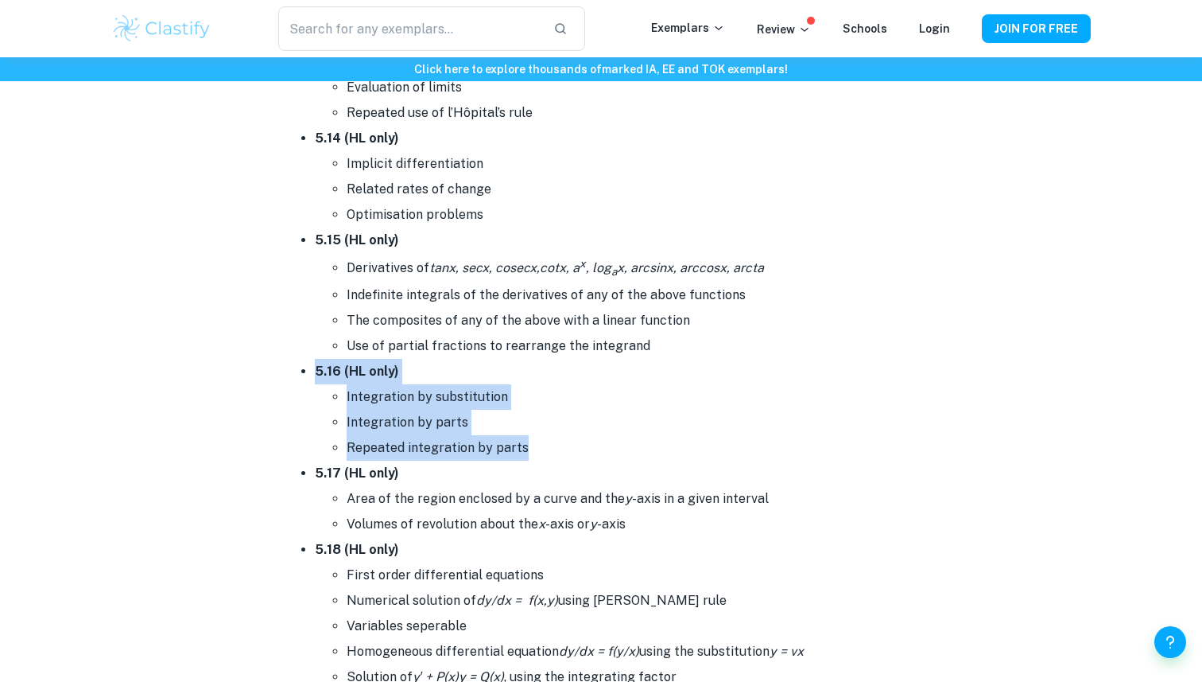
drag, startPoint x: 313, startPoint y: 359, endPoint x: 539, endPoint y: 436, distance: 239.2
click at [539, 436] on li "Repeated integration by parts" at bounding box center [633, 447] width 573 height 25
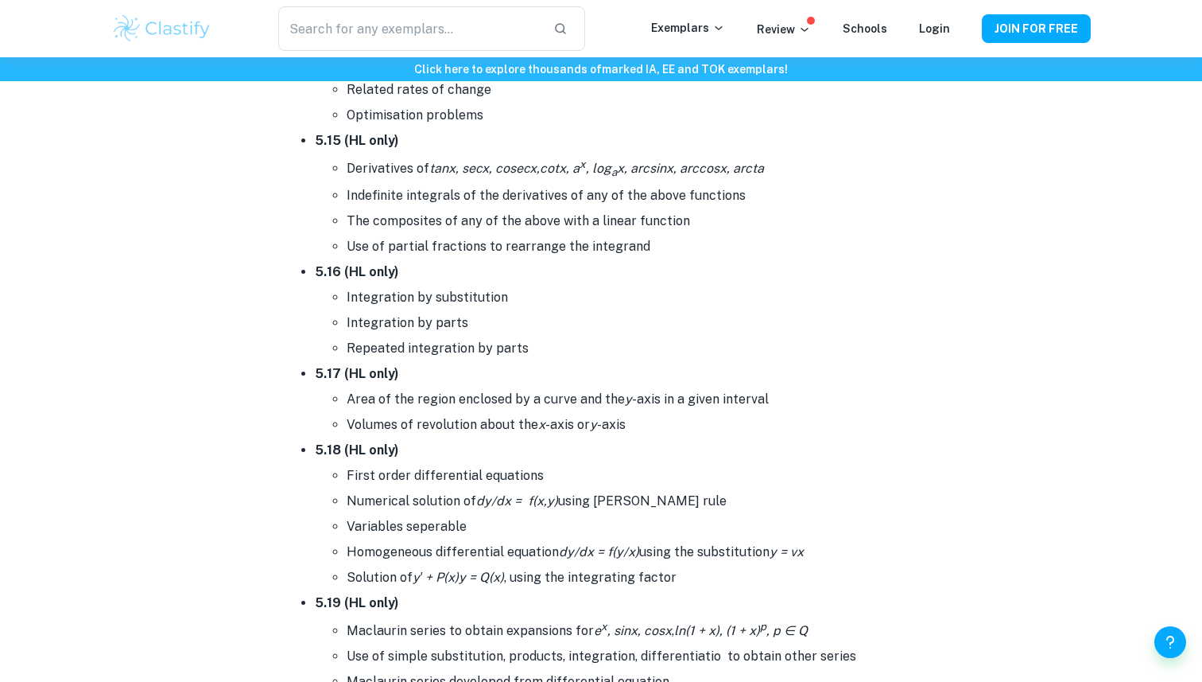
scroll to position [9608, 0]
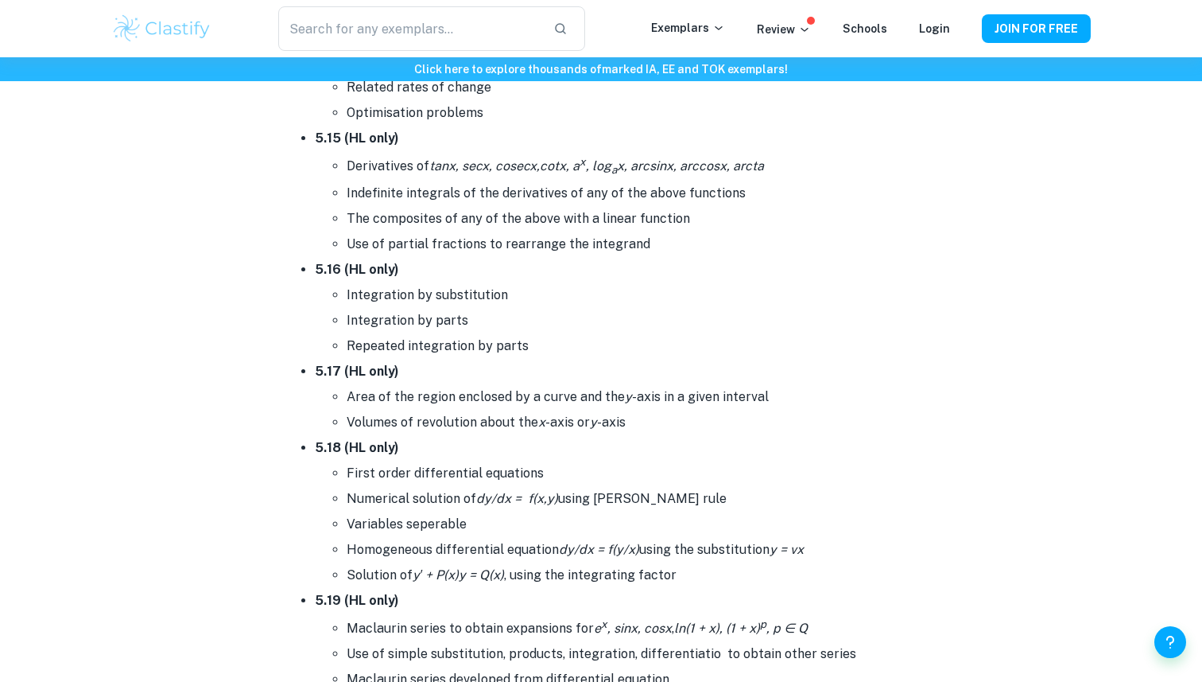
click at [660, 412] on li "Volumes of revolution about the x -axis or y -axis" at bounding box center [633, 422] width 573 height 25
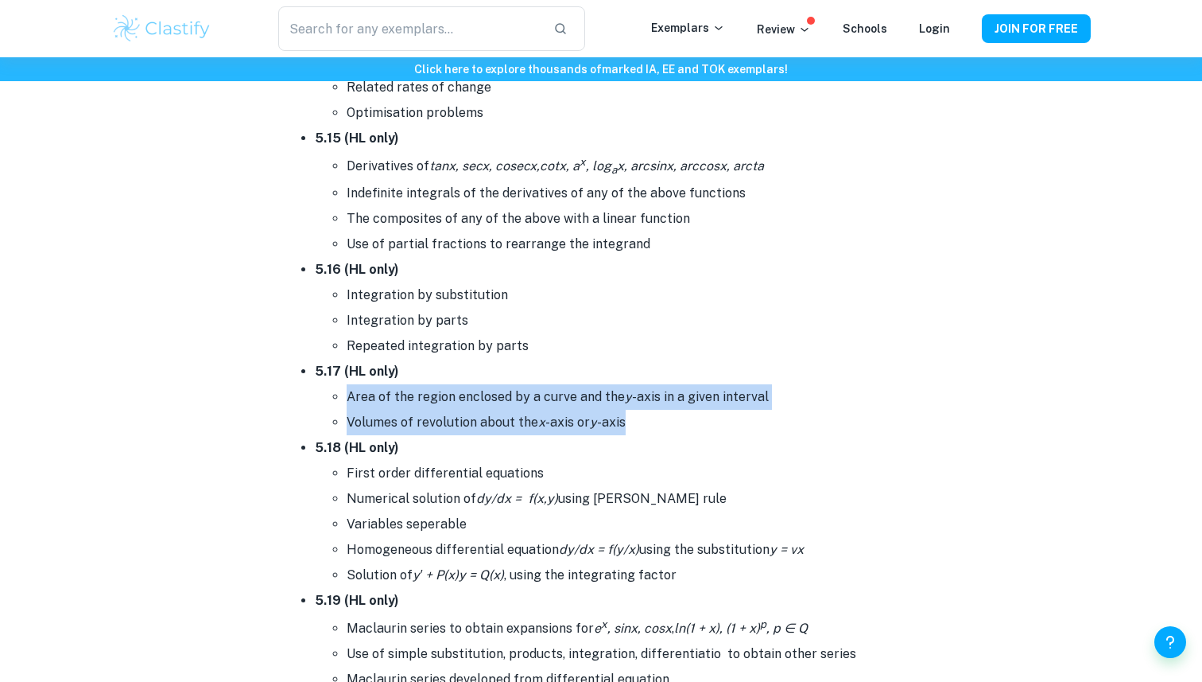
drag, startPoint x: 660, startPoint y: 412, endPoint x: 300, endPoint y: 379, distance: 361.7
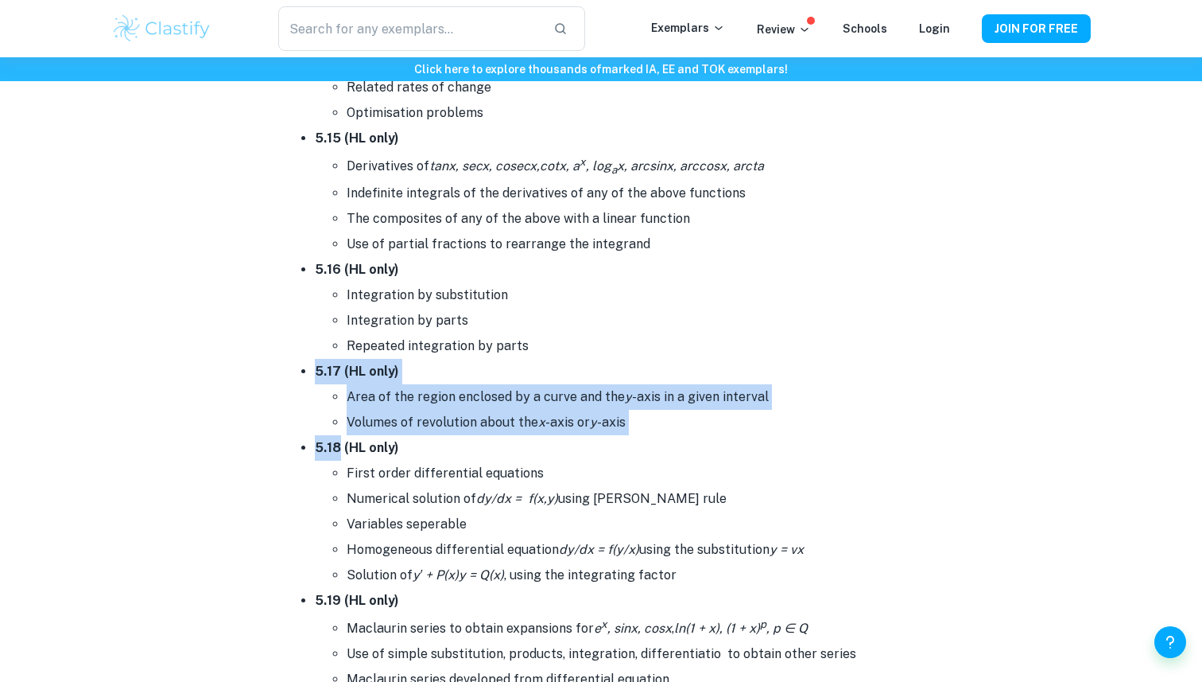
drag, startPoint x: 309, startPoint y: 348, endPoint x: 721, endPoint y: 434, distance: 421.8
click at [721, 435] on li "5.18 (HL only) First order differential equations Numerical solution of dy/dx =…" at bounding box center [617, 511] width 604 height 153
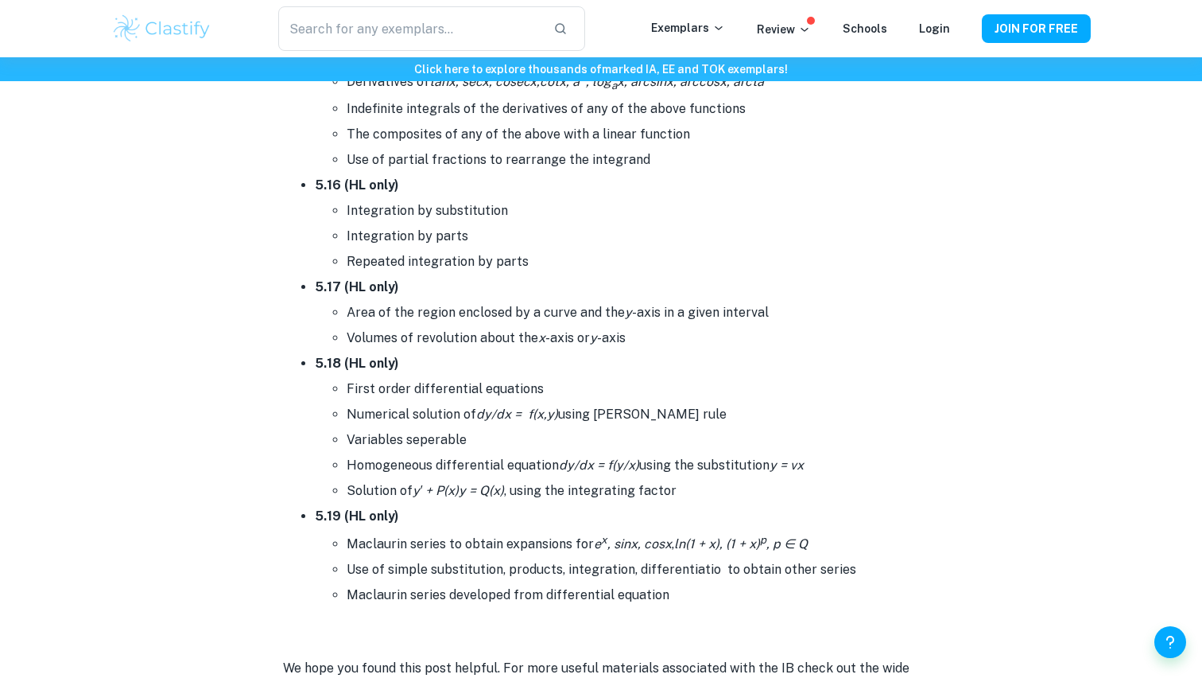
scroll to position [9694, 0]
click at [695, 476] on li "Solution of y′ + P(x)y = Q(x) , using the integrating factor" at bounding box center [633, 488] width 573 height 25
click at [353, 354] on strong "5.18 (HL only)" at bounding box center [357, 361] width 84 height 15
click at [342, 354] on strong "5.18 (HL only)" at bounding box center [357, 361] width 84 height 15
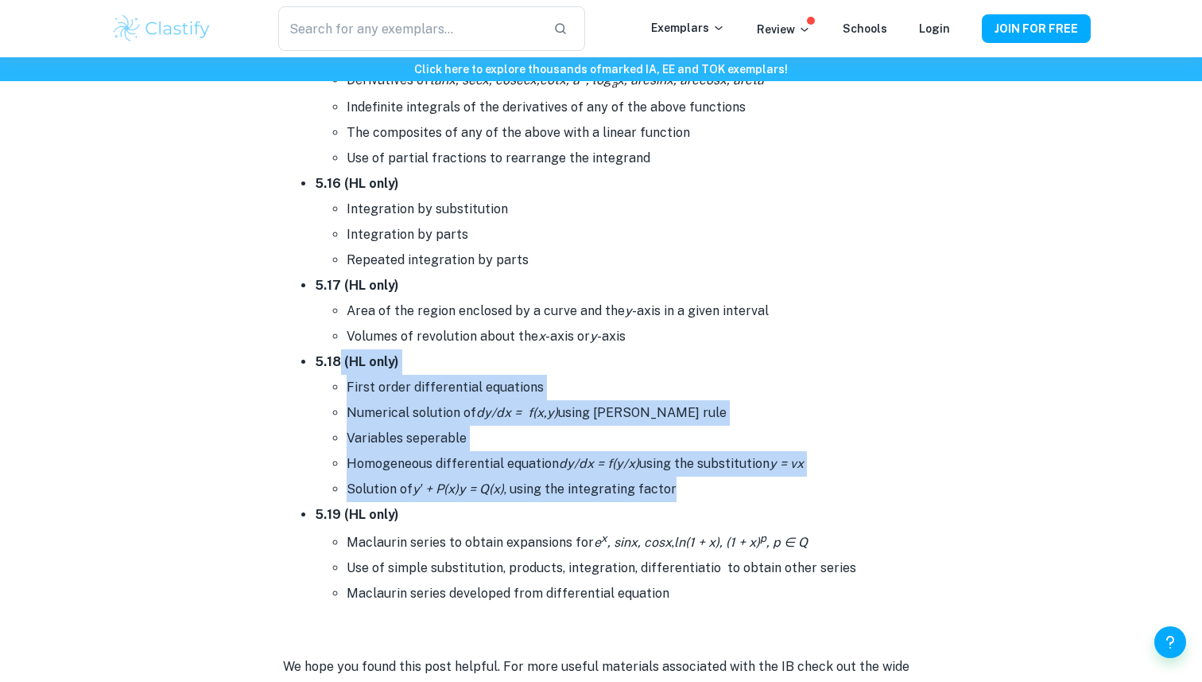
drag, startPoint x: 342, startPoint y: 351, endPoint x: 662, endPoint y: 468, distance: 340.4
click at [662, 468] on li "5.18 (HL only) First order differential equations Numerical solution of dy/dx =…" at bounding box center [617, 425] width 604 height 153
click at [680, 476] on li "Solution of y′ + P(x)y = Q(x) , using the integrating factor" at bounding box center [633, 488] width 573 height 25
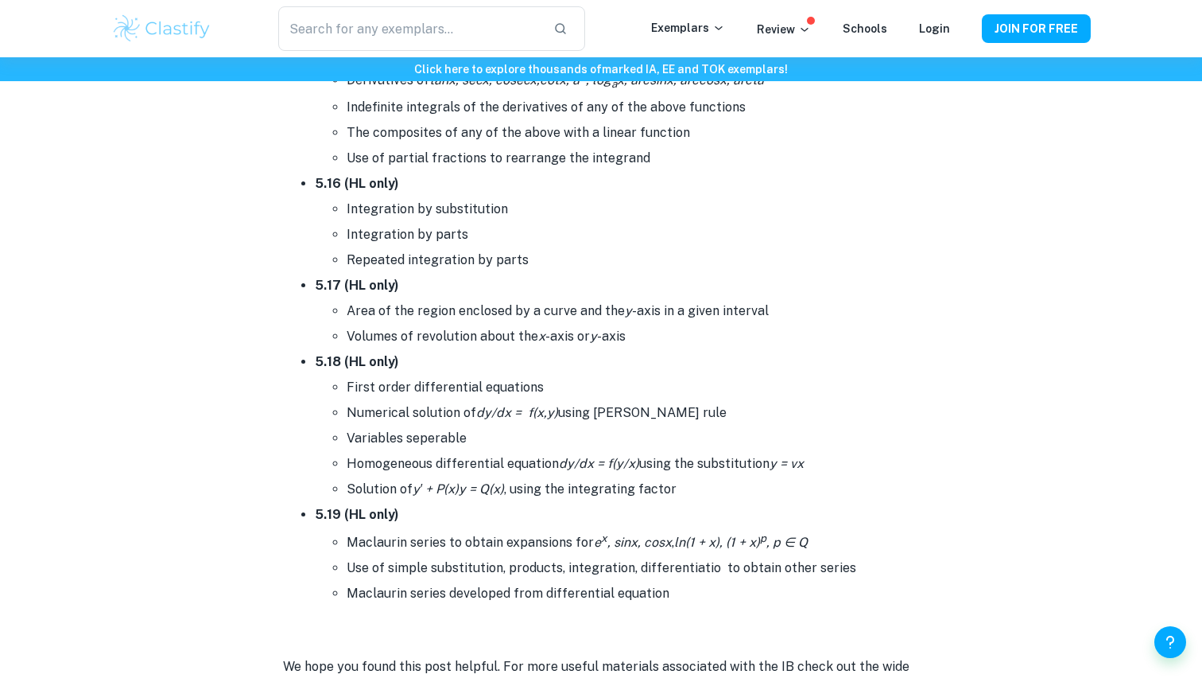
click at [383, 400] on li "Numerical solution of dy/dx = f(x,y) using Euler's rule" at bounding box center [633, 412] width 573 height 25
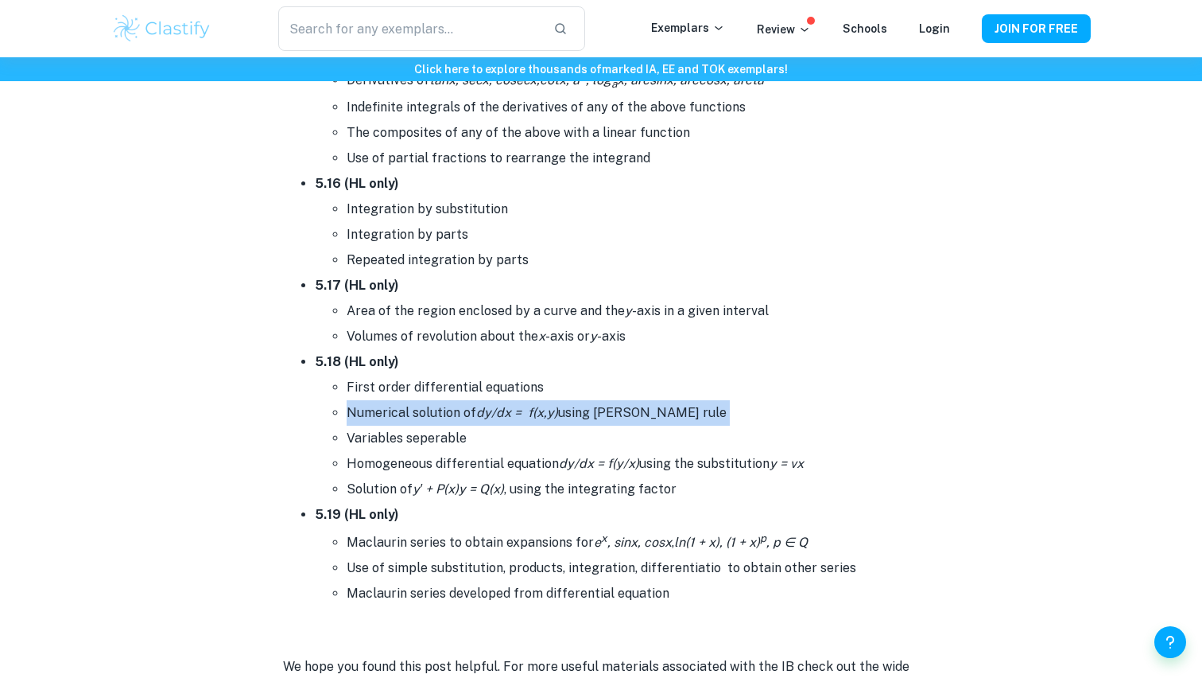
drag, startPoint x: 383, startPoint y: 396, endPoint x: 679, endPoint y: 396, distance: 296.6
click at [679, 400] on li "Numerical solution of dy/dx = f(x,y) using Euler's rule" at bounding box center [633, 412] width 573 height 25
drag, startPoint x: 679, startPoint y: 396, endPoint x: 370, endPoint y: 402, distance: 309.4
click at [370, 402] on li "Numerical solution of dy/dx = f(x,y) using Euler's rule" at bounding box center [633, 412] width 573 height 25
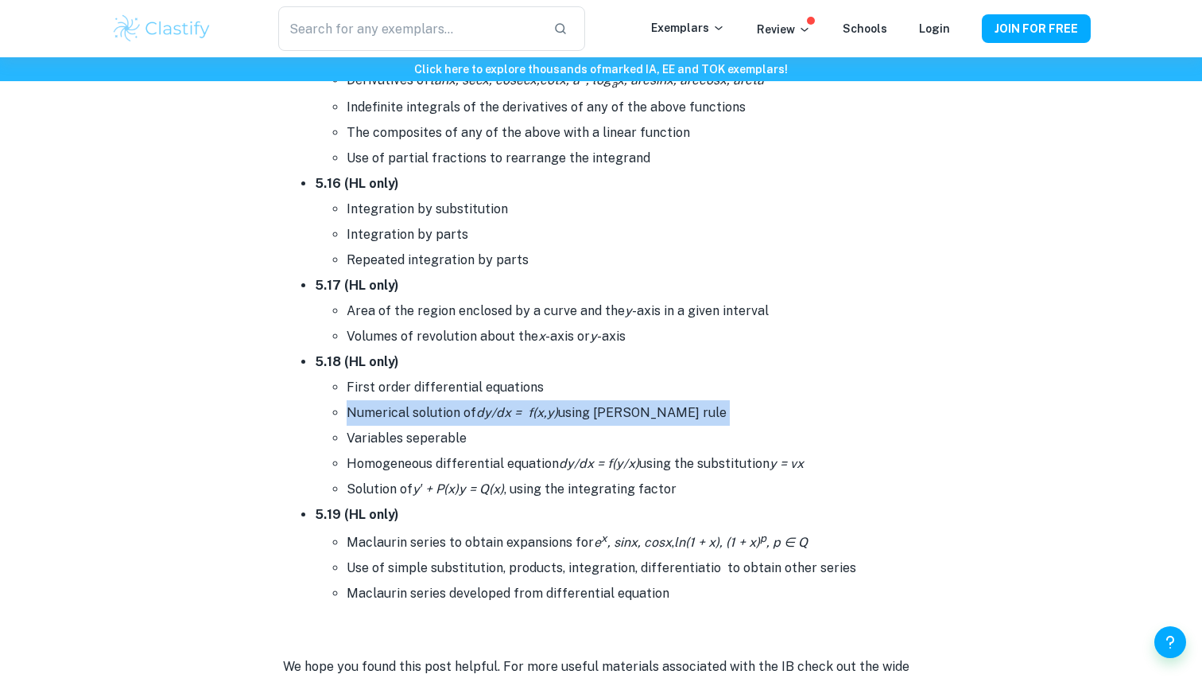
click at [370, 402] on li "Numerical solution of dy/dx = f(x,y) using Euler's rule" at bounding box center [633, 412] width 573 height 25
drag, startPoint x: 370, startPoint y: 402, endPoint x: 623, endPoint y: 402, distance: 253.7
click at [623, 402] on li "Numerical solution of dy/dx = f(x,y) using Euler's rule" at bounding box center [633, 412] width 573 height 25
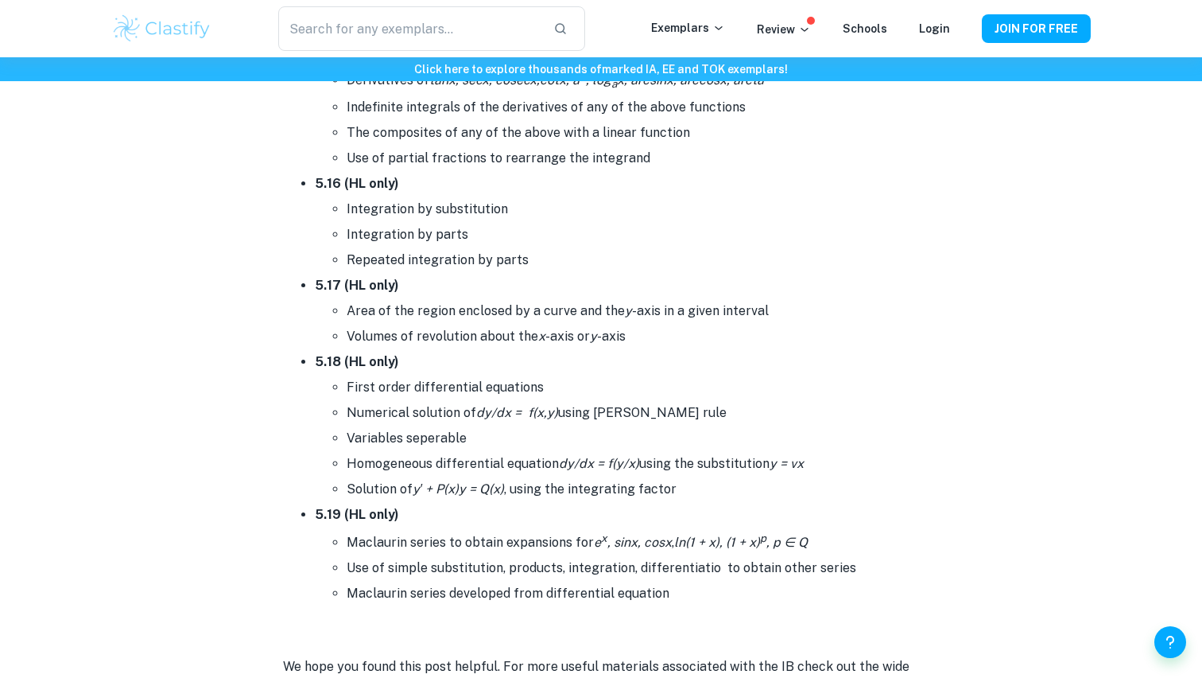
click at [691, 476] on li "Solution of y′ + P(x)y = Q(x) , using the integrating factor" at bounding box center [633, 488] width 573 height 25
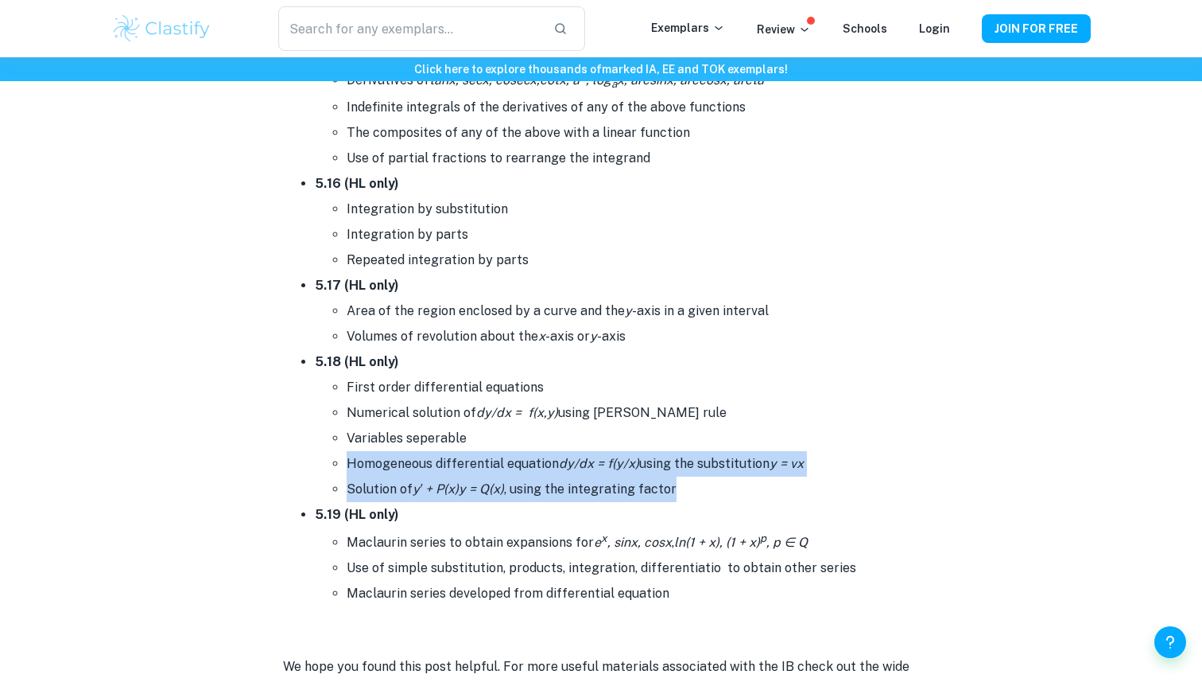
drag, startPoint x: 691, startPoint y: 468, endPoint x: 319, endPoint y: 453, distance: 372.5
click at [319, 453] on ul "First order differential equations Numerical solution of dy/dx = f(x,y) using E…" at bounding box center [617, 438] width 604 height 127
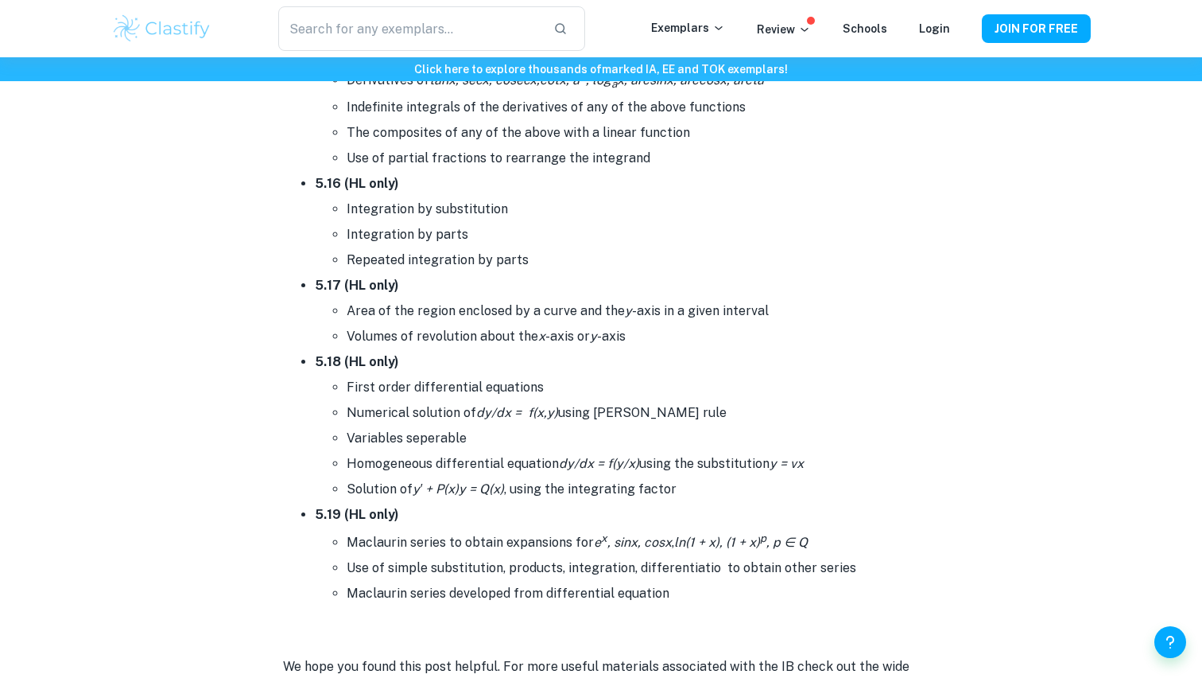
click at [374, 451] on li "Homogeneous differential equation dy/dx = f(y/x) using the substitution y = vx" at bounding box center [633, 463] width 573 height 25
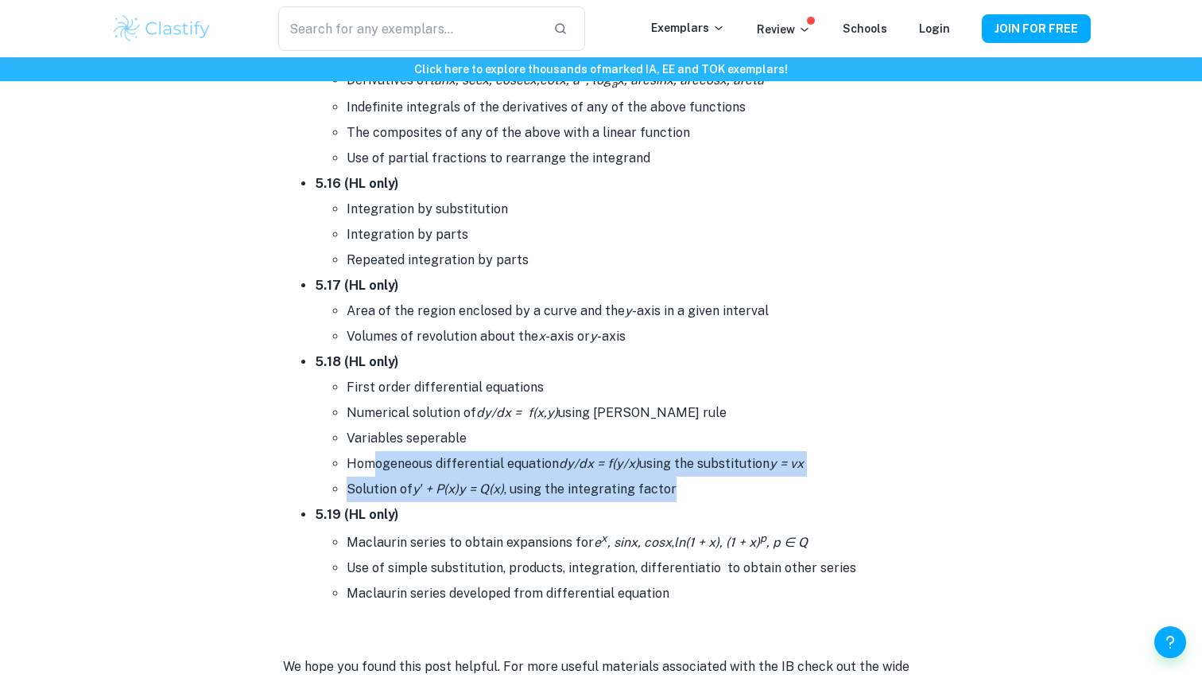
drag, startPoint x: 484, startPoint y: 441, endPoint x: 795, endPoint y: 468, distance: 312.1
click at [794, 468] on ul "First order differential equations Numerical solution of dy/dx = f(x,y) using E…" at bounding box center [617, 438] width 604 height 127
click at [795, 476] on li "Solution of y′ + P(x)y = Q(x) , using the integrating factor" at bounding box center [633, 488] width 573 height 25
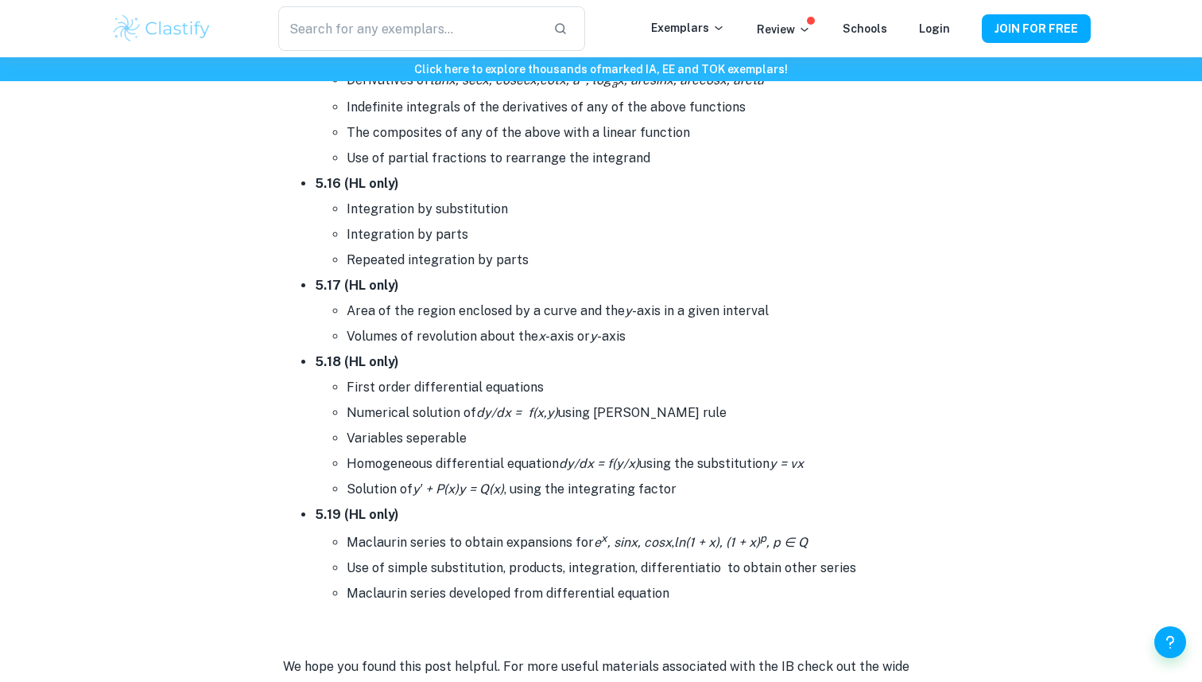
click at [795, 476] on li "Solution of y′ + P(x)y = Q(x) , using the integrating factor" at bounding box center [633, 488] width 573 height 25
click at [798, 456] on icon "y = vx" at bounding box center [787, 463] width 34 height 15
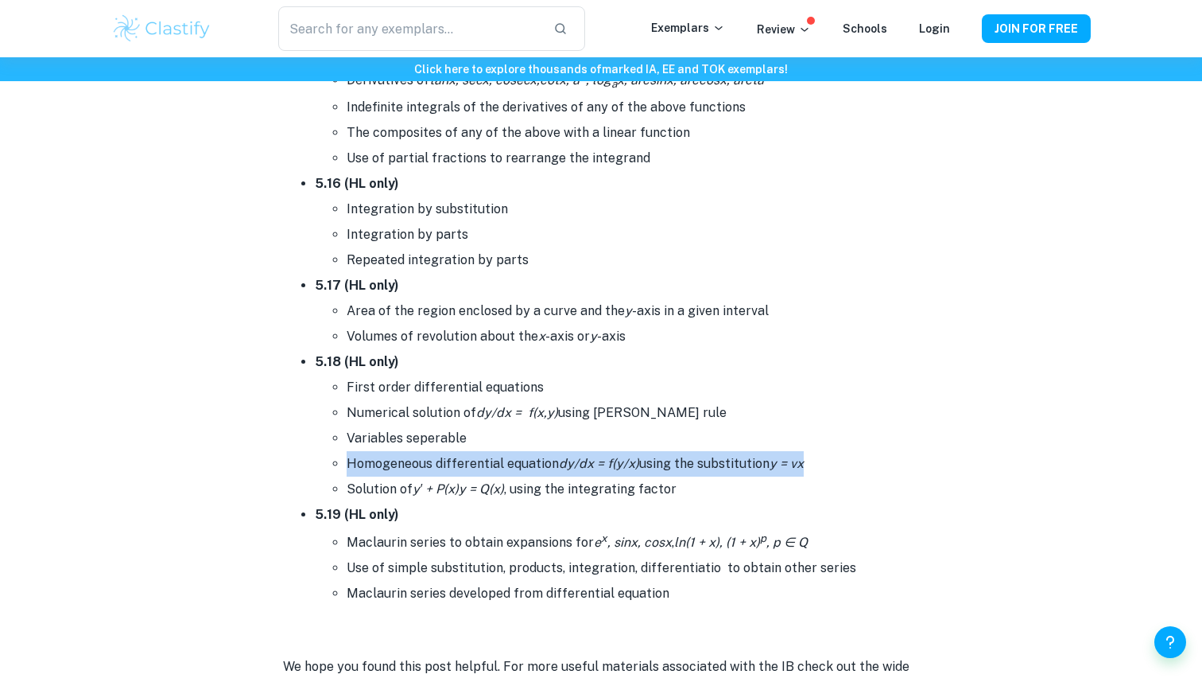
drag, startPoint x: 798, startPoint y: 448, endPoint x: 387, endPoint y: 448, distance: 412.0
click at [387, 451] on li "Homogeneous differential equation dy/dx = f(y/x) using the substitution y = vx" at bounding box center [633, 463] width 573 height 25
drag, startPoint x: 387, startPoint y: 448, endPoint x: 807, endPoint y: 448, distance: 420.7
click at [807, 451] on li "Homogeneous differential equation dy/dx = f(y/x) using the substitution y = vx" at bounding box center [633, 463] width 573 height 25
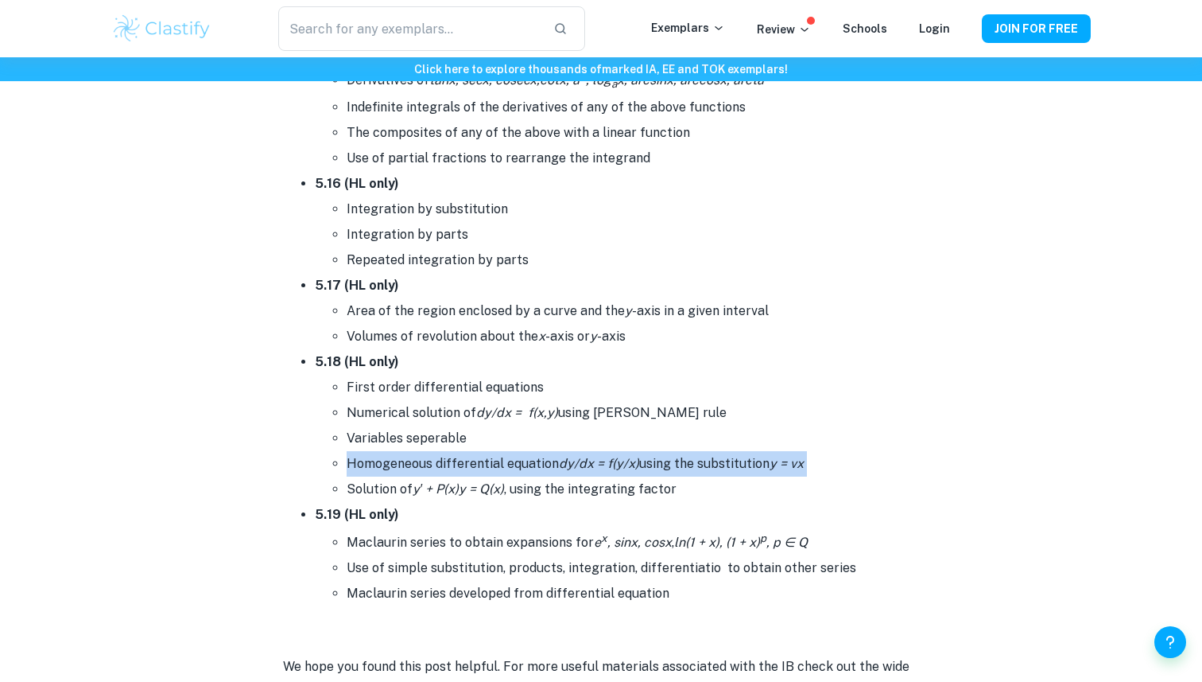
click at [807, 451] on li "Homogeneous differential equation dy/dx = f(y/x) using the substitution y = vx" at bounding box center [633, 463] width 573 height 25
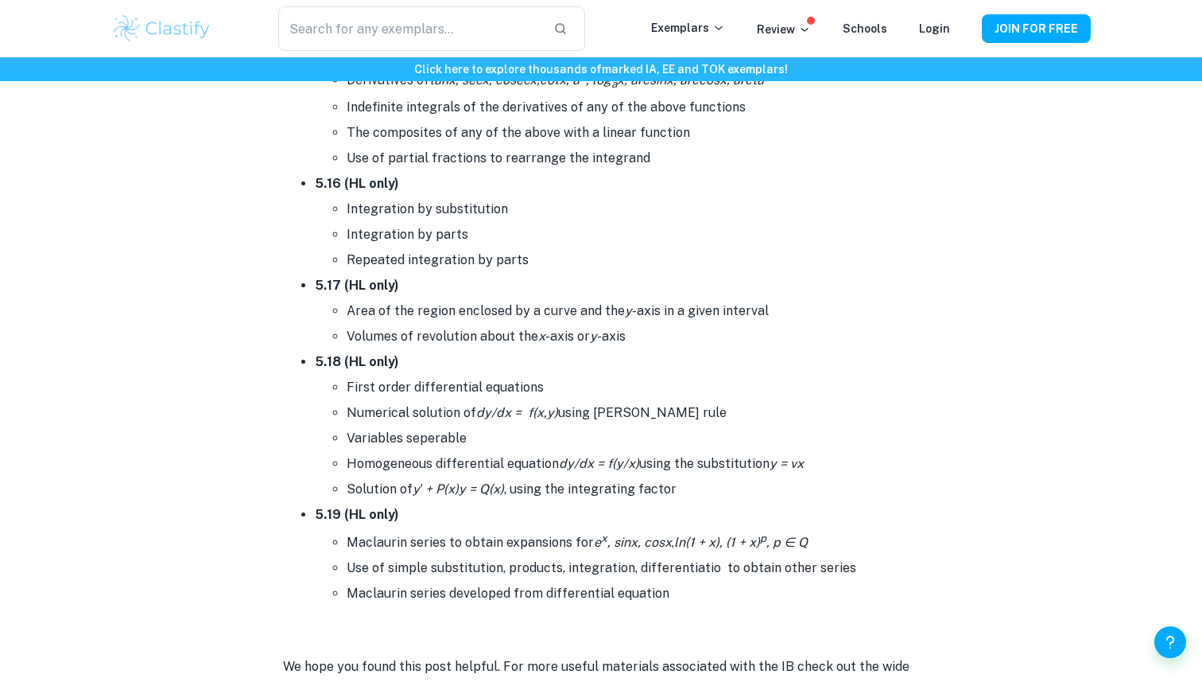
click at [750, 476] on li "Solution of y′ + P(x)y = Q(x) , using the integrating factor" at bounding box center [633, 488] width 573 height 25
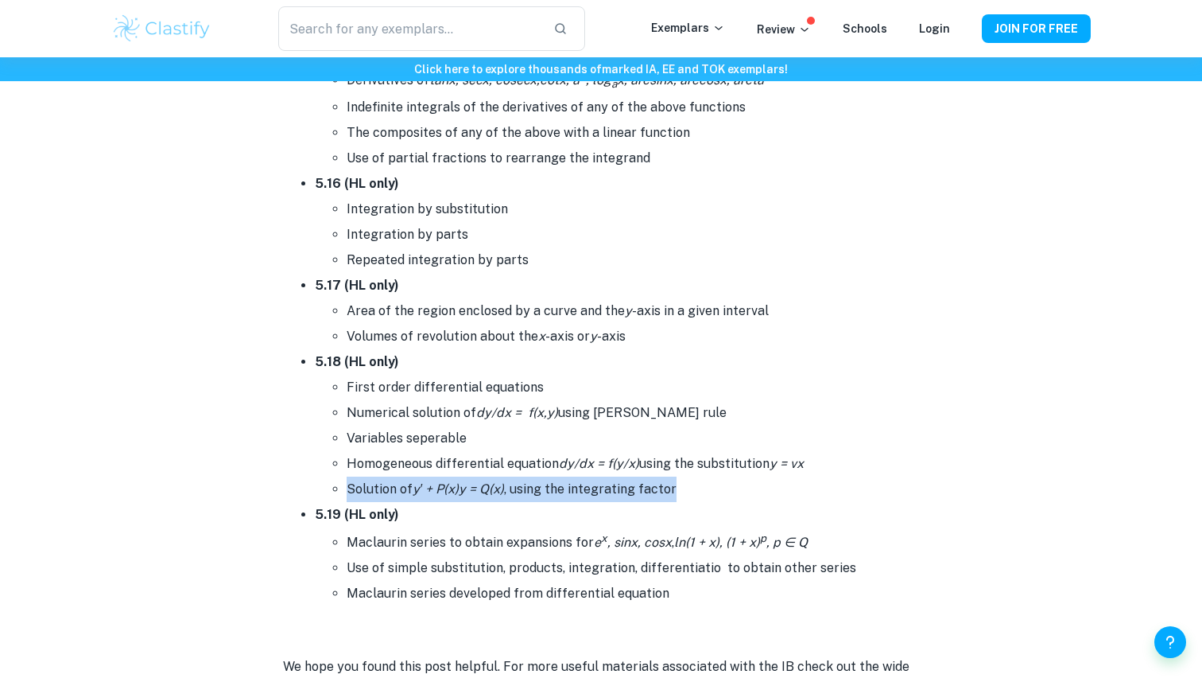
drag, startPoint x: 750, startPoint y: 471, endPoint x: 335, endPoint y: 471, distance: 415.1
click at [335, 471] on ul "First order differential equations Numerical solution of dy/dx = f(x,y) using E…" at bounding box center [617, 438] width 604 height 127
drag, startPoint x: 335, startPoint y: 471, endPoint x: 702, endPoint y: 471, distance: 367.4
click at [702, 471] on ul "First order differential equations Numerical solution of dy/dx = f(x,y) using E…" at bounding box center [617, 438] width 604 height 127
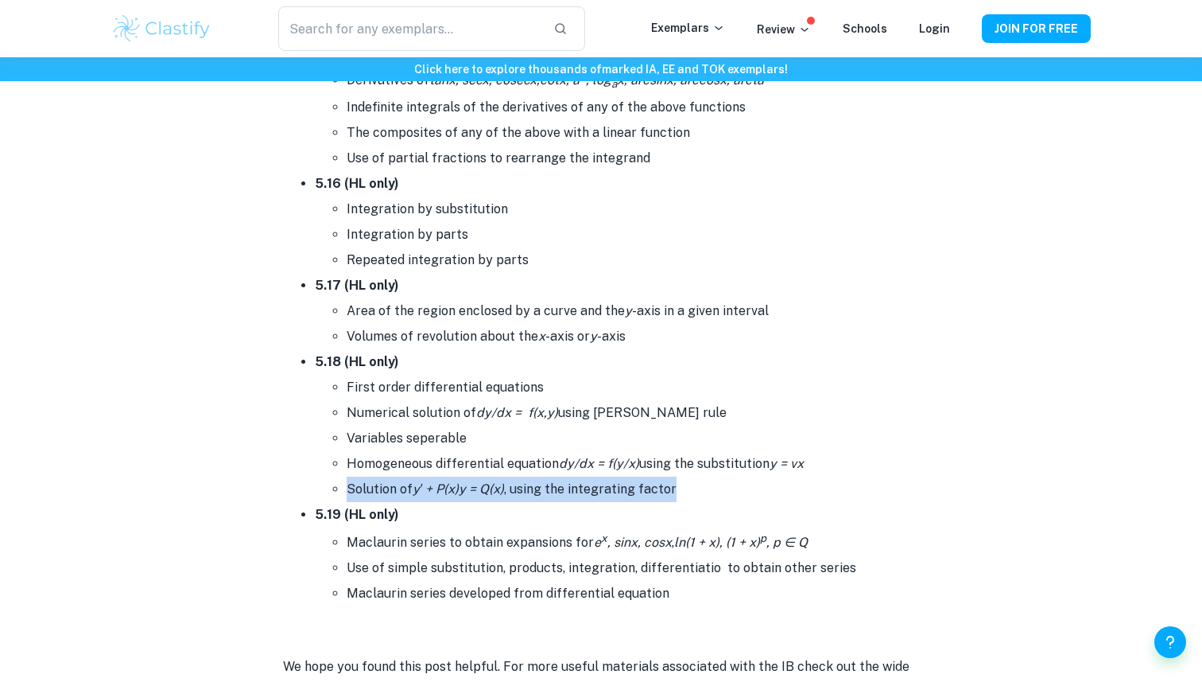
click at [702, 476] on li "Solution of y′ + P(x)y = Q(x) , using the integrating factor" at bounding box center [633, 488] width 573 height 25
drag, startPoint x: 702, startPoint y: 471, endPoint x: 317, endPoint y: 471, distance: 385.7
click at [317, 471] on ul "First order differential equations Numerical solution of dy/dx = f(x,y) using E…" at bounding box center [617, 438] width 604 height 127
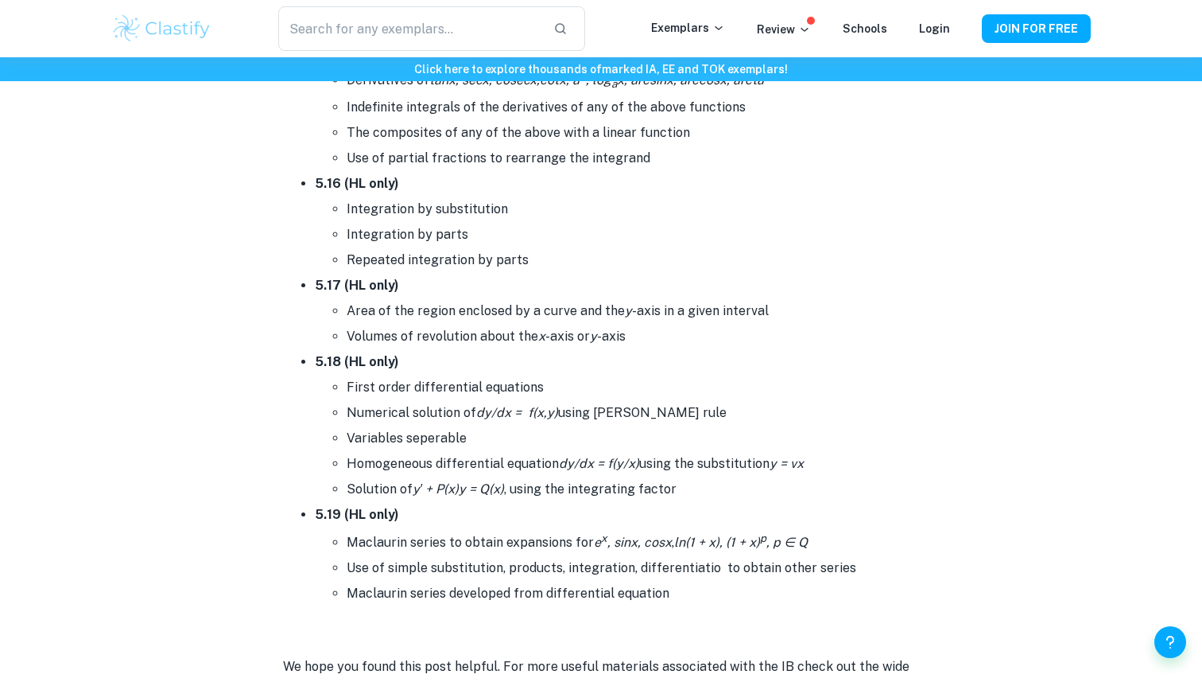
click at [680, 482] on li "Solution of y′ + P(x)y = Q(x) , using the integrating factor" at bounding box center [633, 488] width 573 height 25
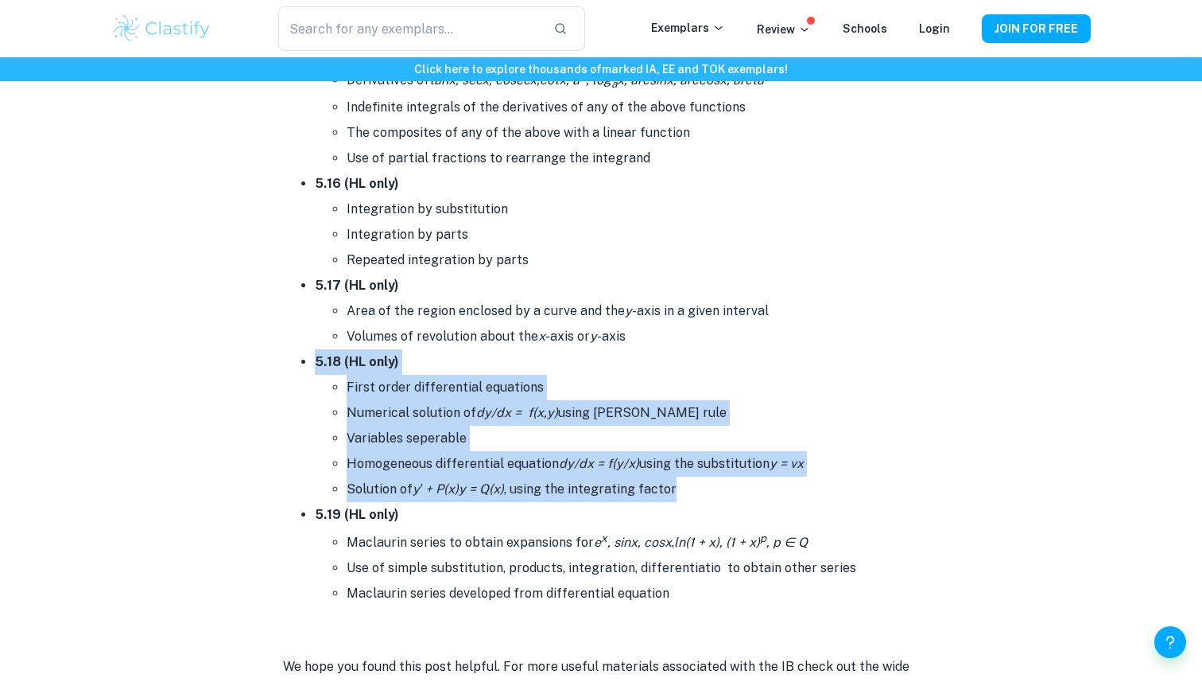
drag, startPoint x: 680, startPoint y: 482, endPoint x: 324, endPoint y: 355, distance: 378.3
click at [324, 355] on li "5.18 (HL only) First order differential equations Numerical solution of dy/dx =…" at bounding box center [617, 425] width 604 height 153
click at [324, 355] on strong "5.18 (HL only)" at bounding box center [357, 361] width 84 height 15
drag, startPoint x: 324, startPoint y: 355, endPoint x: 744, endPoint y: 473, distance: 436.3
click at [744, 473] on li "5.18 (HL only) First order differential equations Numerical solution of dy/dx =…" at bounding box center [617, 425] width 604 height 153
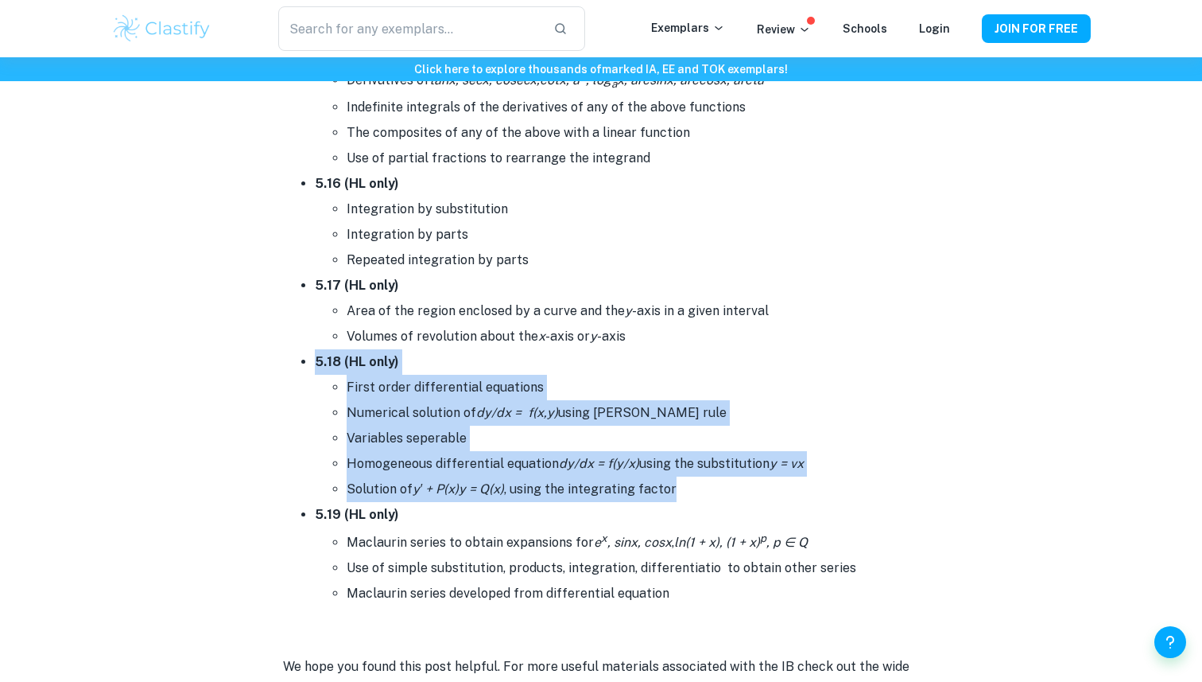
click at [744, 476] on li "Solution of y′ + P(x)y = Q(x) , using the integrating factor" at bounding box center [633, 488] width 573 height 25
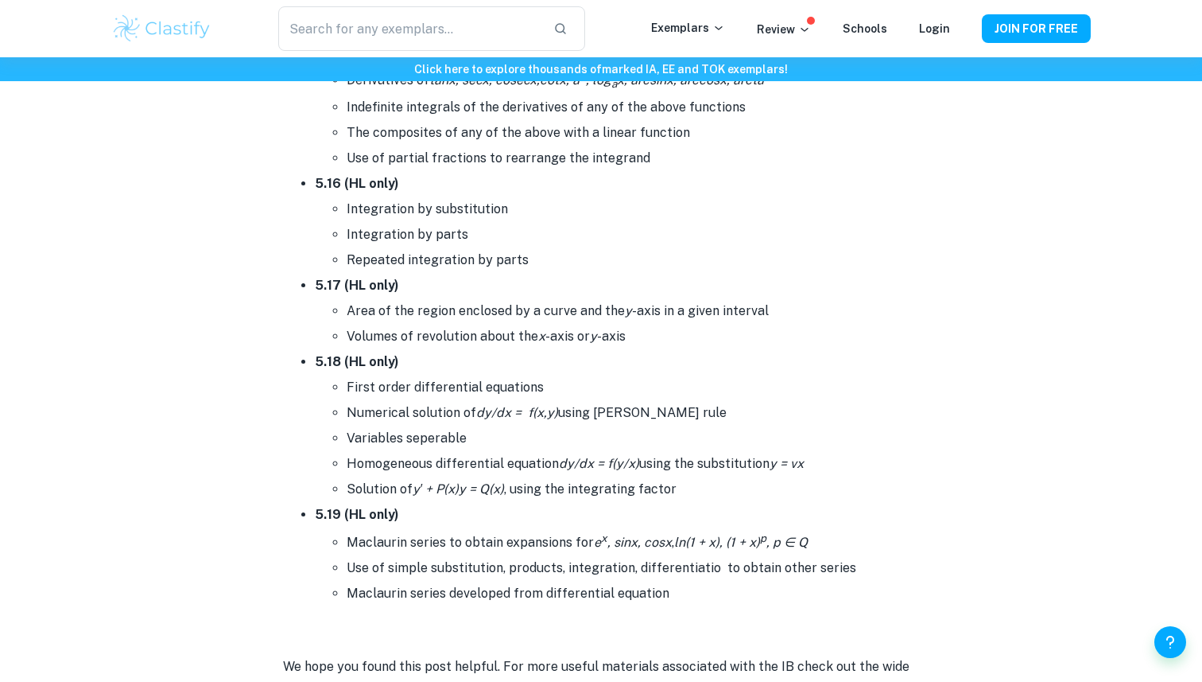
click at [744, 502] on li "5.19 (HL only) Maclaurin series to obtain expansions for e x , sinx, cosx , ln(…" at bounding box center [617, 554] width 604 height 104
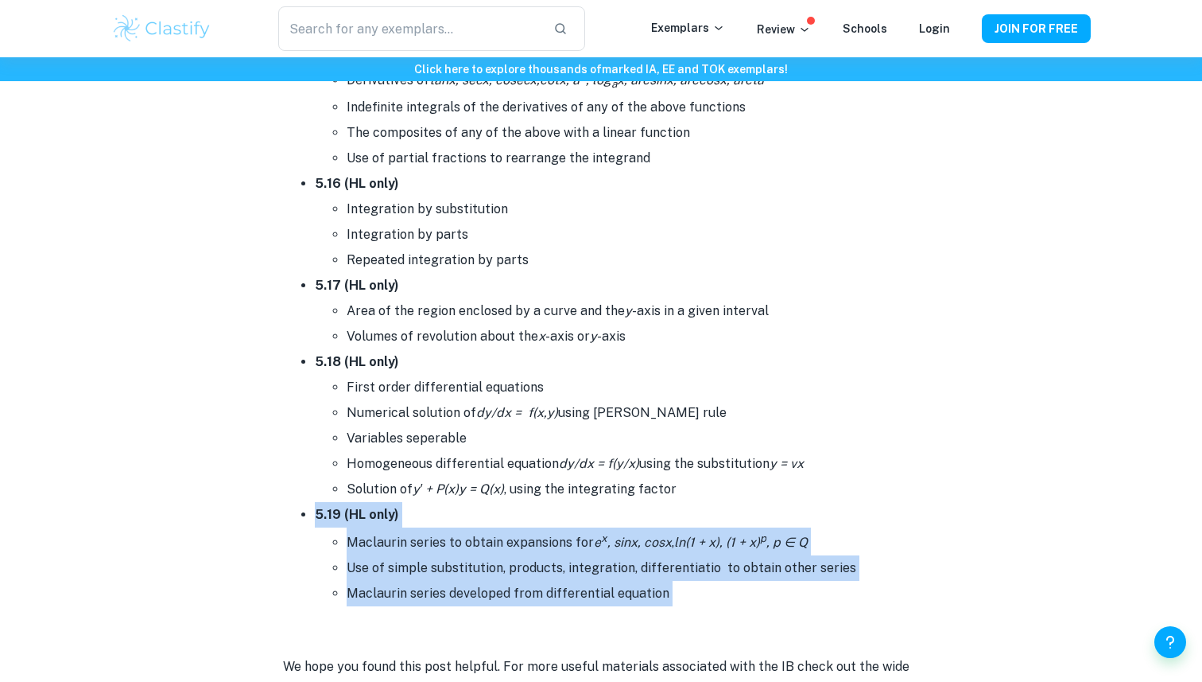
drag, startPoint x: 744, startPoint y: 495, endPoint x: 756, endPoint y: 572, distance: 77.9
click at [756, 572] on li "5.19 (HL only) Maclaurin series to obtain expansions for e x , sinx, cosx , ln(…" at bounding box center [617, 554] width 604 height 104
click at [756, 581] on li "Maclaurin series developed from differential equation" at bounding box center [633, 593] width 573 height 25
drag, startPoint x: 756, startPoint y: 572, endPoint x: 616, endPoint y: 497, distance: 158.7
click at [616, 502] on li "5.19 (HL only) Maclaurin series to obtain expansions for e x , sinx, cosx , ln(…" at bounding box center [617, 554] width 604 height 104
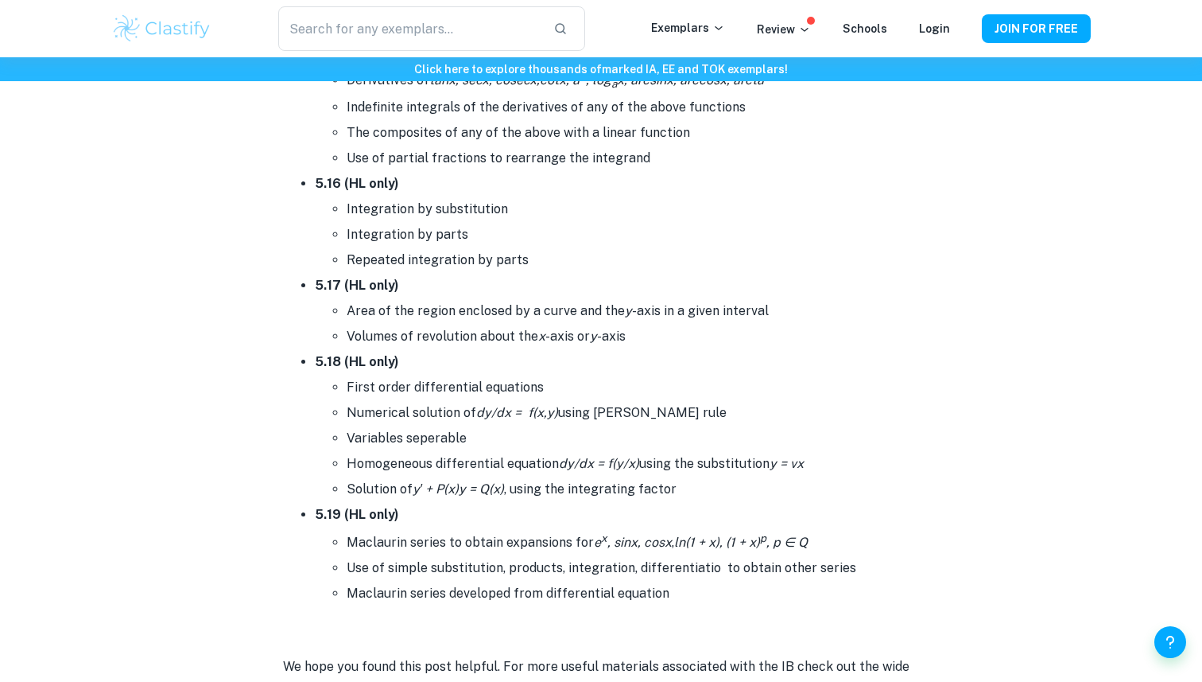
click at [616, 502] on li "5.19 (HL only) Maclaurin series to obtain expansions for e x , sinx, cosx , ln(…" at bounding box center [617, 554] width 604 height 104
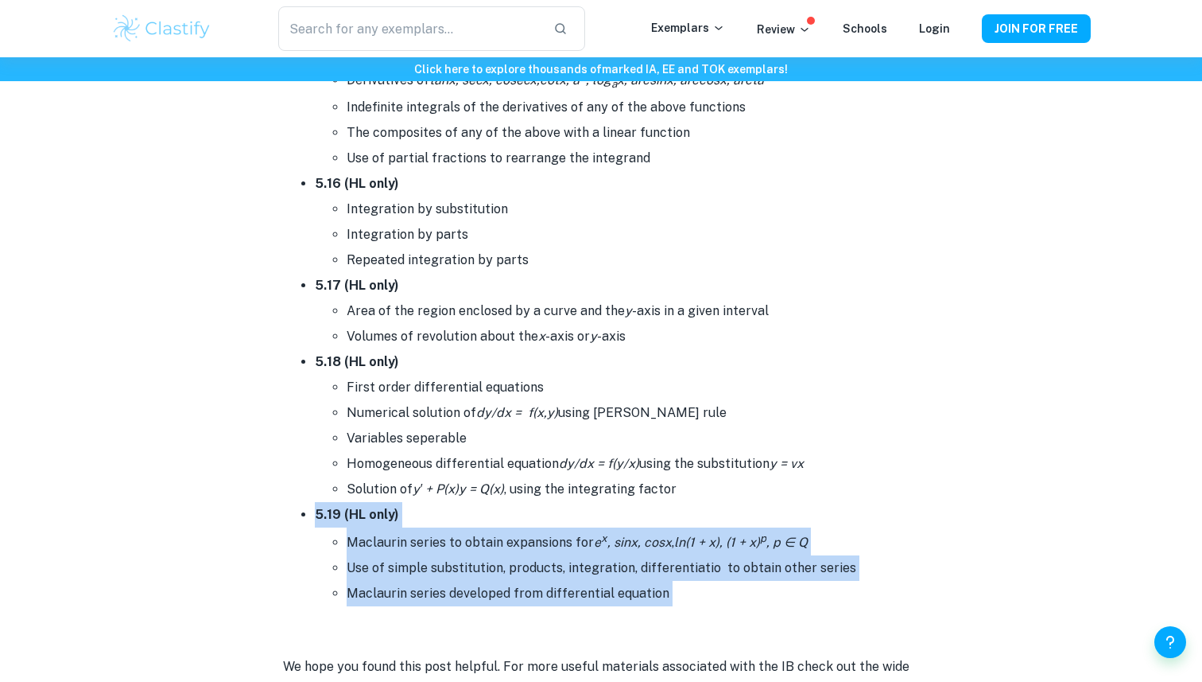
drag, startPoint x: 616, startPoint y: 497, endPoint x: 726, endPoint y: 581, distance: 139.0
click at [726, 581] on li "5.19 (HL only) Maclaurin series to obtain expansions for e x , sinx, cosx , ln(…" at bounding box center [617, 554] width 604 height 104
click at [726, 581] on li "Maclaurin series developed from differential equation" at bounding box center [633, 593] width 573 height 25
drag, startPoint x: 726, startPoint y: 581, endPoint x: 542, endPoint y: 491, distance: 204.5
click at [542, 502] on li "5.19 (HL only) Maclaurin series to obtain expansions for e x , sinx, cosx , ln(…" at bounding box center [617, 554] width 604 height 104
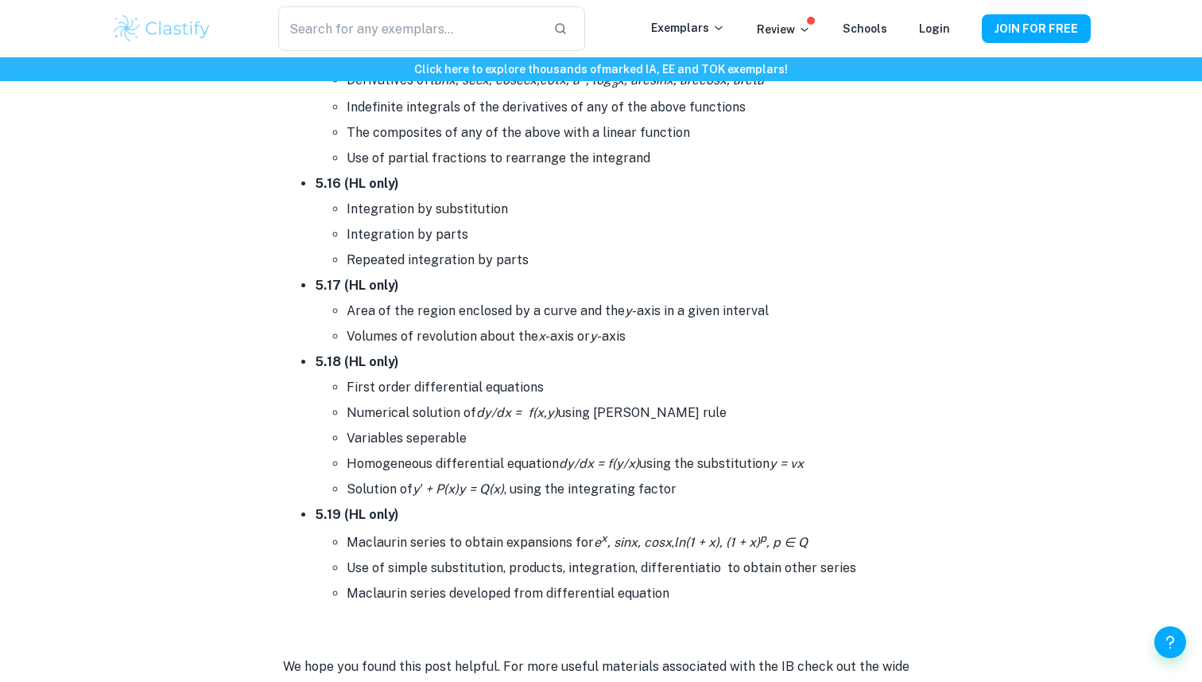
click at [542, 502] on li "5.19 (HL only) Maclaurin series to obtain expansions for e x , sinx, cosx , ln(…" at bounding box center [617, 554] width 604 height 104
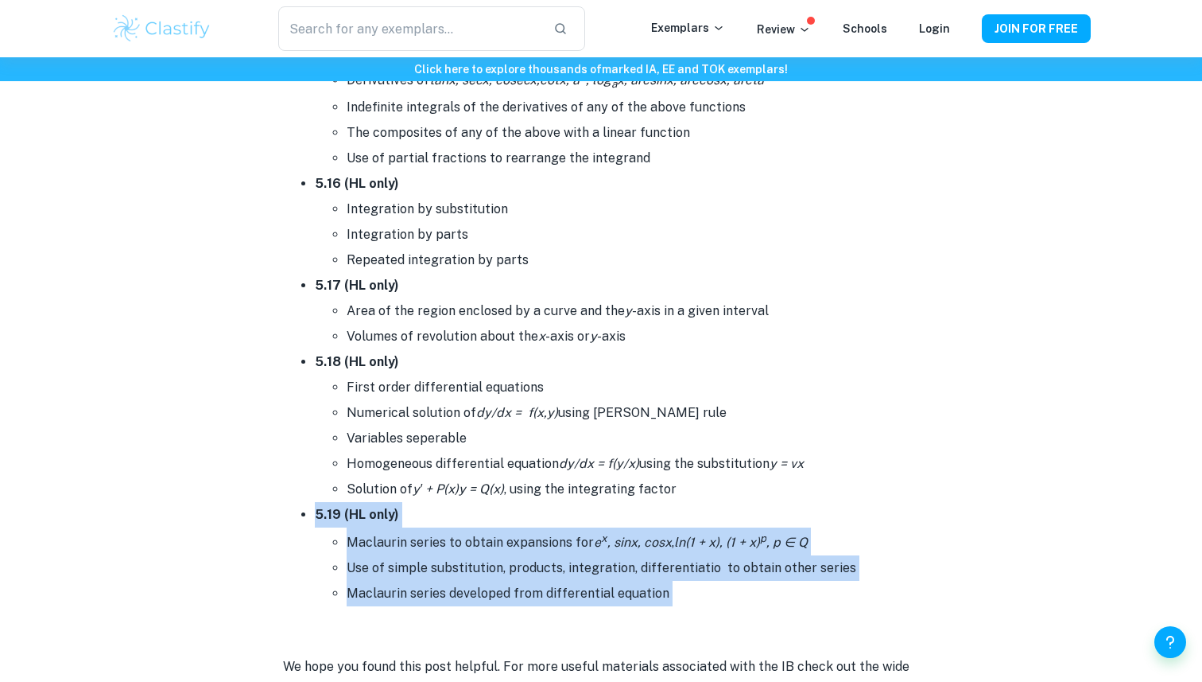
drag, startPoint x: 542, startPoint y: 491, endPoint x: 716, endPoint y: 581, distance: 195.3
click at [716, 581] on li "5.19 (HL only) Maclaurin series to obtain expansions for e x , sinx, cosx , ln(…" at bounding box center [617, 554] width 604 height 104
click at [716, 581] on li "Maclaurin series developed from differential equation" at bounding box center [633, 593] width 573 height 25
drag, startPoint x: 716, startPoint y: 581, endPoint x: 581, endPoint y: 501, distance: 156.6
click at [581, 502] on li "5.19 (HL only) Maclaurin series to obtain expansions for e x , sinx, cosx , ln(…" at bounding box center [617, 554] width 604 height 104
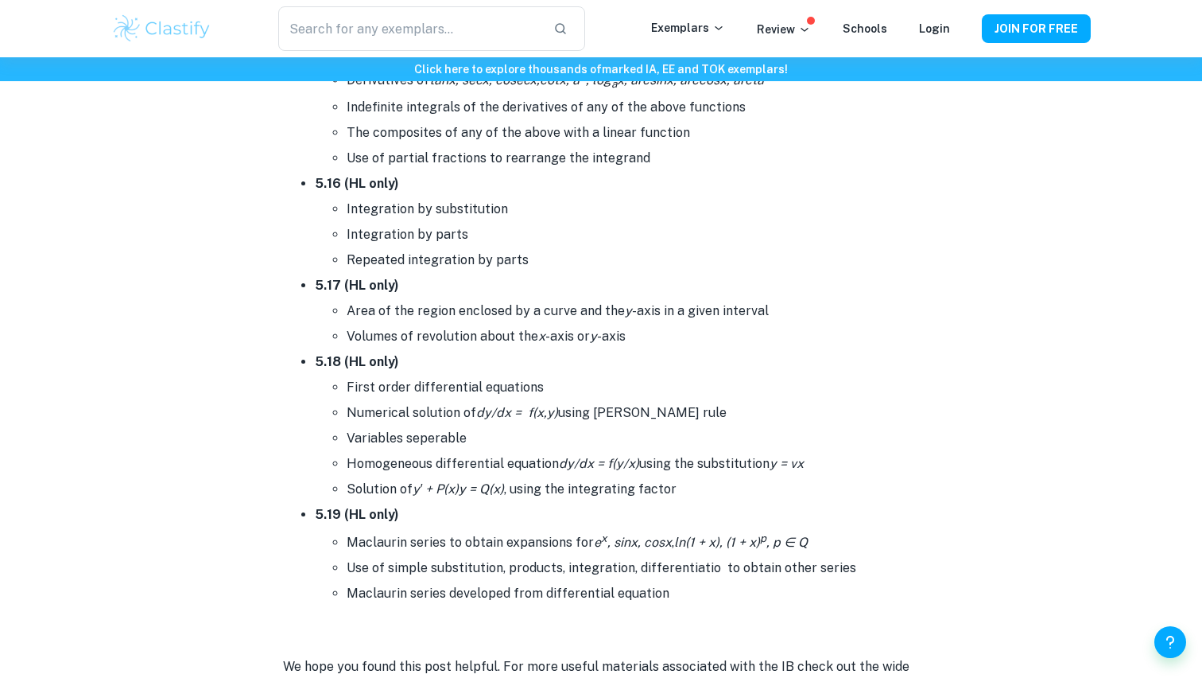
click at [581, 502] on li "5.19 (HL only) Maclaurin series to obtain expansions for e x , sinx, cosx , ln(…" at bounding box center [617, 554] width 604 height 104
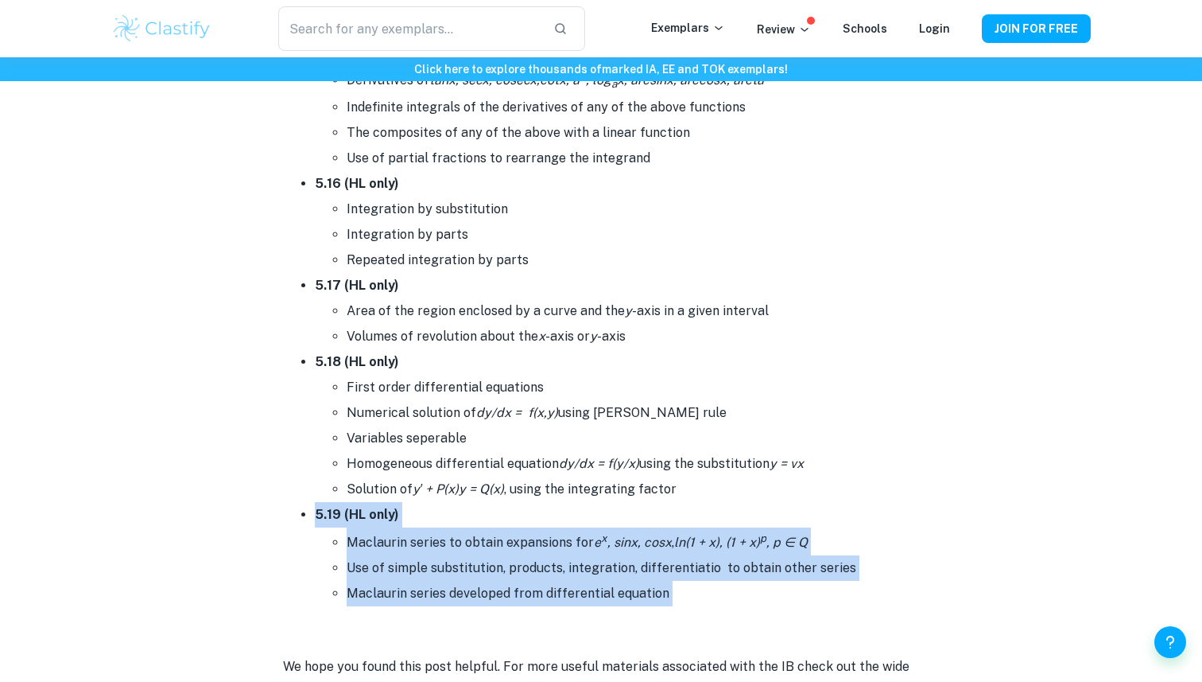
drag, startPoint x: 581, startPoint y: 501, endPoint x: 689, endPoint y: 580, distance: 133.1
click at [689, 580] on li "5.19 (HL only) Maclaurin series to obtain expansions for e x , sinx, cosx , ln(…" at bounding box center [617, 554] width 604 height 104
click at [689, 581] on li "Maclaurin series developed from differential equation" at bounding box center [633, 593] width 573 height 25
drag, startPoint x: 689, startPoint y: 580, endPoint x: 550, endPoint y: 500, distance: 160.3
click at [550, 502] on li "5.19 (HL only) Maclaurin series to obtain expansions for e x , sinx, cosx , ln(…" at bounding box center [617, 554] width 604 height 104
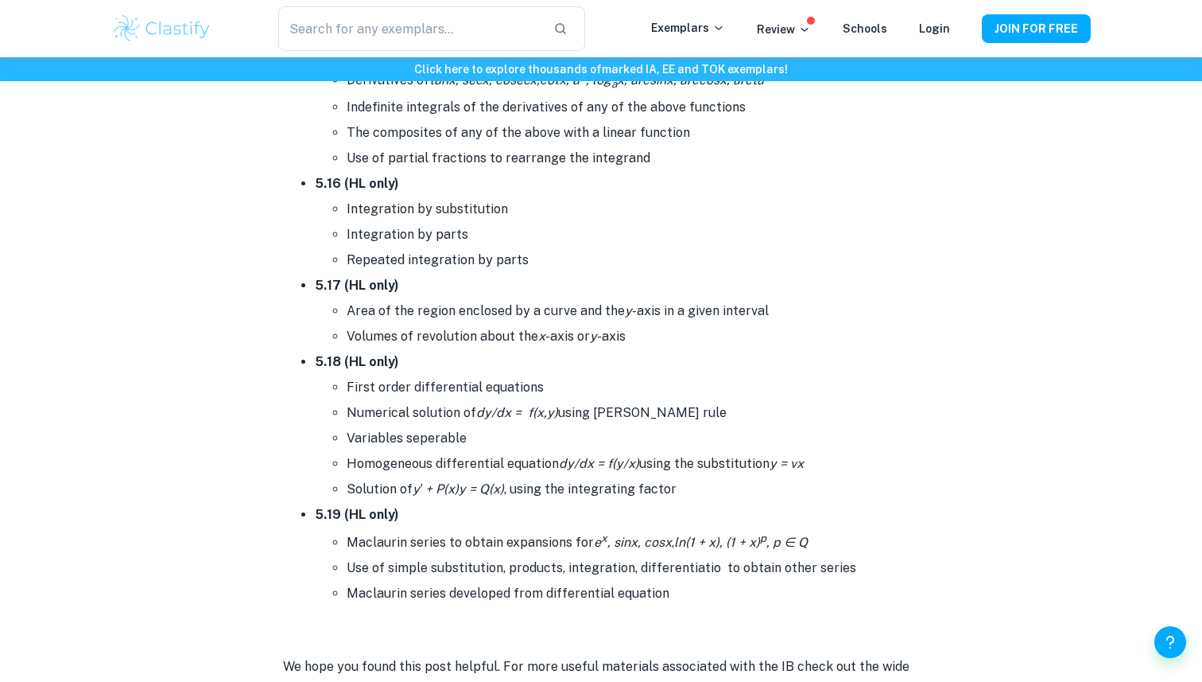
click at [550, 502] on li "5.19 (HL only) Maclaurin series to obtain expansions for e x , sinx, cosx , ln(…" at bounding box center [617, 554] width 604 height 104
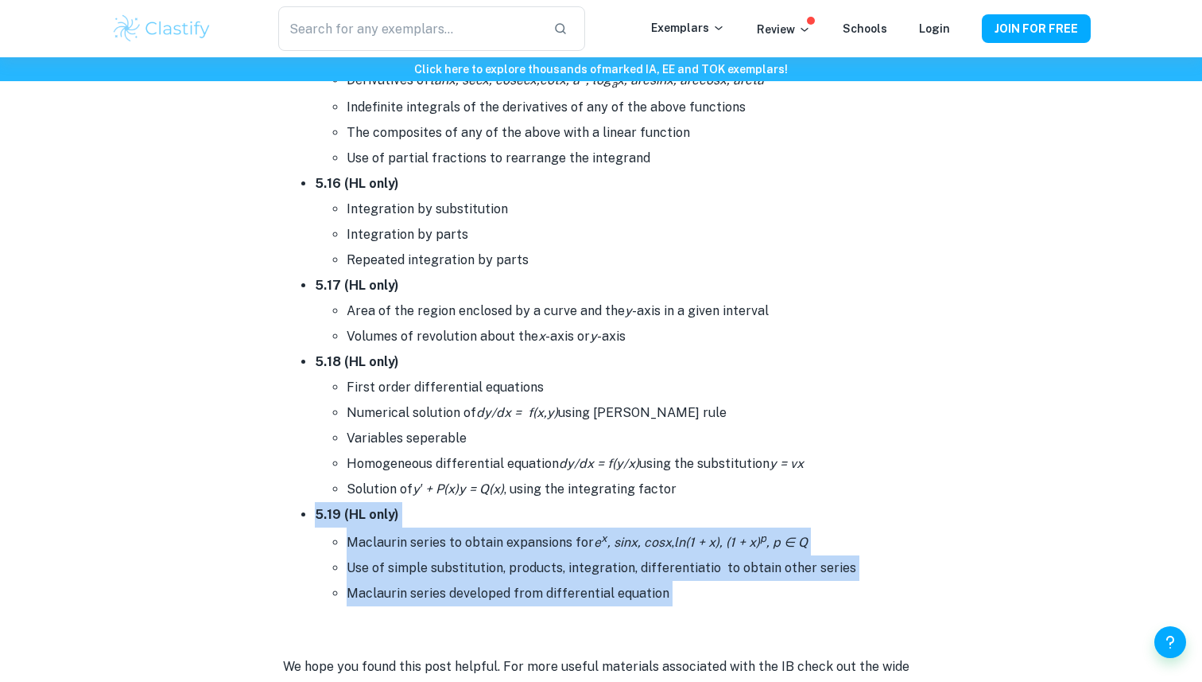
drag, startPoint x: 550, startPoint y: 500, endPoint x: 708, endPoint y: 589, distance: 181.6
click at [708, 590] on li "5.19 (HL only) Maclaurin series to obtain expansions for e x , sinx, cosx , ln(…" at bounding box center [617, 554] width 604 height 104
click at [708, 589] on li "Maclaurin series developed from differential equation" at bounding box center [633, 593] width 573 height 25
drag, startPoint x: 708, startPoint y: 589, endPoint x: 568, endPoint y: 491, distance: 171.2
click at [568, 502] on li "5.19 (HL only) Maclaurin series to obtain expansions for e x , sinx, cosx , ln(…" at bounding box center [617, 554] width 604 height 104
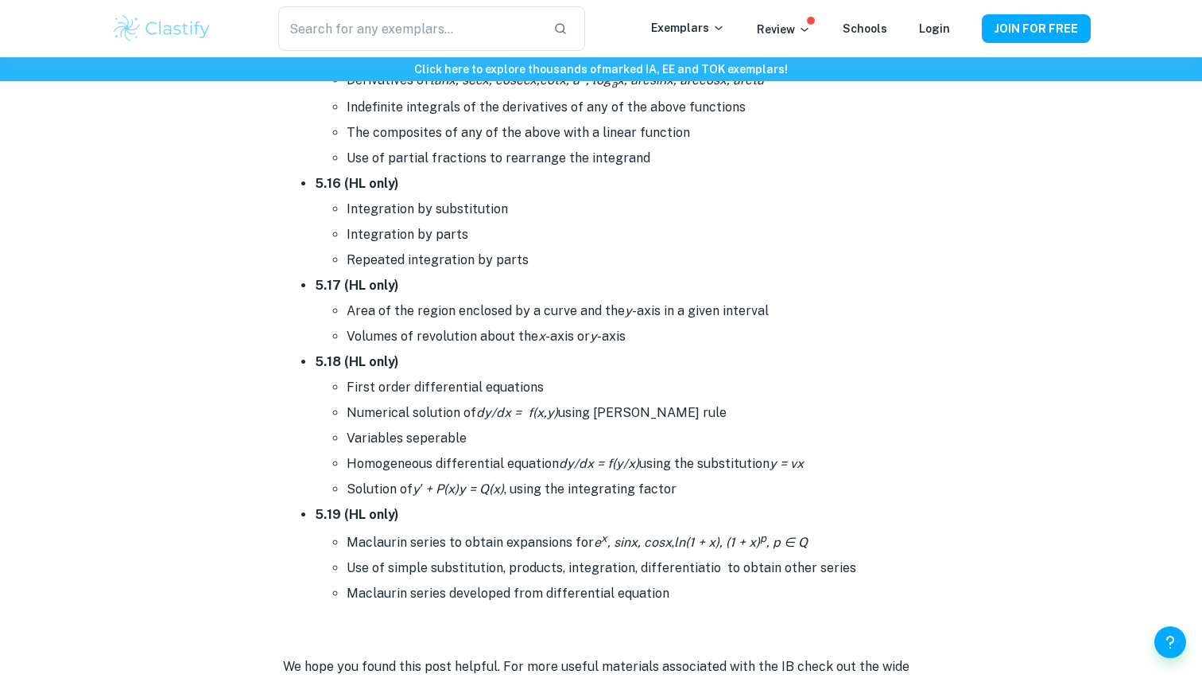
click at [568, 502] on li "5.19 (HL only) Maclaurin series to obtain expansions for e x , sinx, cosx , ln(…" at bounding box center [617, 554] width 604 height 104
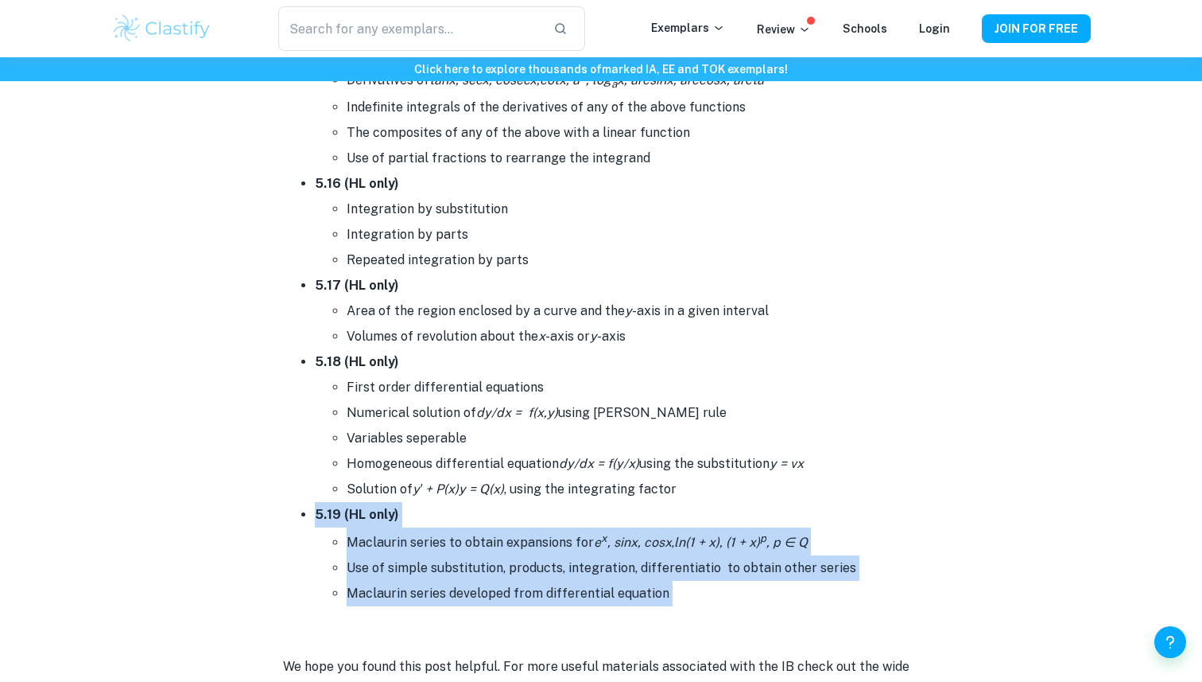
drag, startPoint x: 568, startPoint y: 491, endPoint x: 716, endPoint y: 570, distance: 167.9
click at [716, 570] on li "5.19 (HL only) Maclaurin series to obtain expansions for e x , sinx, cosx , ln(…" at bounding box center [617, 554] width 604 height 104
click at [716, 581] on li "Maclaurin series developed from differential equation" at bounding box center [633, 593] width 573 height 25
drag, startPoint x: 716, startPoint y: 570, endPoint x: 546, endPoint y: 511, distance: 180.1
click at [546, 511] on li "5.19 (HL only) Maclaurin series to obtain expansions for e x , sinx, cosx , ln(…" at bounding box center [617, 554] width 604 height 104
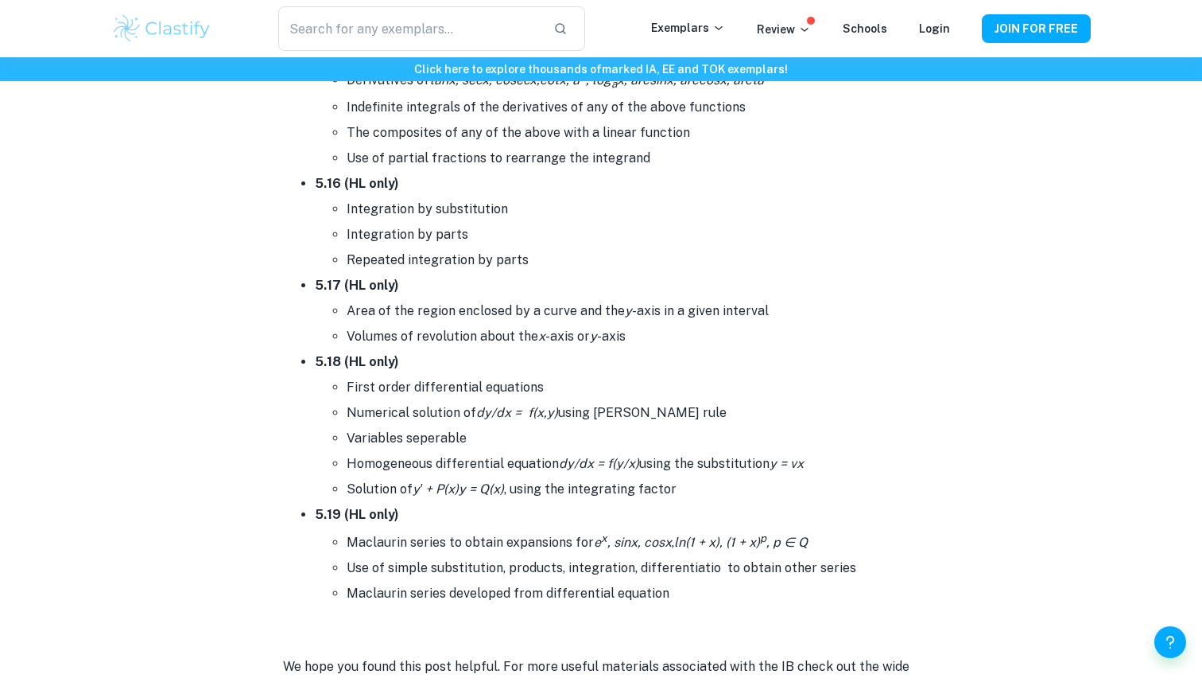
click at [546, 511] on li "5.19 (HL only) Maclaurin series to obtain expansions for e x , sinx, cosx , ln(…" at bounding box center [617, 554] width 604 height 104
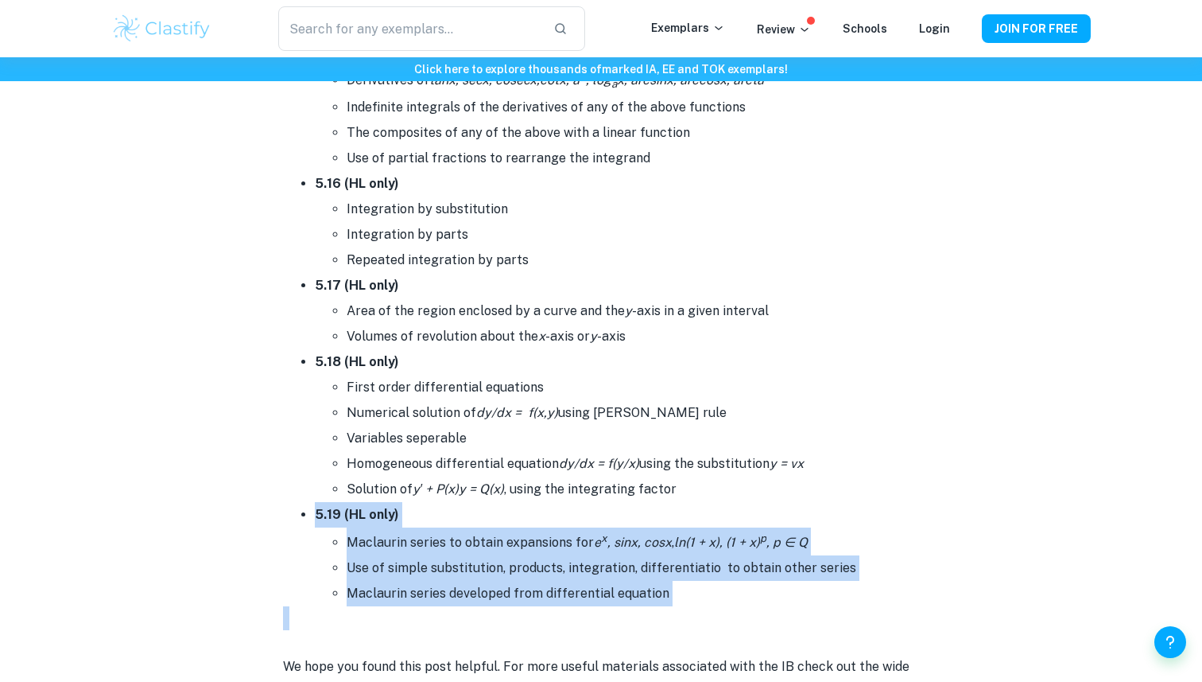
drag, startPoint x: 546, startPoint y: 511, endPoint x: 729, endPoint y: 594, distance: 201.5
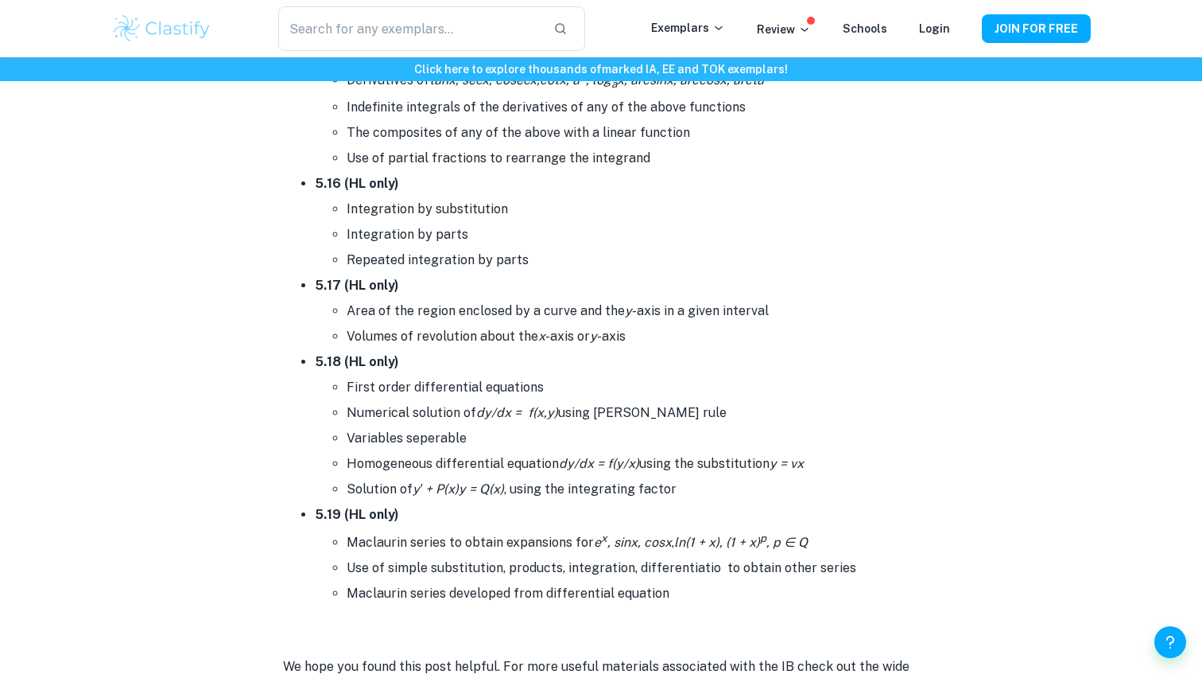
click at [720, 583] on li "Maclaurin series developed from differential equation" at bounding box center [633, 593] width 573 height 25
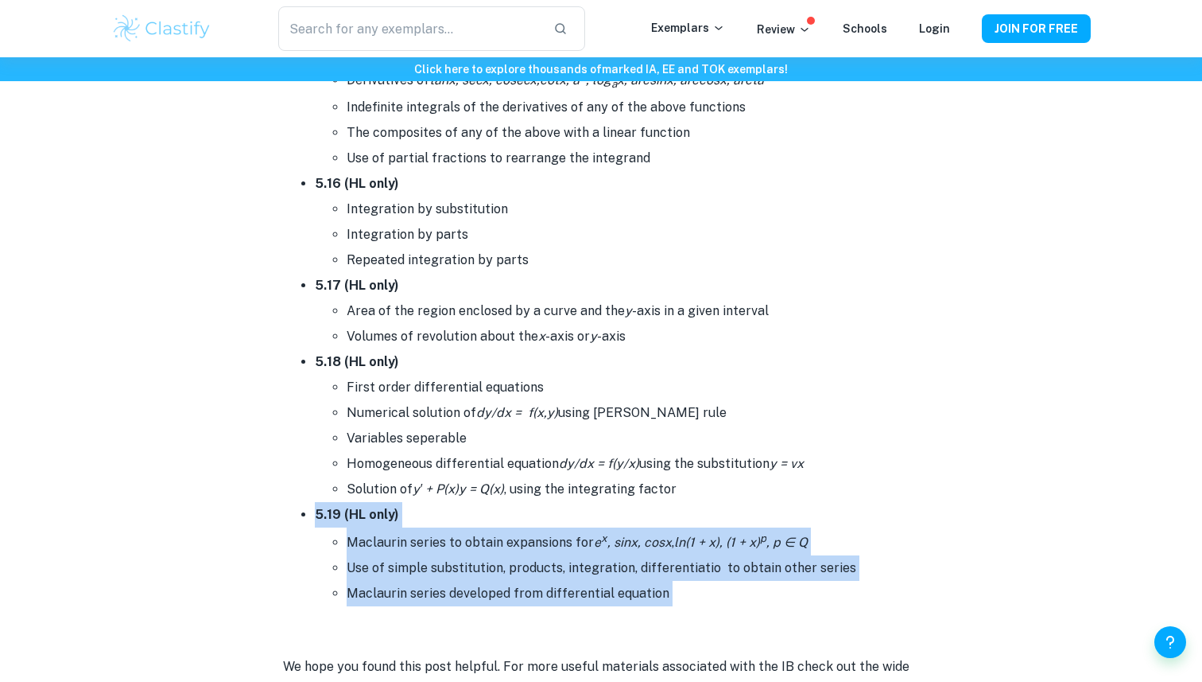
drag, startPoint x: 720, startPoint y: 583, endPoint x: 573, endPoint y: 500, distance: 168.1
click at [573, 502] on li "5.19 (HL only) Maclaurin series to obtain expansions for e x , sinx, cosx , ln(…" at bounding box center [617, 554] width 604 height 104
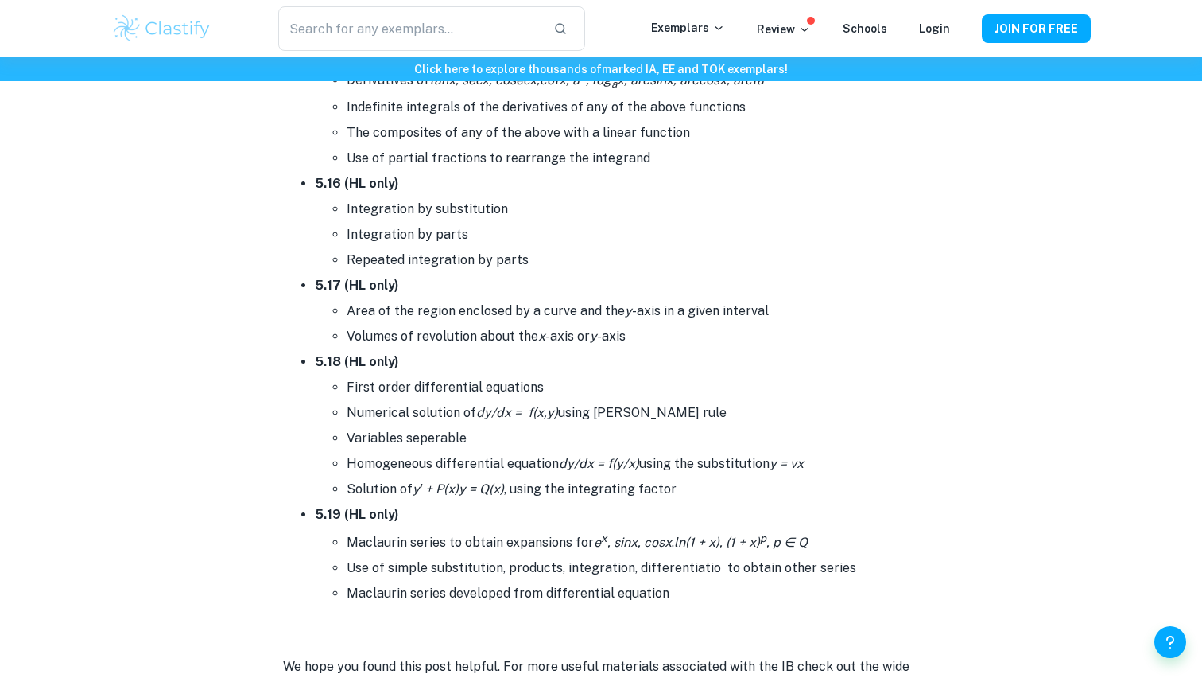
click at [573, 502] on li "5.19 (HL only) Maclaurin series to obtain expansions for e x , sinx, cosx , ln(…" at bounding box center [617, 554] width 604 height 104
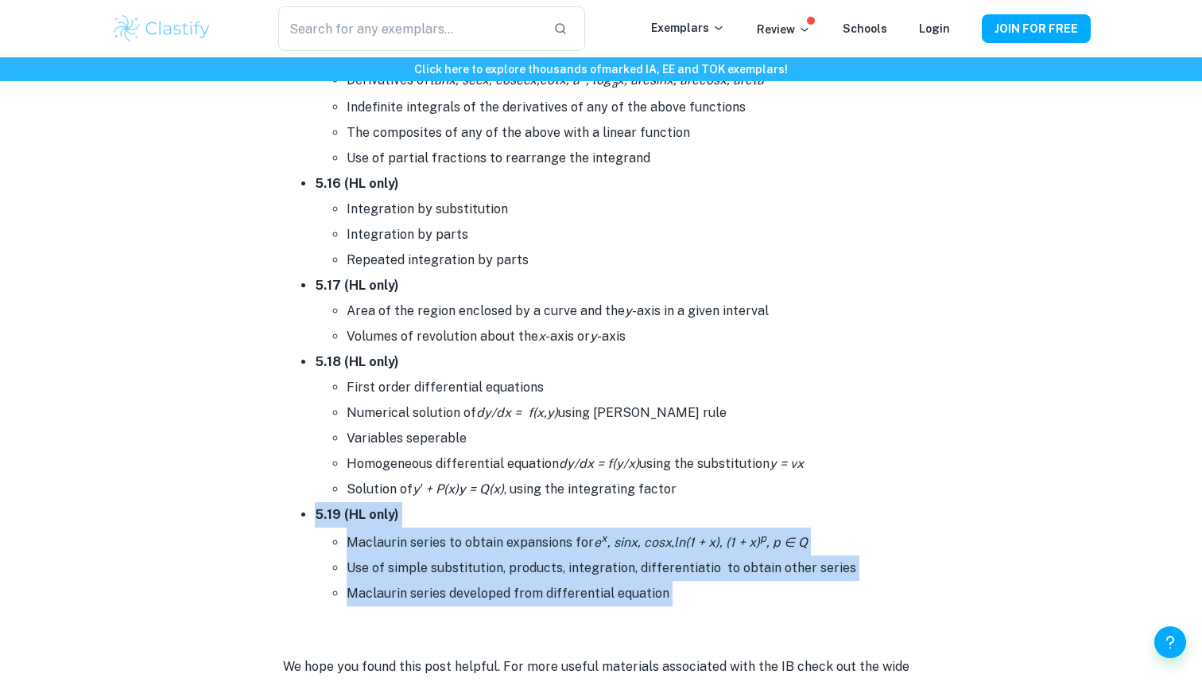
drag, startPoint x: 573, startPoint y: 500, endPoint x: 696, endPoint y: 578, distance: 145.2
click at [696, 578] on li "5.19 (HL only) Maclaurin series to obtain expansions for e x , sinx, cosx , ln(…" at bounding box center [617, 554] width 604 height 104
click at [696, 581] on li "Maclaurin series developed from differential equation" at bounding box center [633, 593] width 573 height 25
drag, startPoint x: 696, startPoint y: 578, endPoint x: 602, endPoint y: 491, distance: 127.8
click at [602, 502] on li "5.19 (HL only) Maclaurin series to obtain expansions for e x , sinx, cosx , ln(…" at bounding box center [617, 554] width 604 height 104
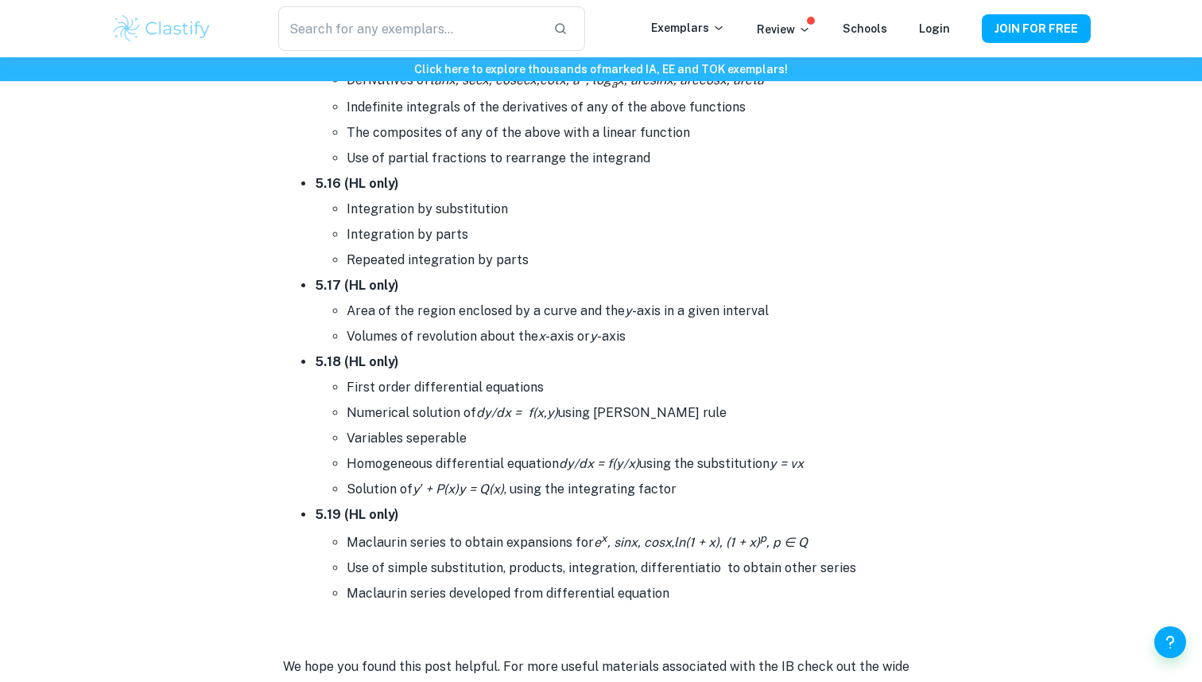
click at [602, 502] on li "5.19 (HL only) Maclaurin series to obtain expansions for e x , sinx, cosx , ln(…" at bounding box center [617, 554] width 604 height 104
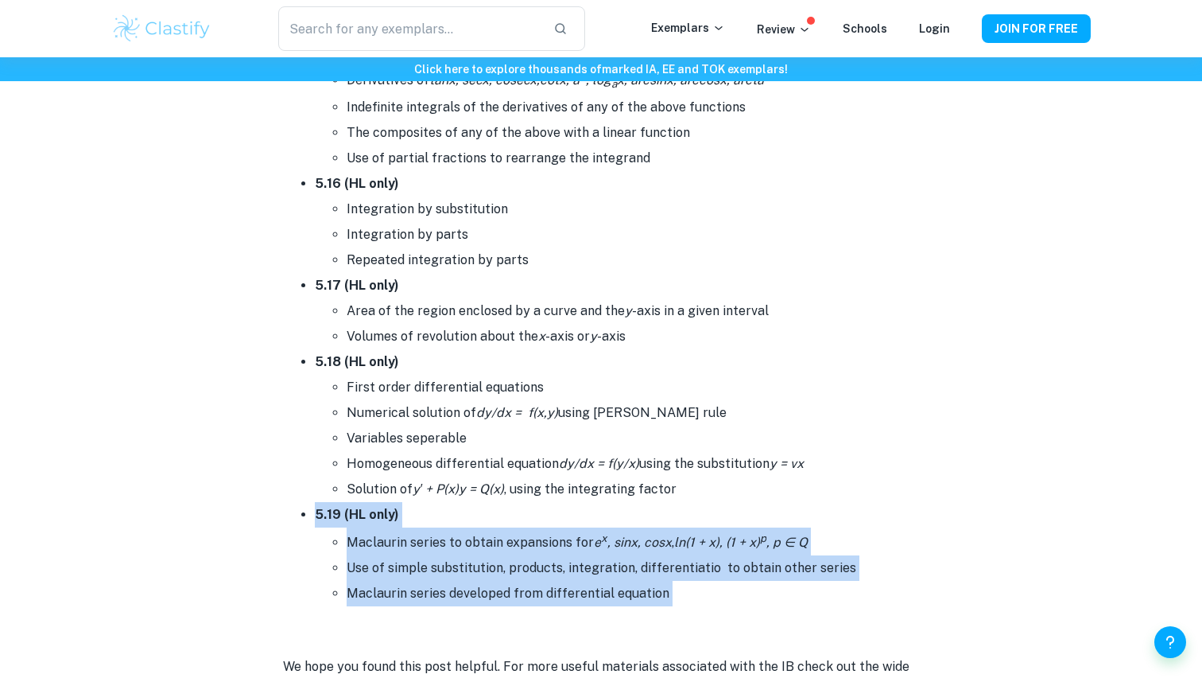
drag, startPoint x: 602, startPoint y: 491, endPoint x: 707, endPoint y: 567, distance: 129.3
click at [707, 567] on li "5.19 (HL only) Maclaurin series to obtain expansions for e x , sinx, cosx , ln(…" at bounding box center [617, 554] width 604 height 104
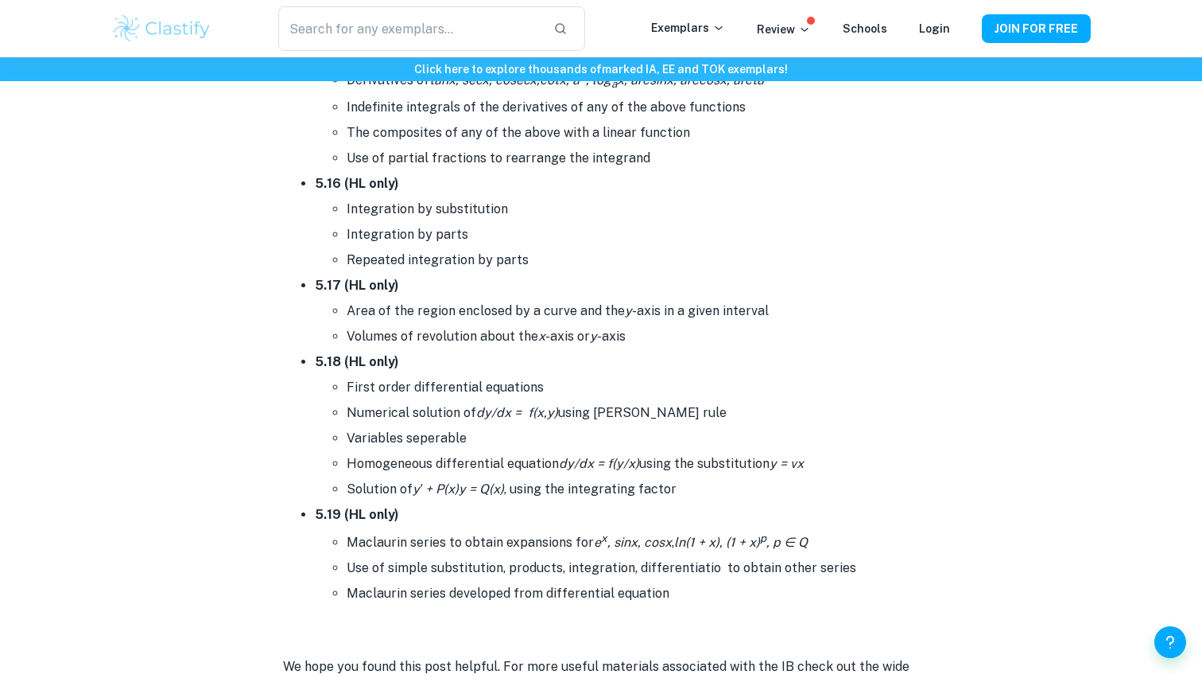
click at [653, 349] on li "5.18 (HL only) First order differential equations Numerical solution of dy/dx =…" at bounding box center [617, 425] width 604 height 153
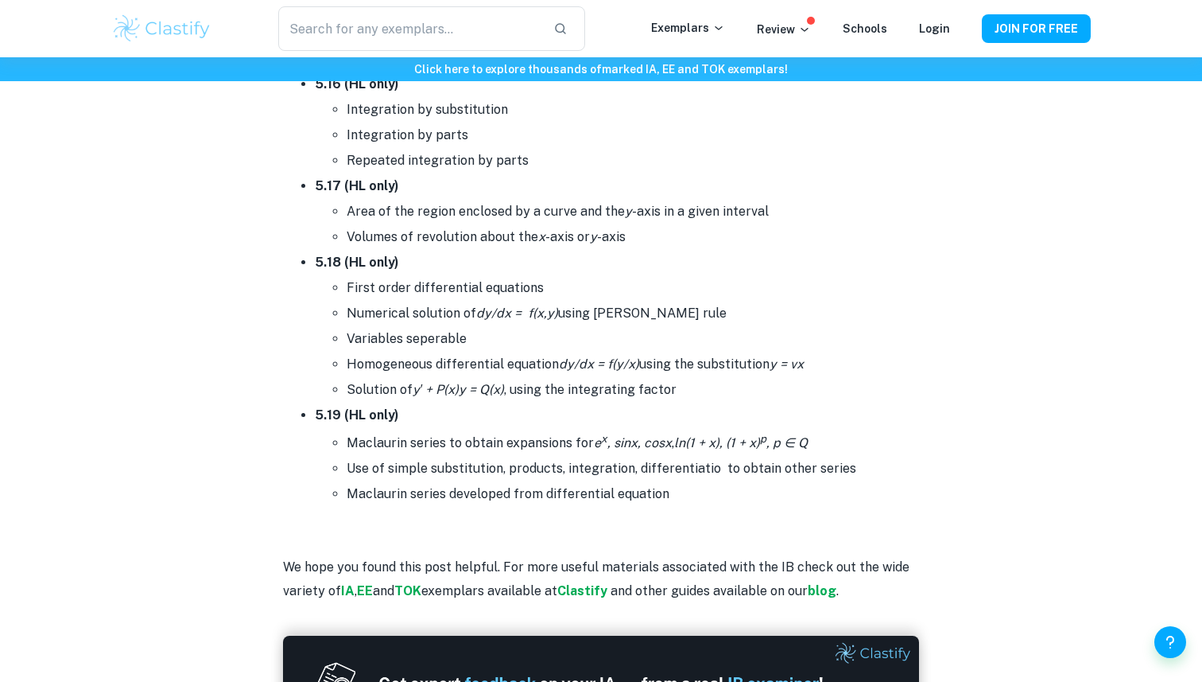
scroll to position [9799, 0]
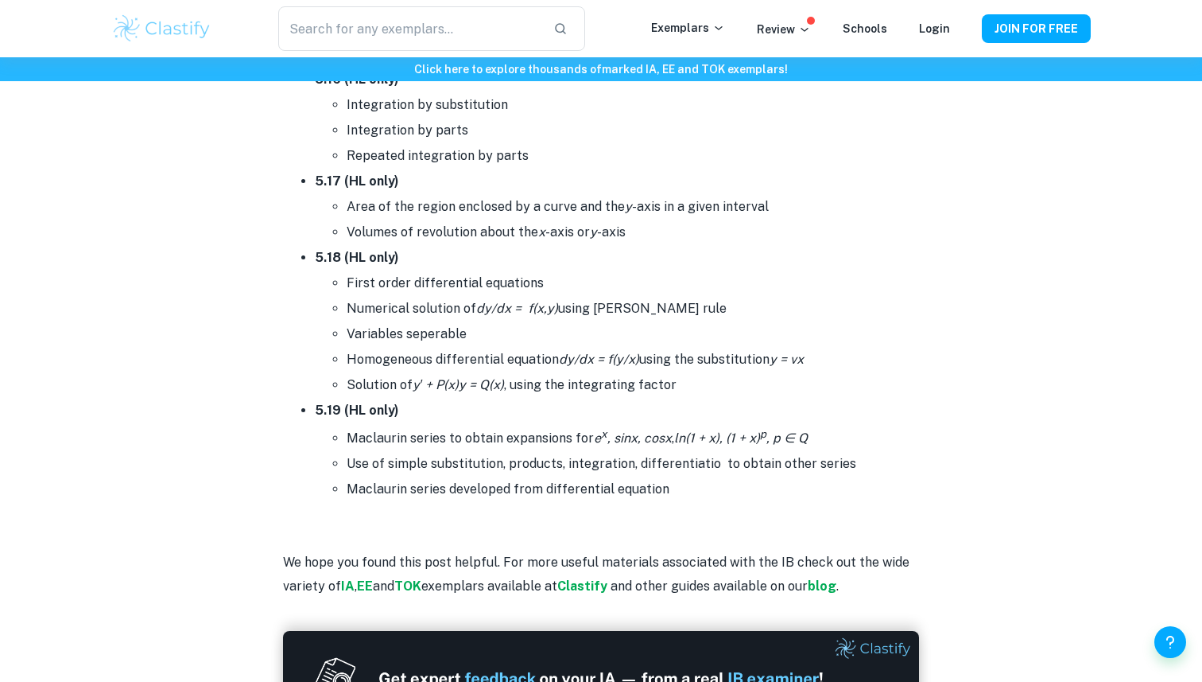
click at [736, 502] on p at bounding box center [601, 514] width 636 height 24
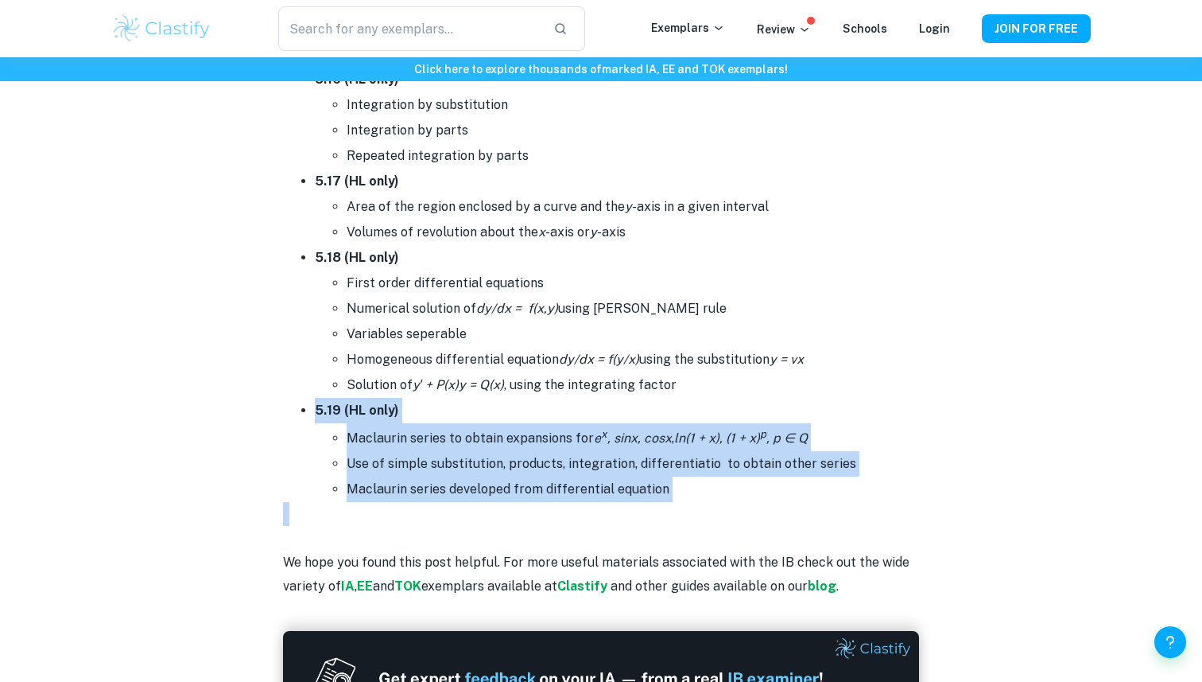
drag, startPoint x: 736, startPoint y: 488, endPoint x: 697, endPoint y: 393, distance: 103.4
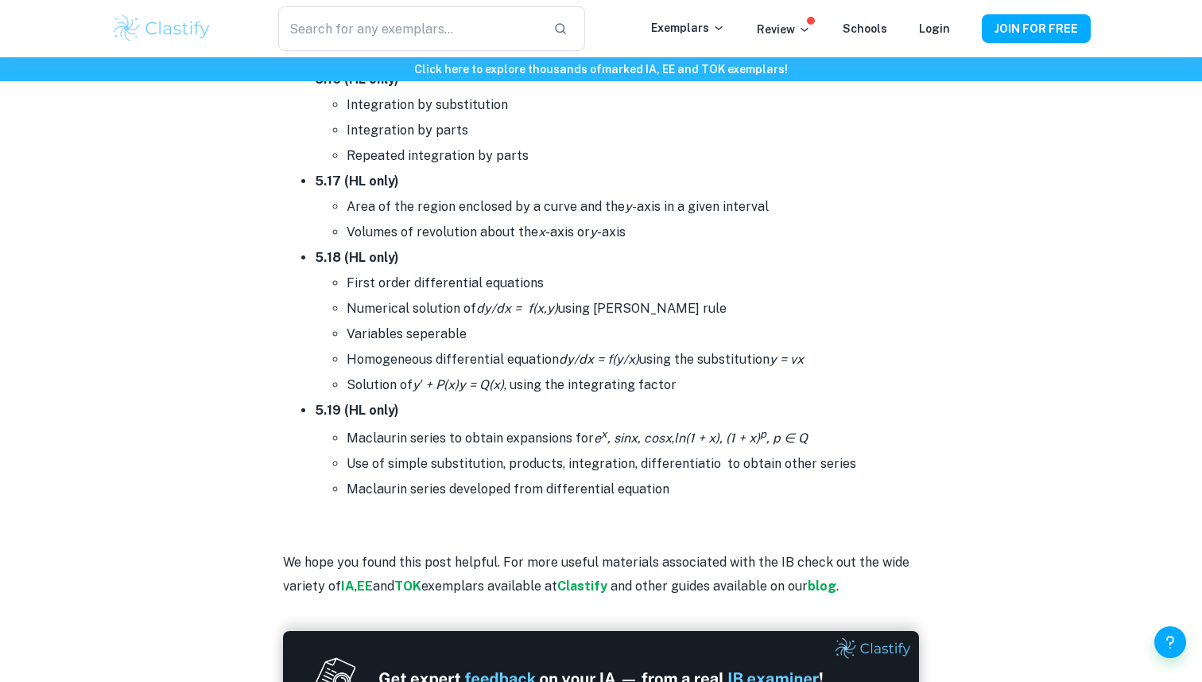
click at [697, 398] on li "5.19 (HL only) Maclaurin series to obtain expansions for e x , sinx, cosx , ln(…" at bounding box center [617, 450] width 604 height 104
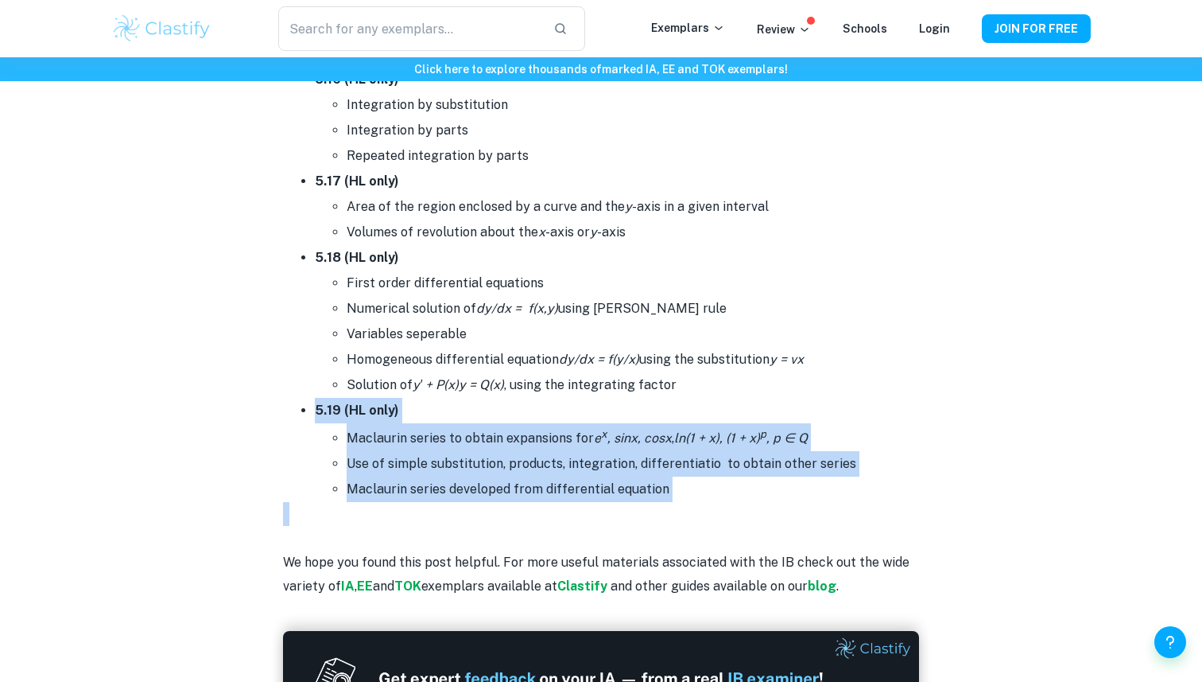
drag, startPoint x: 697, startPoint y: 393, endPoint x: 713, endPoint y: 489, distance: 97.5
click at [713, 502] on p at bounding box center [601, 514] width 636 height 24
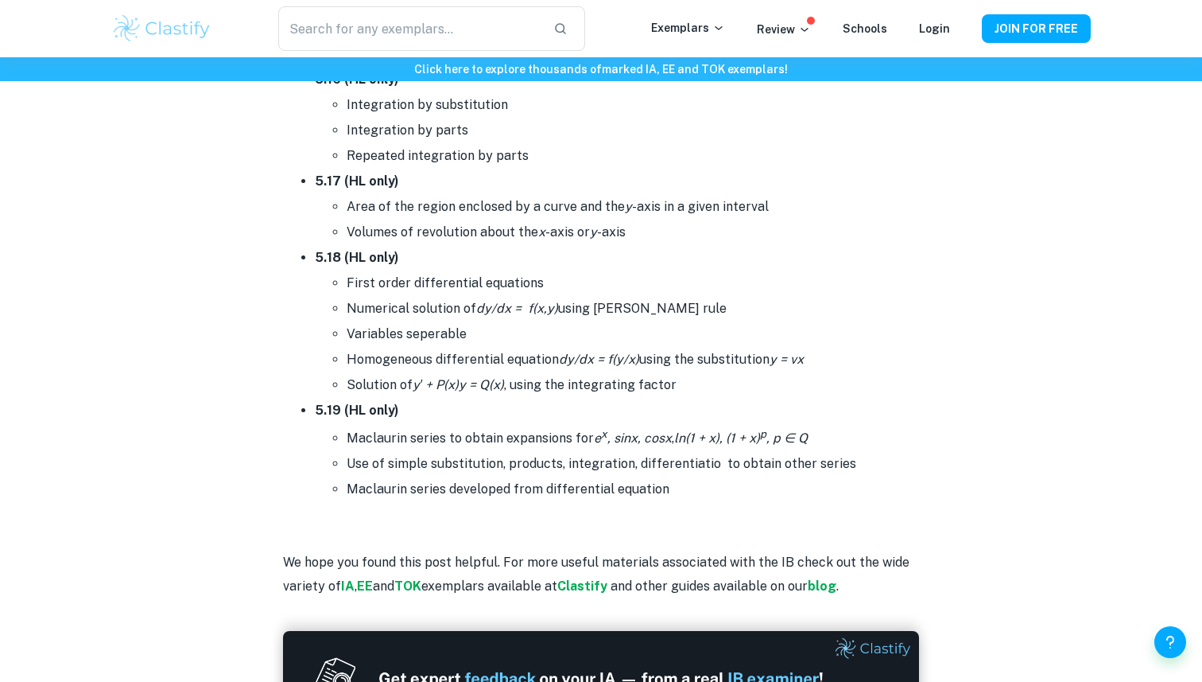
click at [686, 378] on li "Solution of y′ + P(x)y = Q(x) , using the integrating factor" at bounding box center [633, 384] width 573 height 25
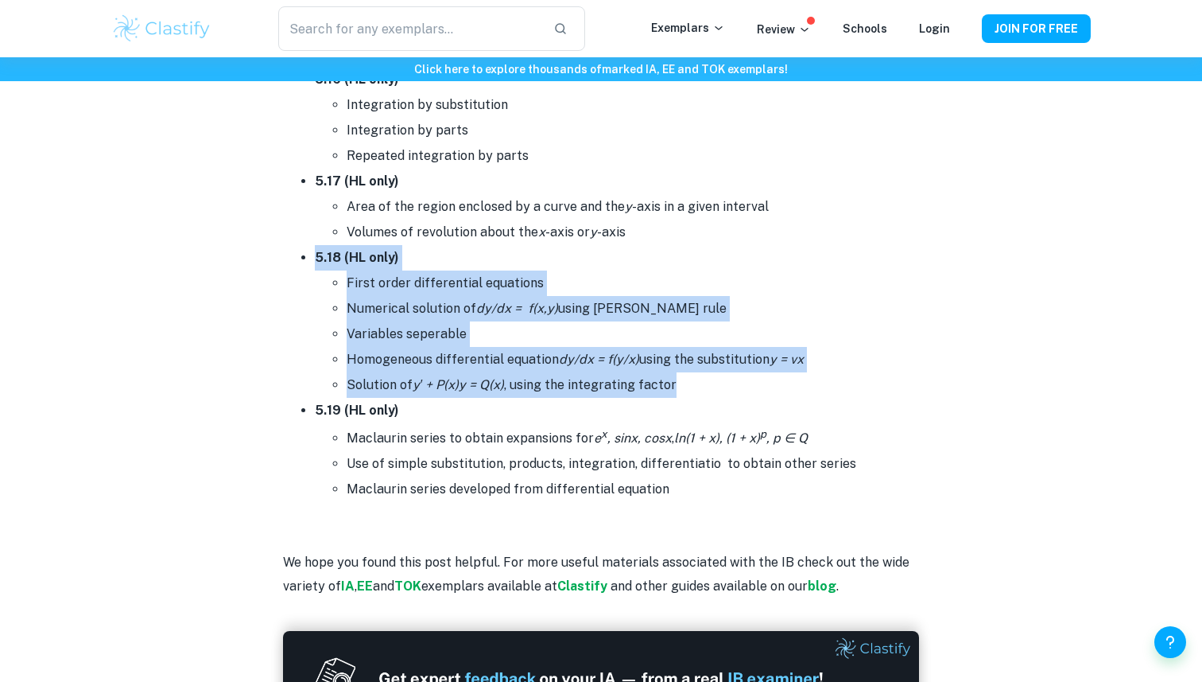
drag, startPoint x: 686, startPoint y: 378, endPoint x: 564, endPoint y: 243, distance: 182.4
click at [564, 245] on li "5.18 (HL only) First order differential equations Numerical solution of dy/dx =…" at bounding box center [617, 321] width 604 height 153
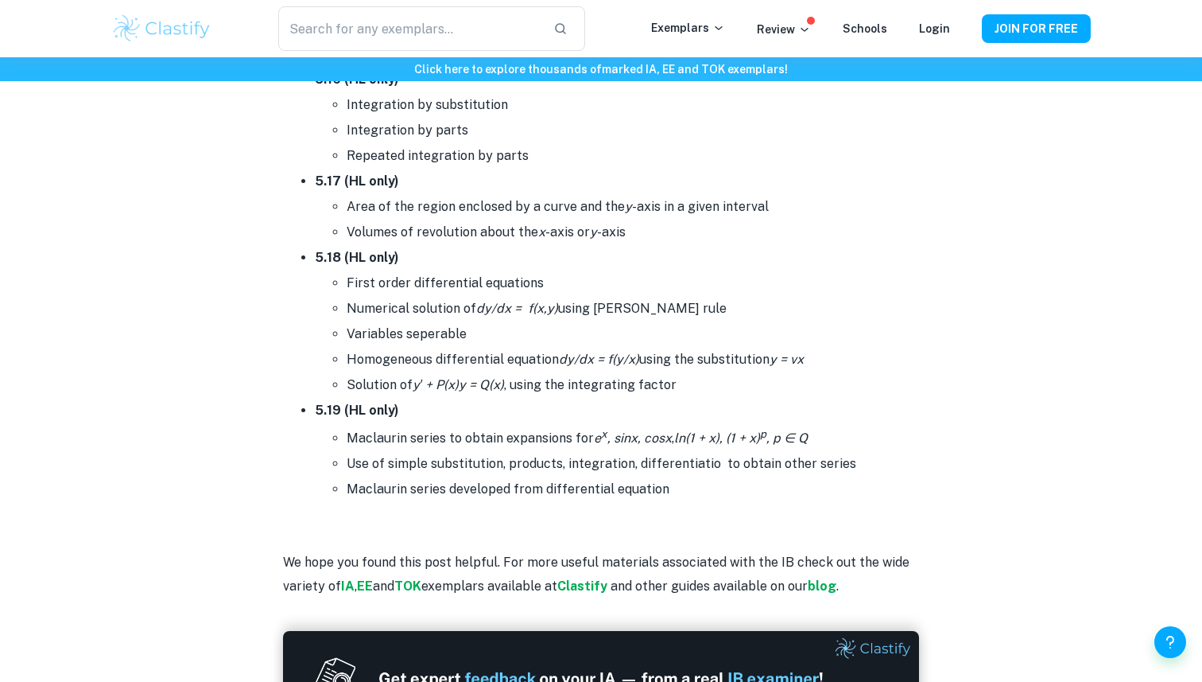
click at [564, 245] on li "5.18 (HL only) First order differential equations Numerical solution of dy/dx =…" at bounding box center [617, 321] width 604 height 153
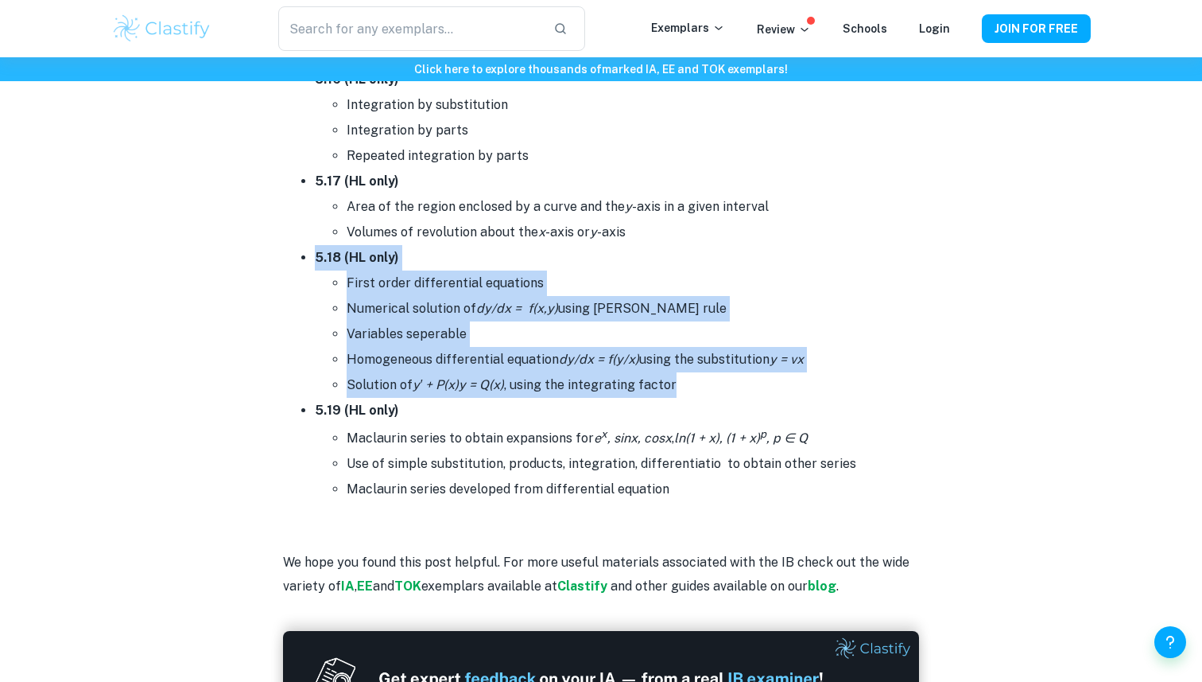
drag, startPoint x: 564, startPoint y: 243, endPoint x: 708, endPoint y: 374, distance: 194.8
click at [708, 374] on li "5.18 (HL only) First order differential equations Numerical solution of dy/dx =…" at bounding box center [617, 321] width 604 height 153
click at [708, 374] on li "Solution of y′ + P(x)y = Q(x) , using the integrating factor" at bounding box center [633, 384] width 573 height 25
drag, startPoint x: 708, startPoint y: 374, endPoint x: 612, endPoint y: 255, distance: 152.1
click at [612, 255] on li "5.18 (HL only) First order differential equations Numerical solution of dy/dx =…" at bounding box center [617, 321] width 604 height 153
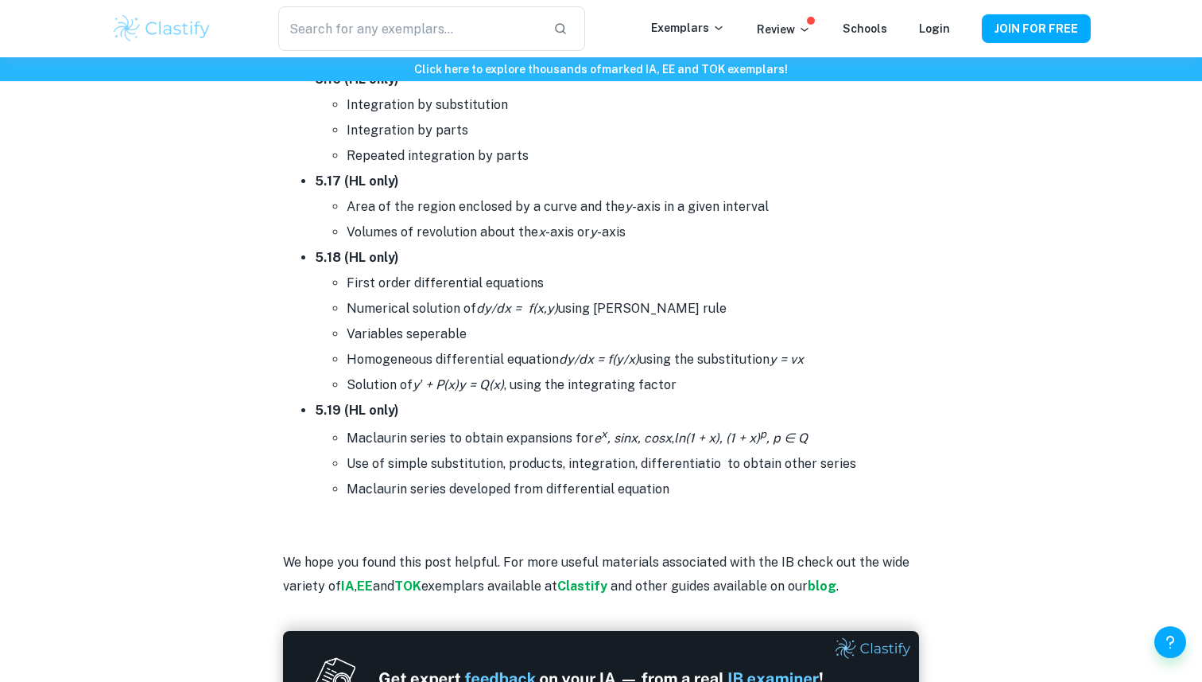
click at [612, 255] on li "5.18 (HL only) First order differential equations Numerical solution of dy/dx =…" at bounding box center [617, 321] width 604 height 153
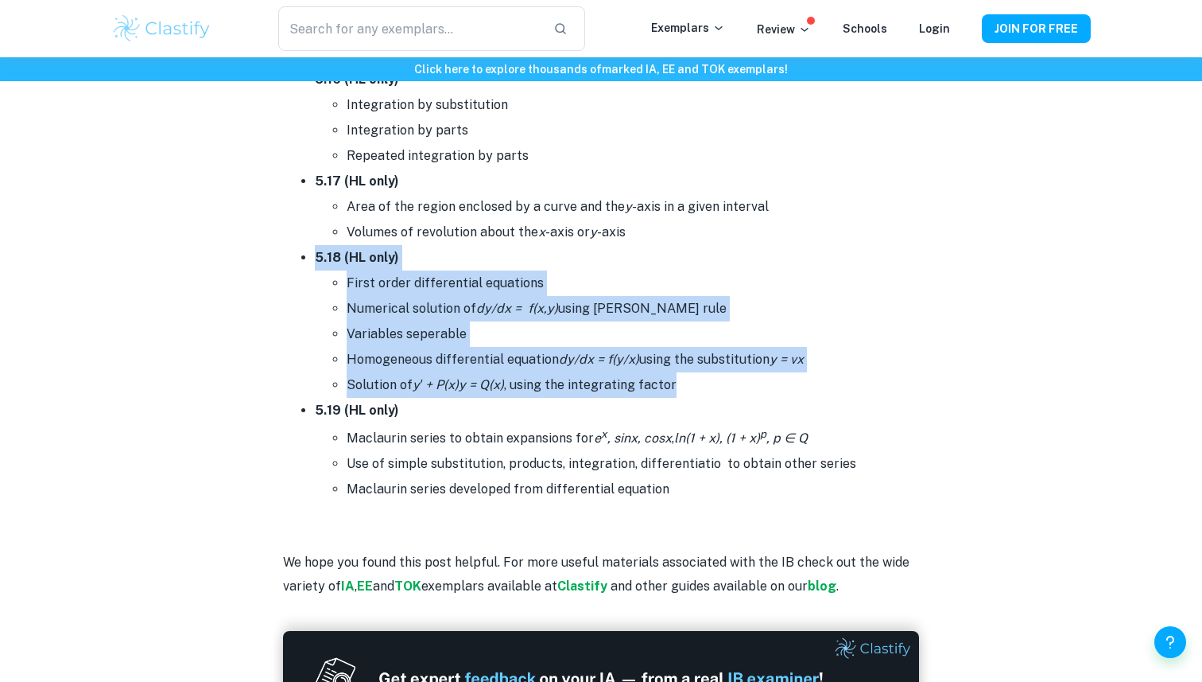
drag, startPoint x: 612, startPoint y: 255, endPoint x: 696, endPoint y: 369, distance: 141.1
click at [696, 369] on li "5.18 (HL only) First order differential equations Numerical solution of dy/dx =…" at bounding box center [617, 321] width 604 height 153
click at [696, 372] on li "Solution of y′ + P(x)y = Q(x) , using the integrating factor" at bounding box center [633, 384] width 573 height 25
drag, startPoint x: 696, startPoint y: 369, endPoint x: 570, endPoint y: 249, distance: 173.8
click at [570, 249] on li "5.18 (HL only) First order differential equations Numerical solution of dy/dx =…" at bounding box center [617, 321] width 604 height 153
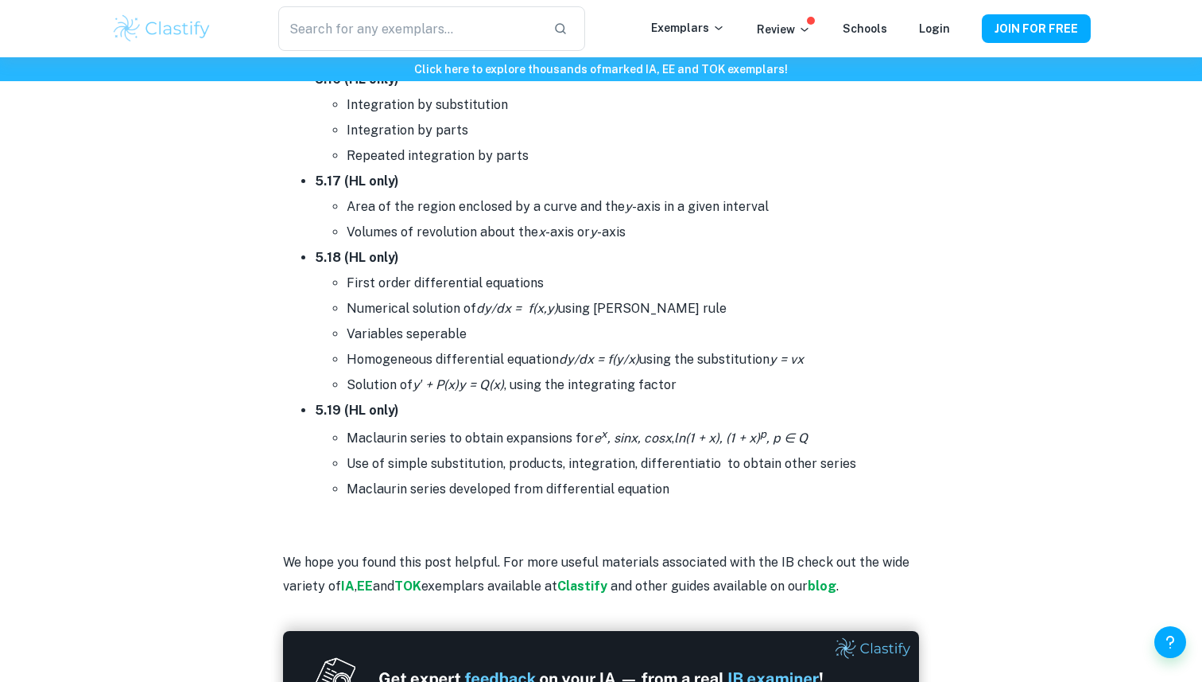
click at [570, 249] on li "5.18 (HL only) First order differential equations Numerical solution of dy/dx =…" at bounding box center [617, 321] width 604 height 153
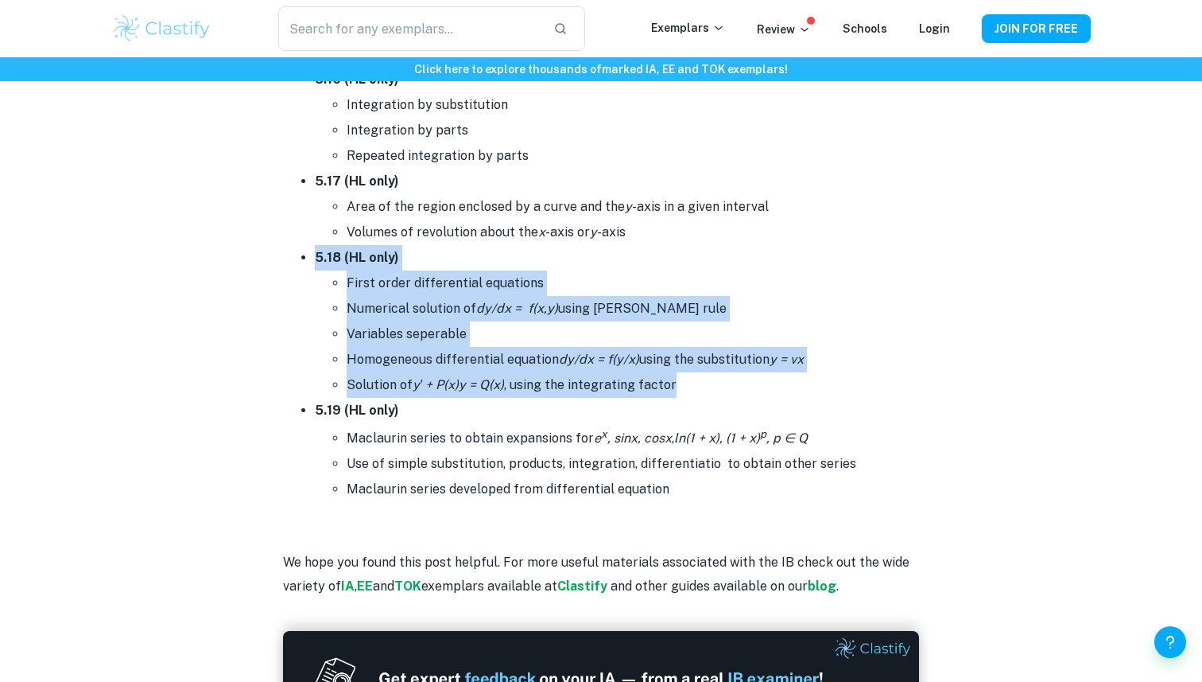
drag, startPoint x: 570, startPoint y: 249, endPoint x: 690, endPoint y: 368, distance: 168.7
click at [690, 368] on li "5.18 (HL only) First order differential equations Numerical solution of dy/dx =…" at bounding box center [617, 321] width 604 height 153
click at [690, 372] on li "Solution of y′ + P(x)y = Q(x) , using the integrating factor" at bounding box center [633, 384] width 573 height 25
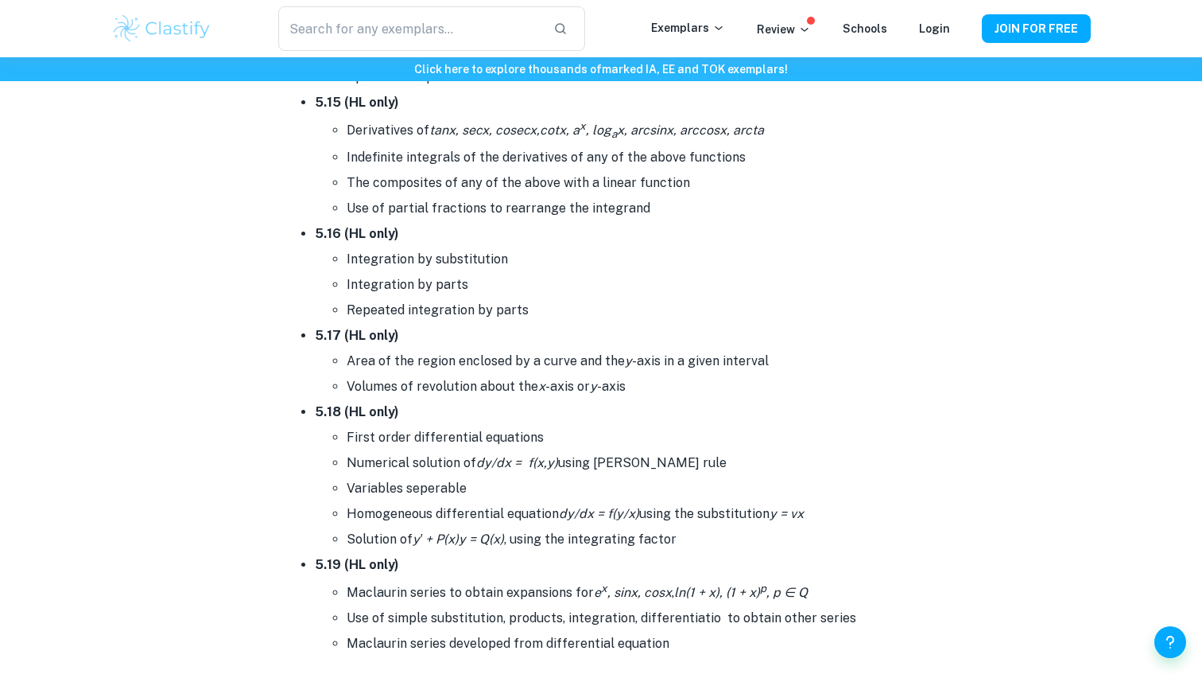
scroll to position [9639, 0]
